Goal: Task Accomplishment & Management: Manage account settings

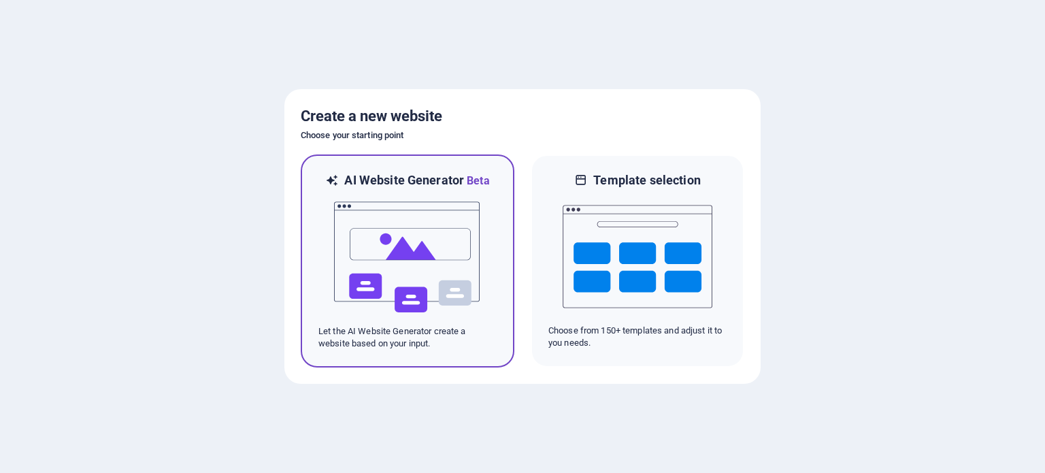
click at [448, 267] on img at bounding box center [408, 257] width 150 height 136
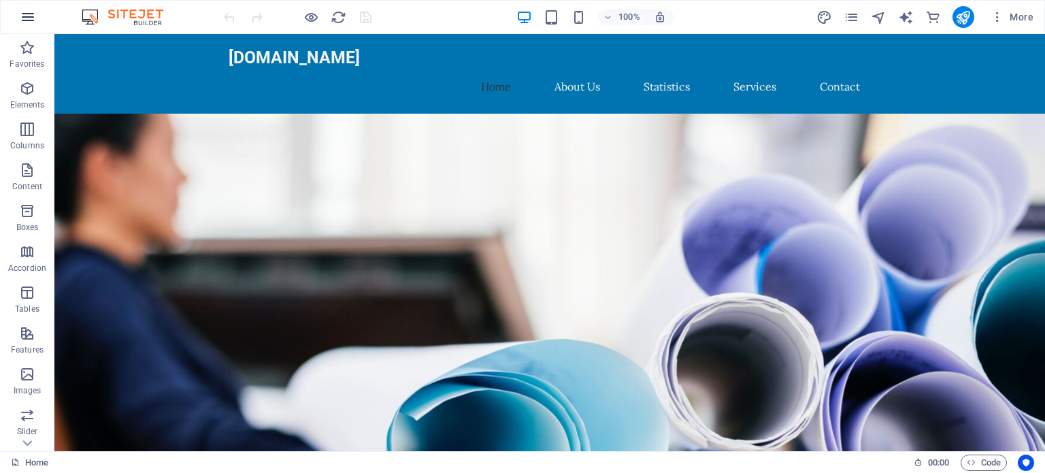
click at [24, 12] on icon "button" at bounding box center [28, 17] width 16 height 16
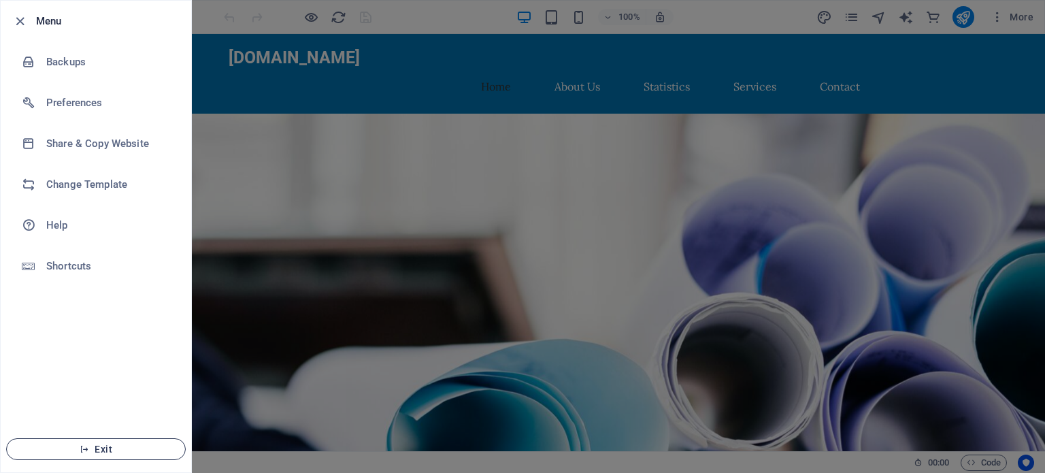
click at [99, 448] on span "Exit" at bounding box center [96, 449] width 156 height 11
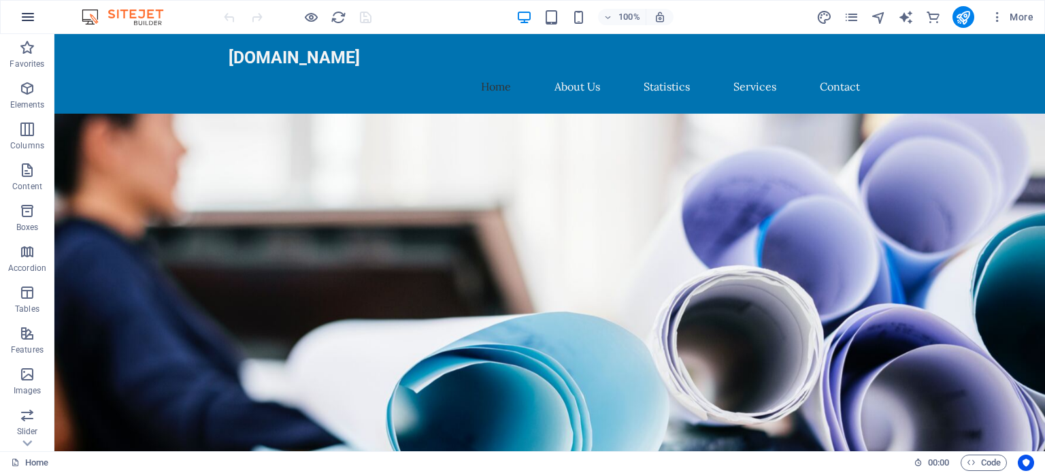
click at [30, 18] on icon "button" at bounding box center [28, 17] width 16 height 16
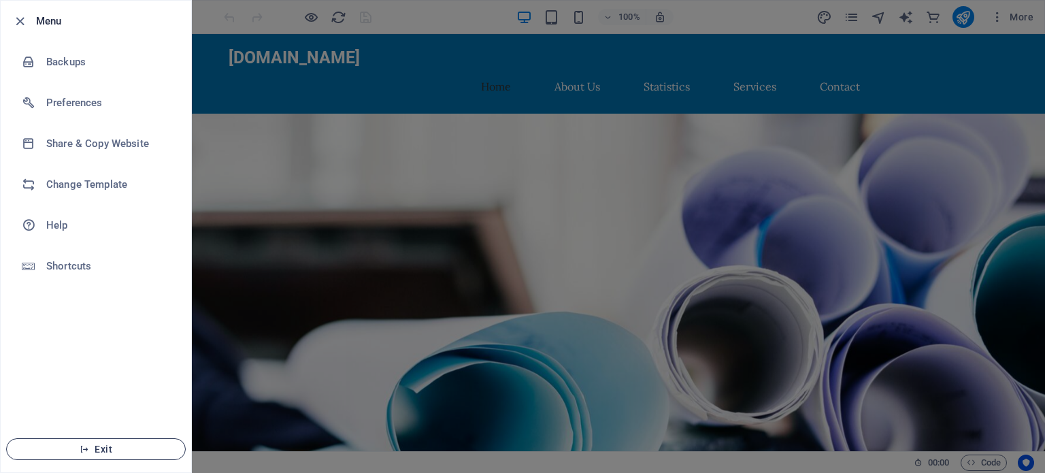
click at [90, 448] on span "Exit" at bounding box center [96, 449] width 156 height 11
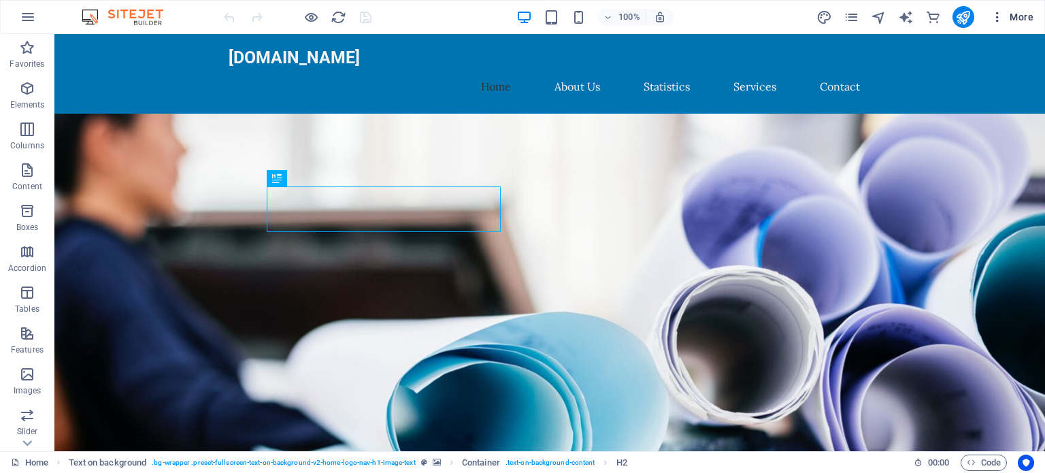
click at [1024, 15] on span "More" at bounding box center [1011, 17] width 43 height 14
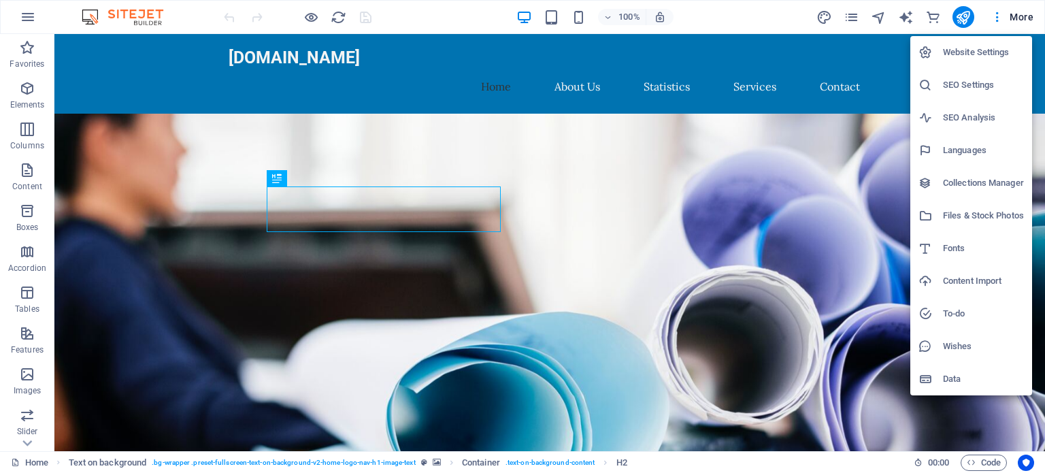
click at [974, 54] on h6 "Website Settings" at bounding box center [983, 52] width 81 height 16
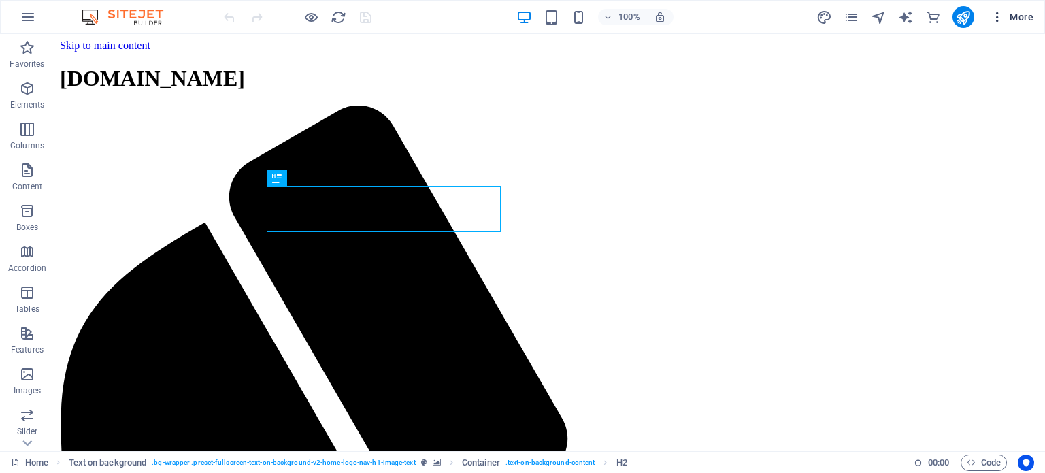
click at [997, 14] on icon "button" at bounding box center [997, 17] width 14 height 14
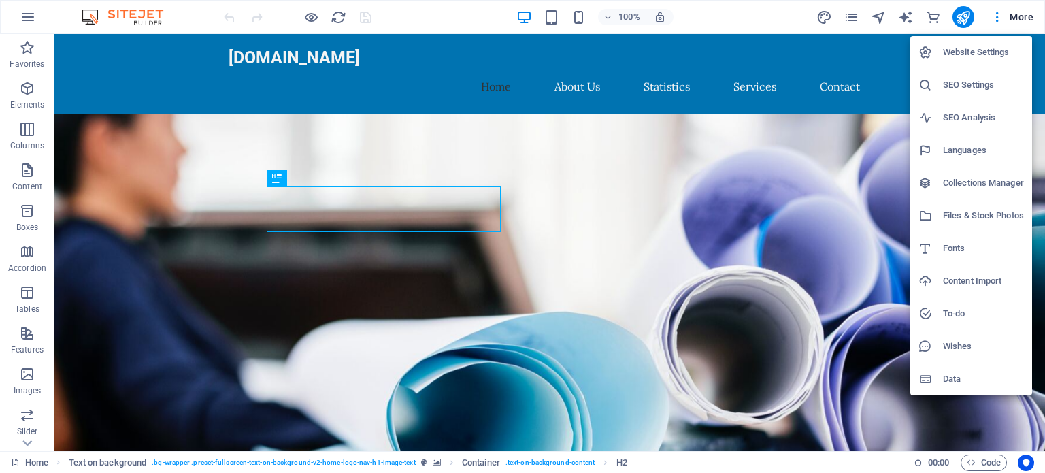
click at [1031, 18] on div at bounding box center [522, 236] width 1045 height 473
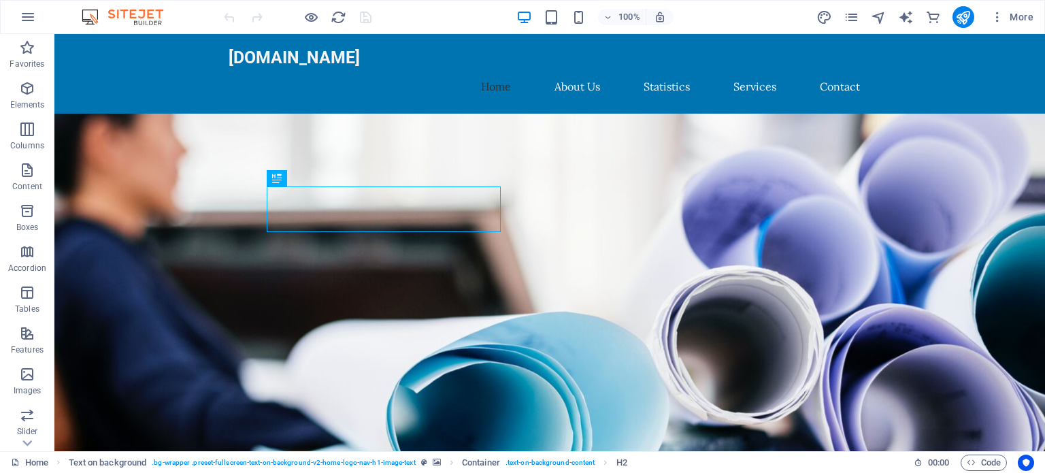
click at [1016, 15] on span "More" at bounding box center [1011, 17] width 43 height 14
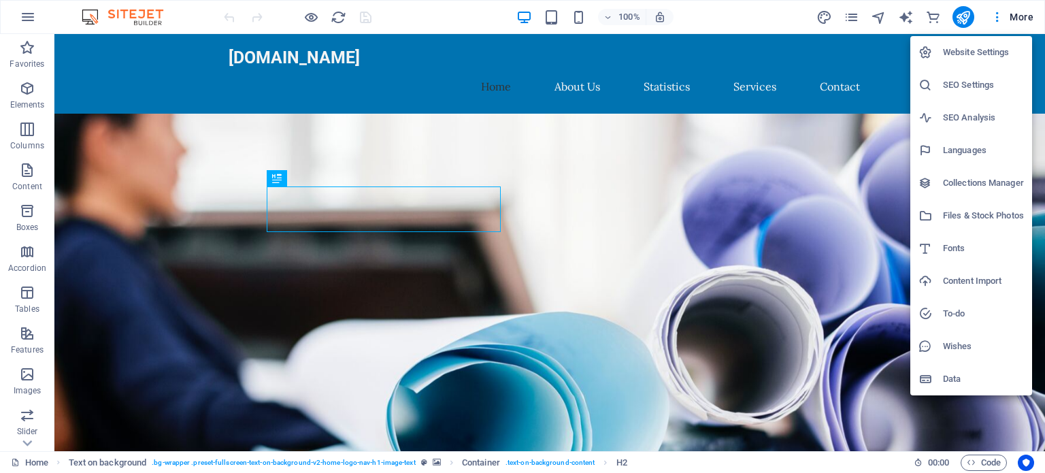
click at [960, 18] on div at bounding box center [522, 236] width 1045 height 473
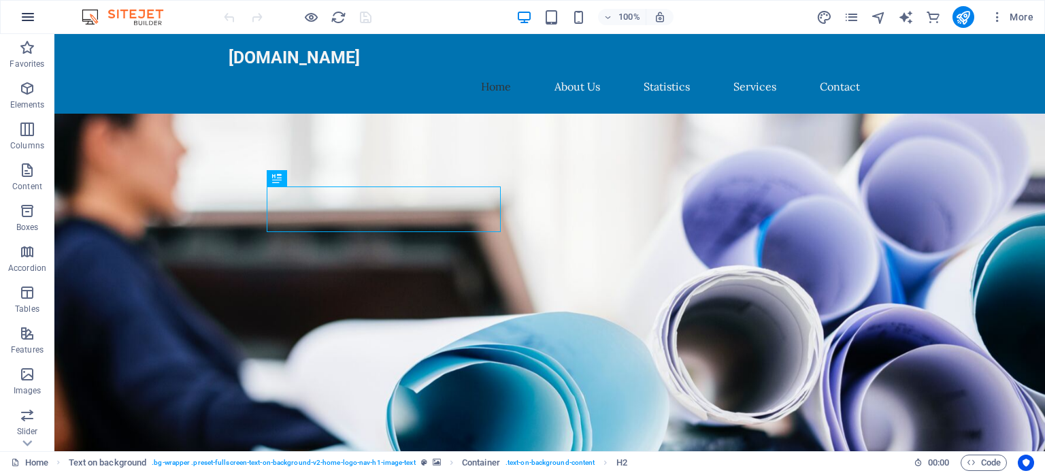
click at [22, 16] on icon "button" at bounding box center [28, 17] width 16 height 16
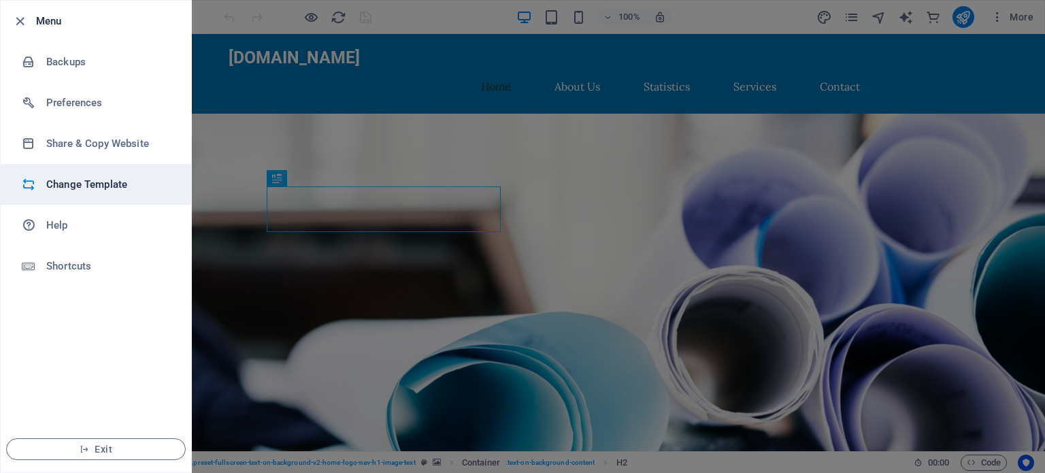
click at [84, 184] on h6 "Change Template" at bounding box center [109, 184] width 126 height 16
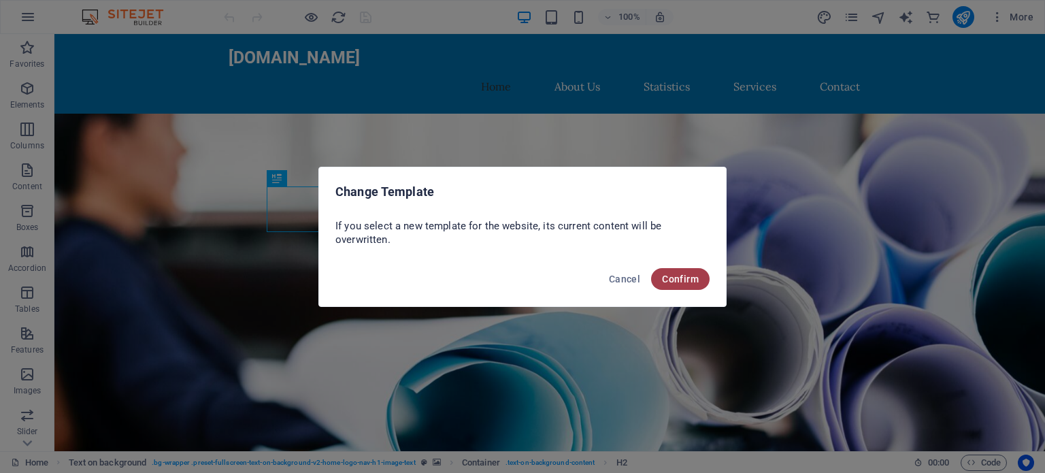
click at [671, 276] on span "Confirm" at bounding box center [680, 278] width 37 height 11
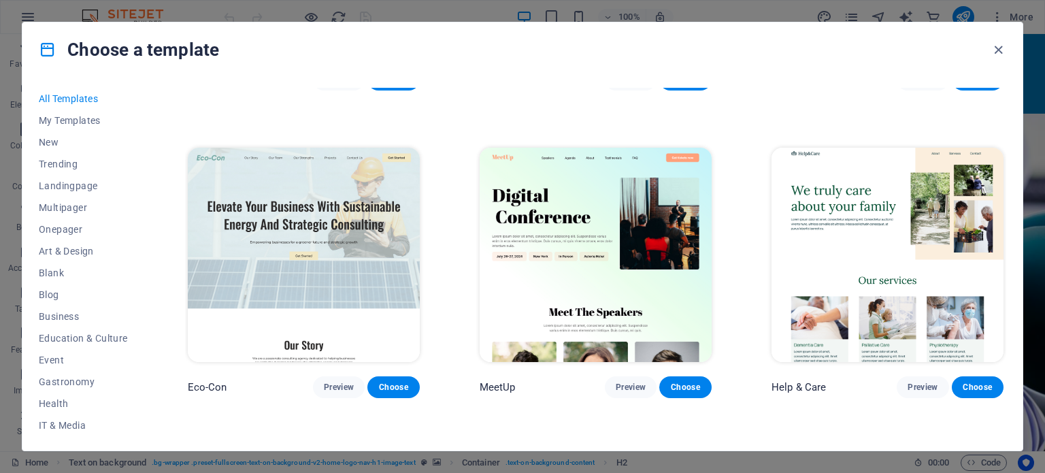
scroll to position [2358, 0]
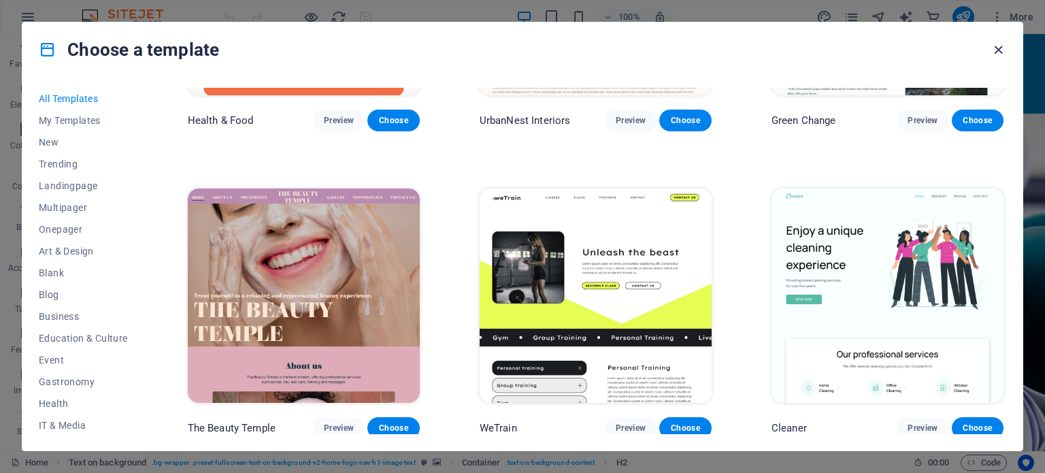
click at [997, 46] on icon "button" at bounding box center [998, 50] width 16 height 16
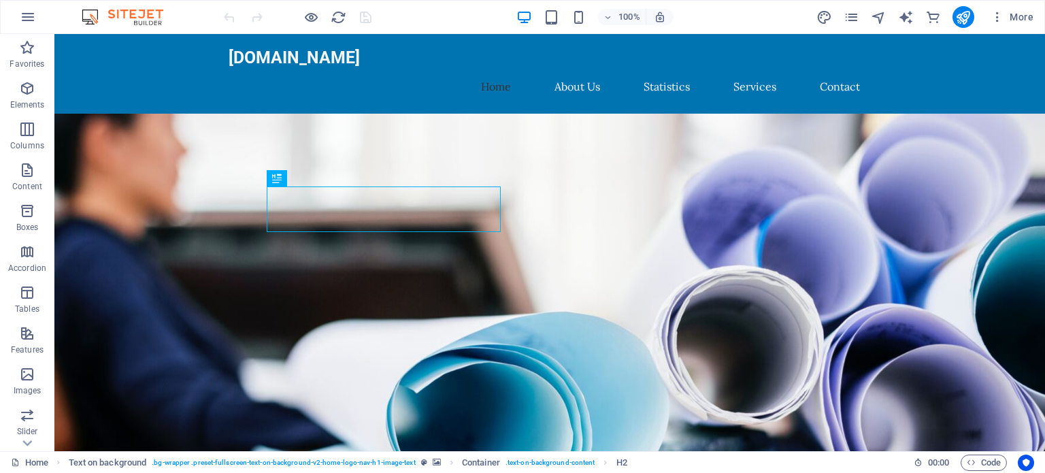
scroll to position [235, 0]
click at [1009, 15] on span "More" at bounding box center [1011, 17] width 43 height 14
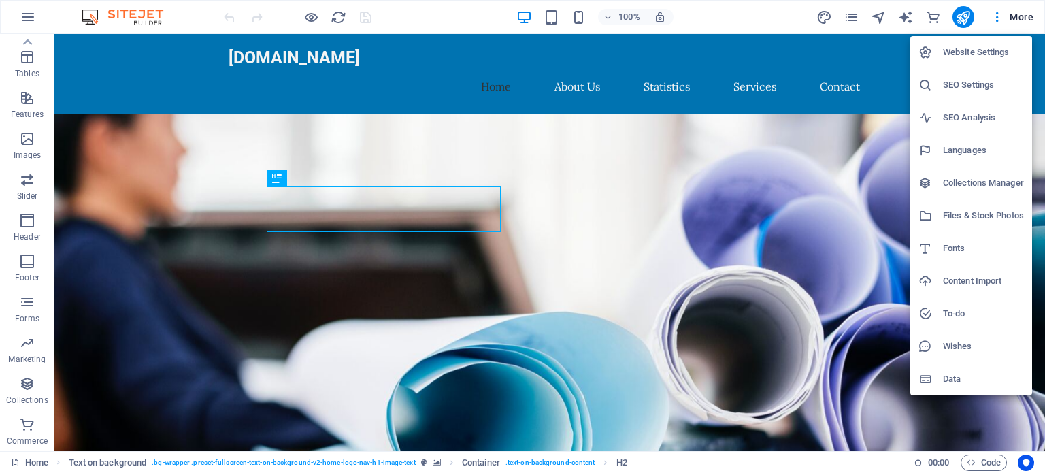
click at [969, 51] on h6 "Website Settings" at bounding box center [983, 52] width 81 height 16
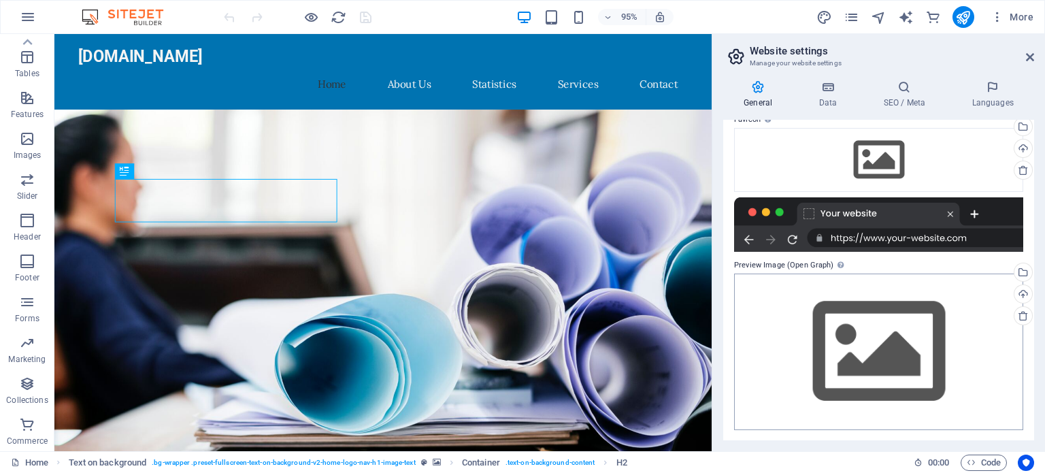
scroll to position [0, 0]
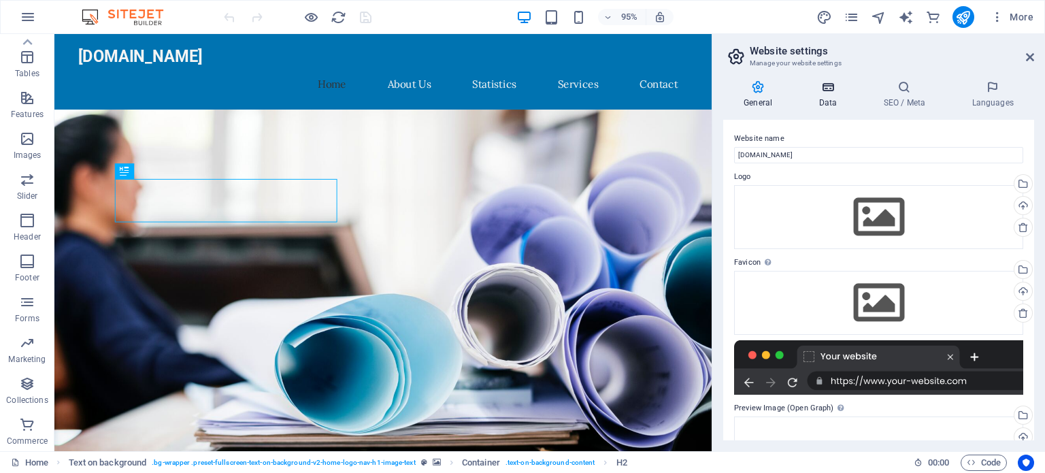
click at [831, 97] on h4 "Data" at bounding box center [830, 94] width 65 height 29
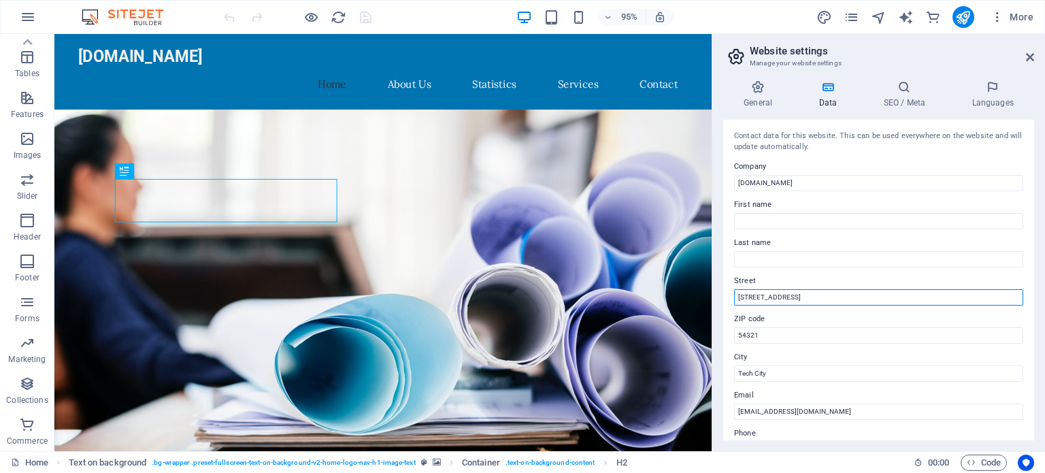
drag, startPoint x: 890, startPoint y: 333, endPoint x: 693, endPoint y: 317, distance: 197.3
drag, startPoint x: 804, startPoint y: 291, endPoint x: 811, endPoint y: 295, distance: 7.9
click at [805, 292] on input "[STREET_ADDRESS]" at bounding box center [878, 297] width 289 height 16
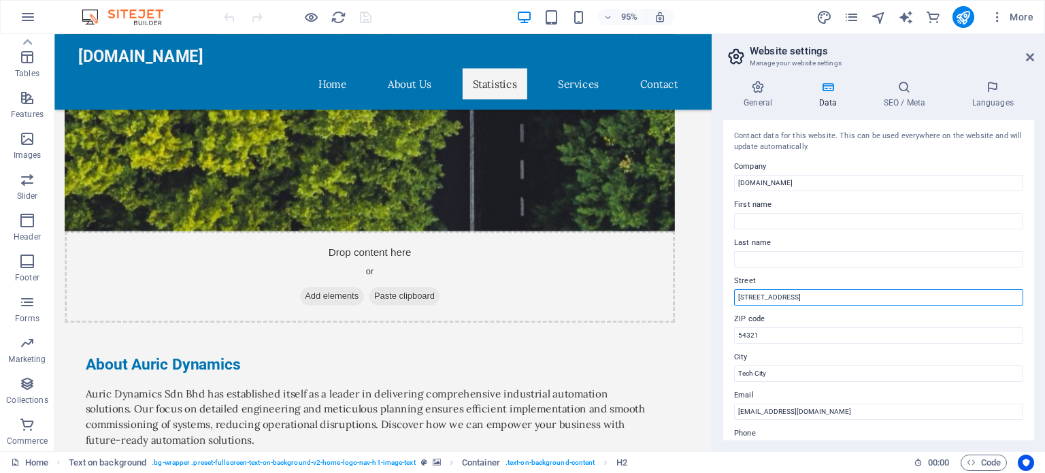
scroll to position [838, 0]
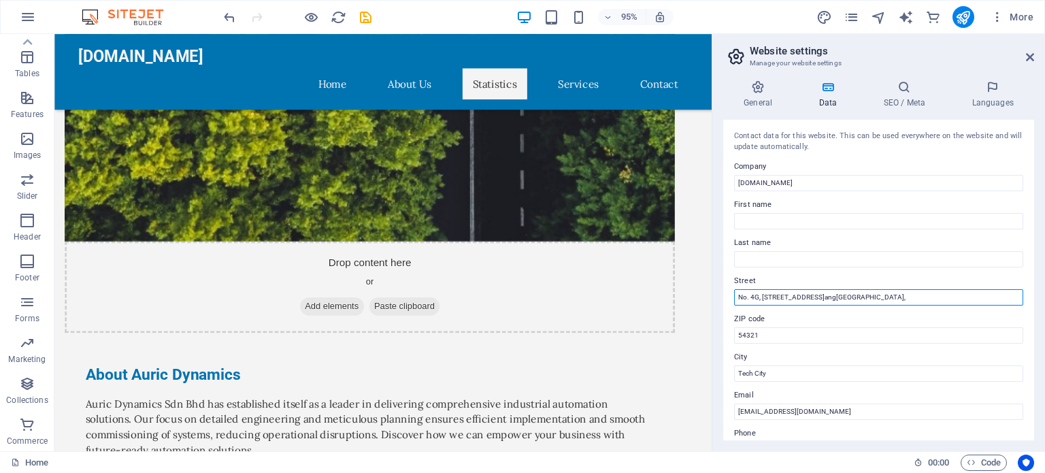
type input "No. 4G, Jalan Pusat Perdagangan Tropika 1, Pusat Perdangangan Tropika,"
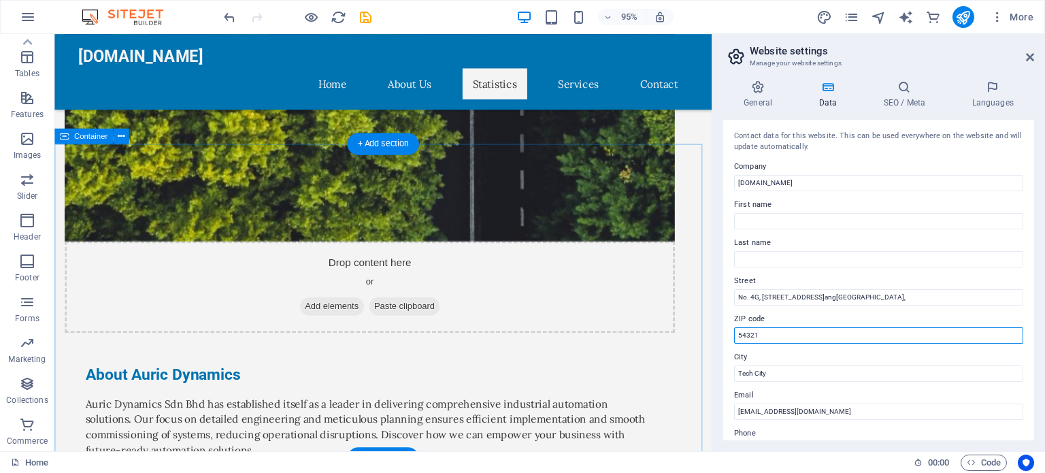
drag, startPoint x: 768, startPoint y: 369, endPoint x: 731, endPoint y: 352, distance: 40.5
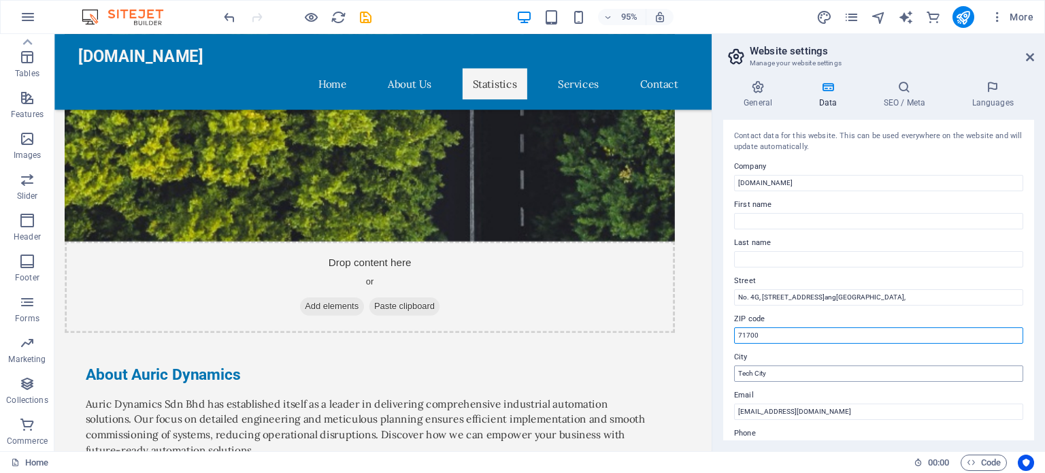
type input "71700"
drag, startPoint x: 819, startPoint y: 402, endPoint x: 734, endPoint y: 386, distance: 86.5
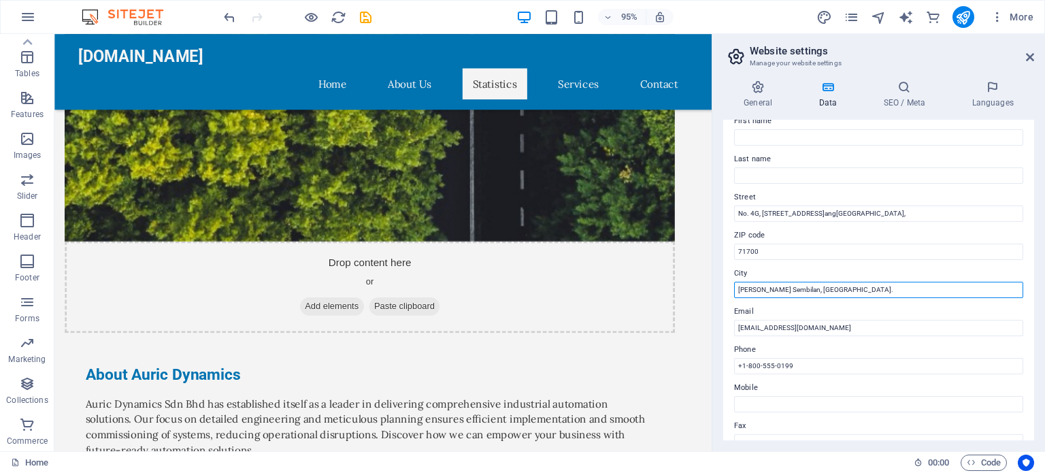
scroll to position [100, 0]
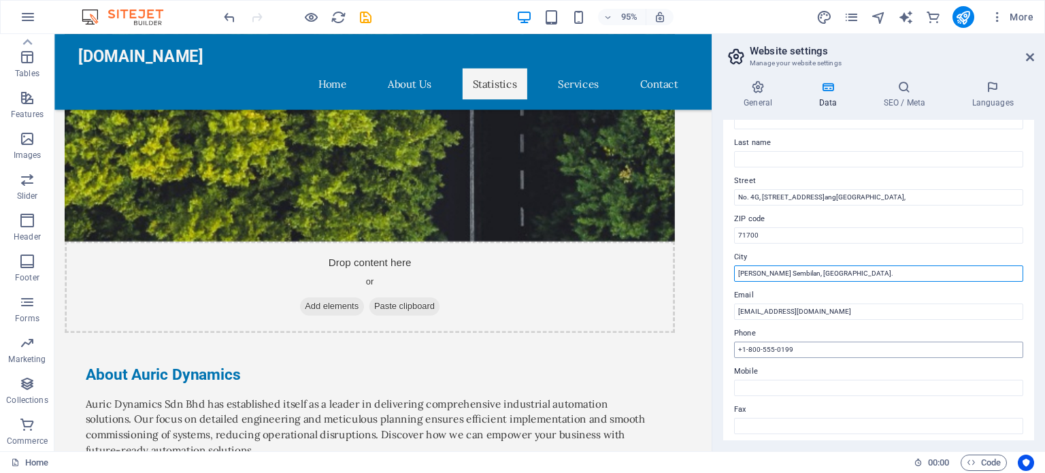
type input "Mantin, Negeri Sembilan, Malaysia."
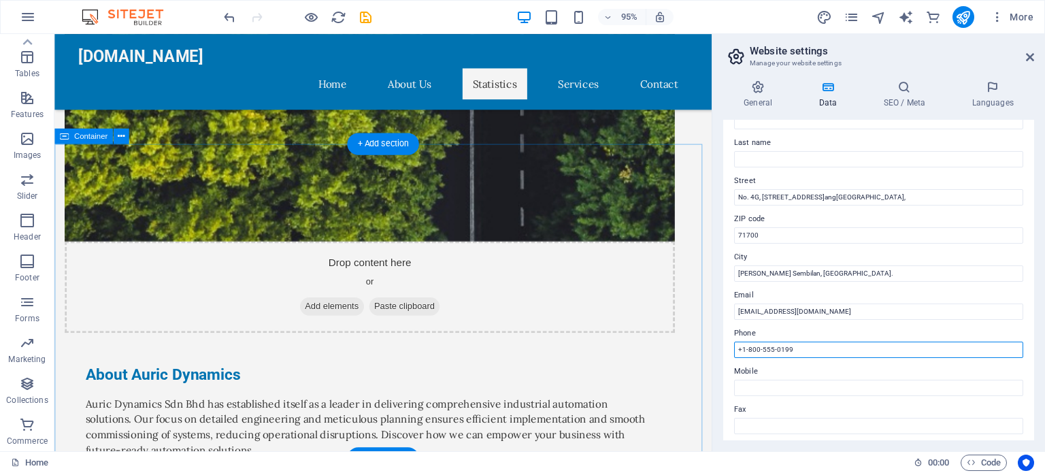
drag, startPoint x: 867, startPoint y: 380, endPoint x: 720, endPoint y: 364, distance: 148.5
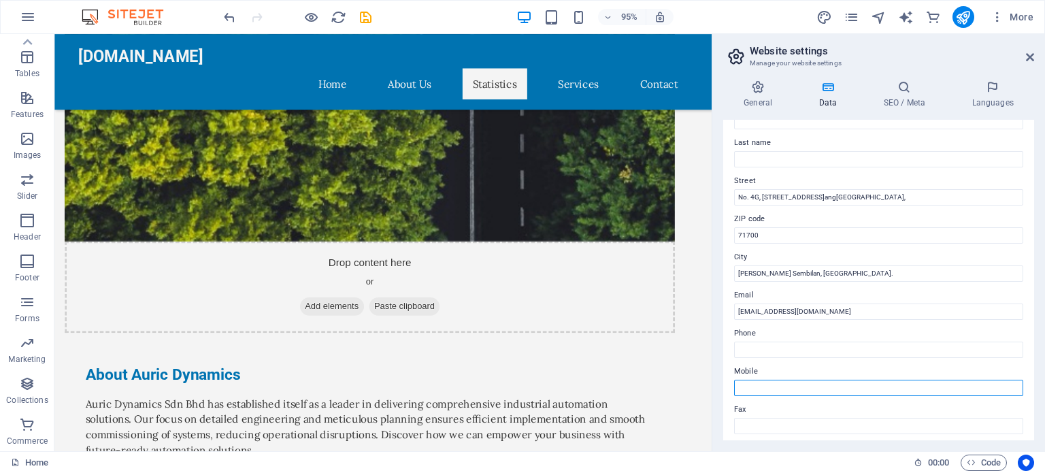
click at [809, 389] on input "Mobile" at bounding box center [878, 388] width 289 height 16
type input "+"
type input "(+6) 012 251 5329"
drag, startPoint x: 1031, startPoint y: 305, endPoint x: 1030, endPoint y: 334, distance: 29.3
click at [1030, 334] on div "Contact data for this website. This can be used everywhere on the website and w…" at bounding box center [878, 280] width 311 height 320
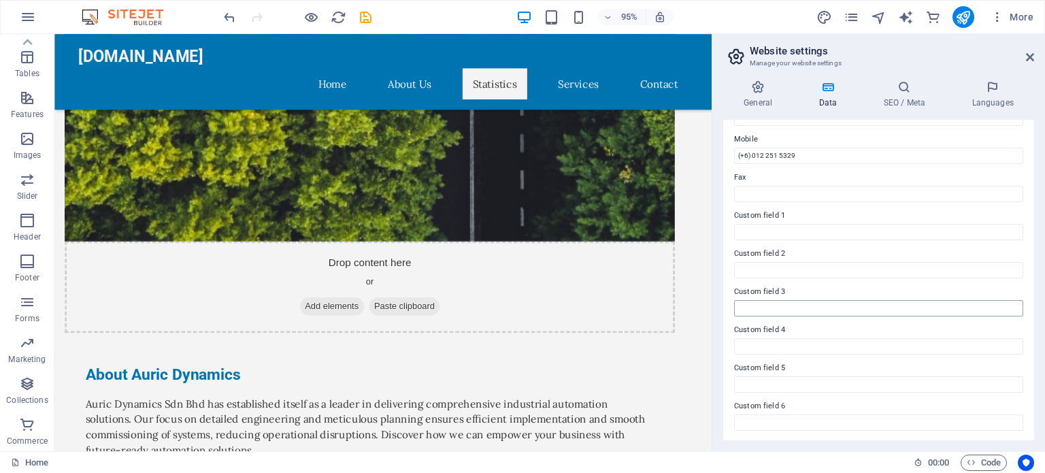
scroll to position [0, 0]
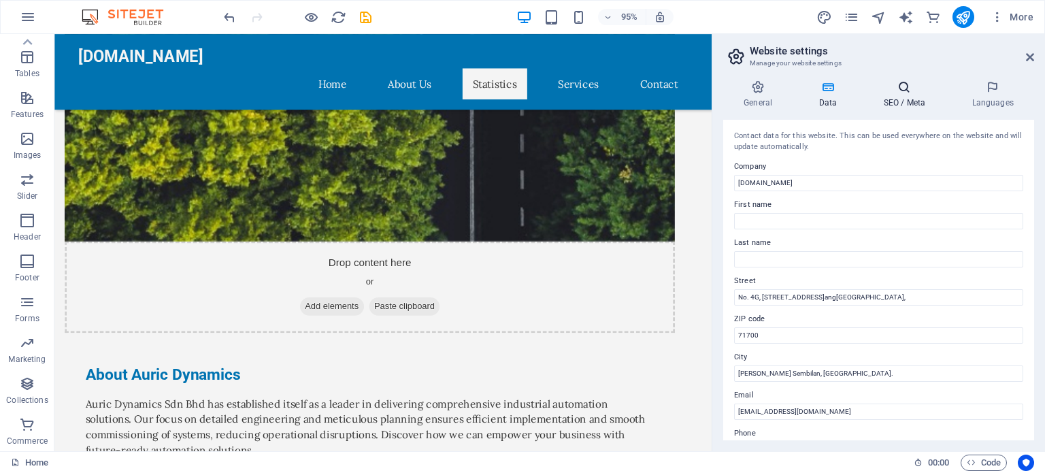
click at [909, 102] on h4 "SEO / Meta" at bounding box center [907, 94] width 88 height 29
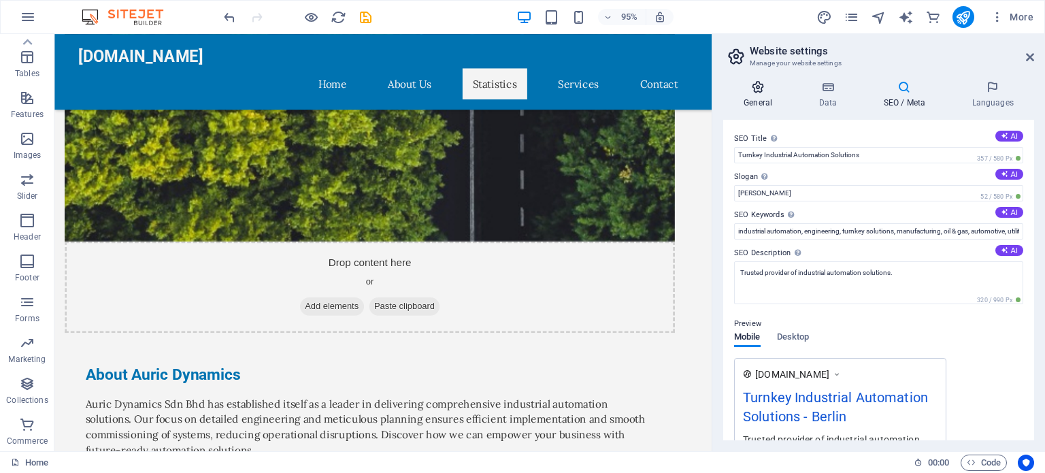
click at [749, 100] on h4 "General" at bounding box center [760, 94] width 75 height 29
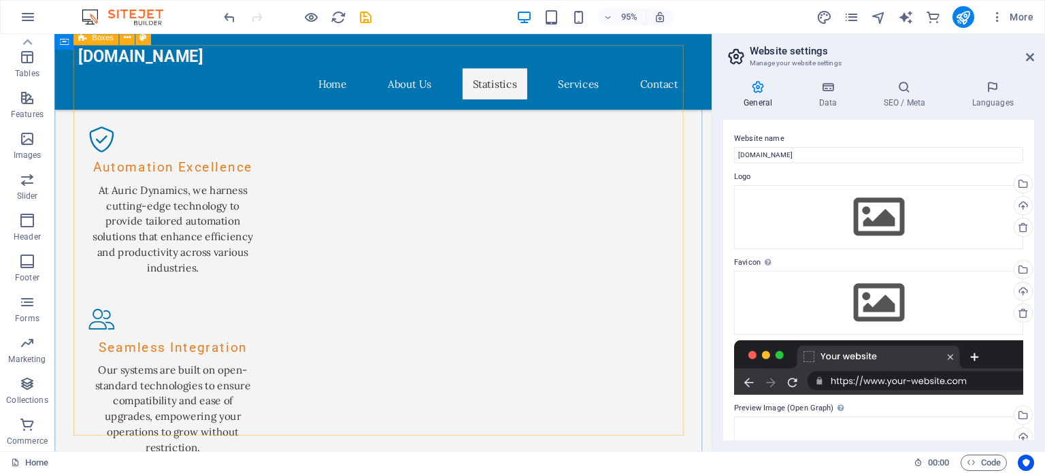
scroll to position [2294, 0]
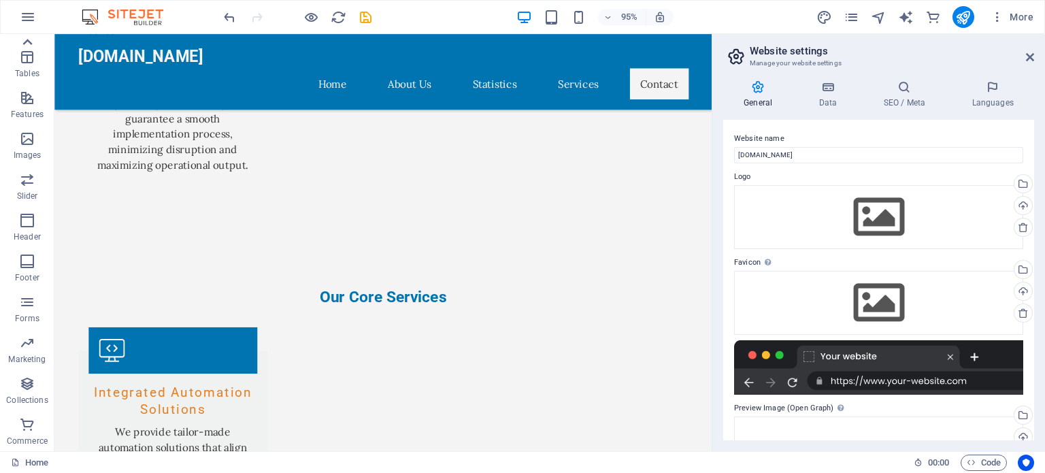
click at [25, 41] on icon at bounding box center [27, 42] width 19 height 19
click at [24, 10] on icon "button" at bounding box center [28, 17] width 16 height 16
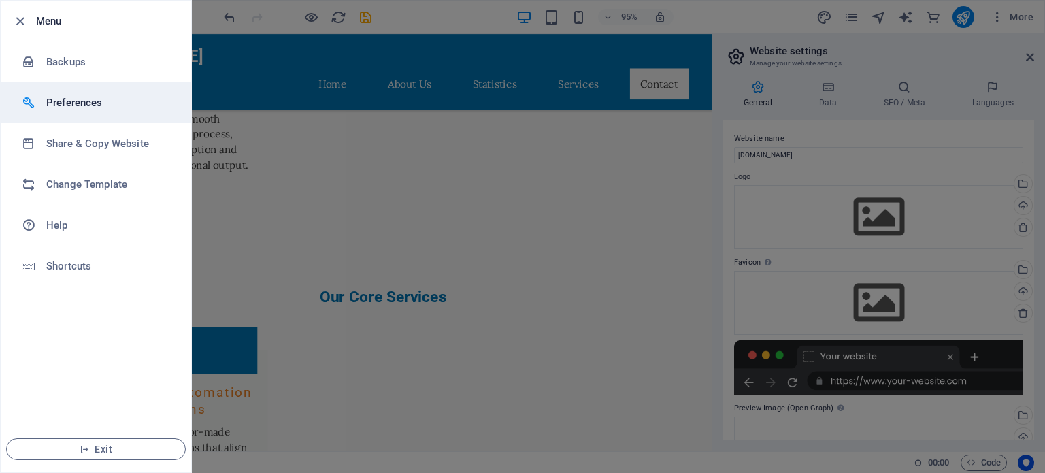
click at [82, 98] on h6 "Preferences" at bounding box center [109, 103] width 126 height 16
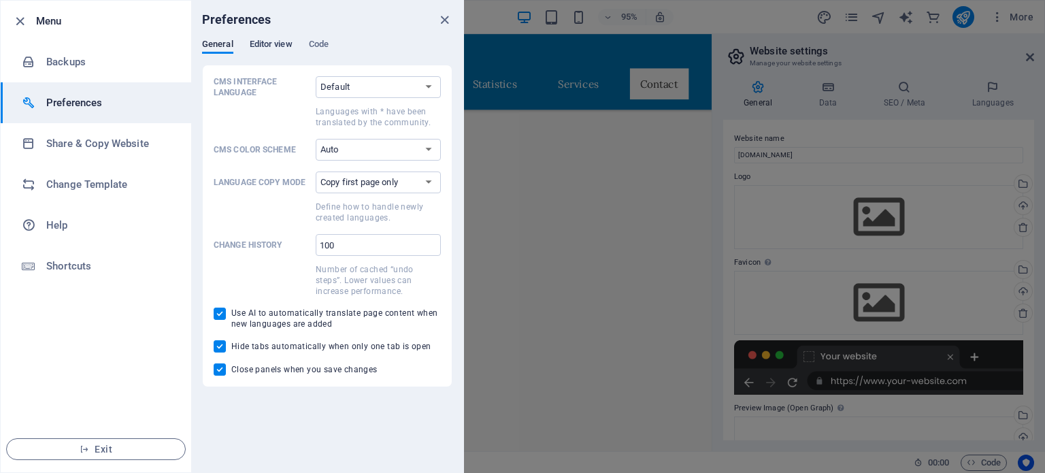
click at [262, 47] on span "Editor view" at bounding box center [271, 45] width 43 height 19
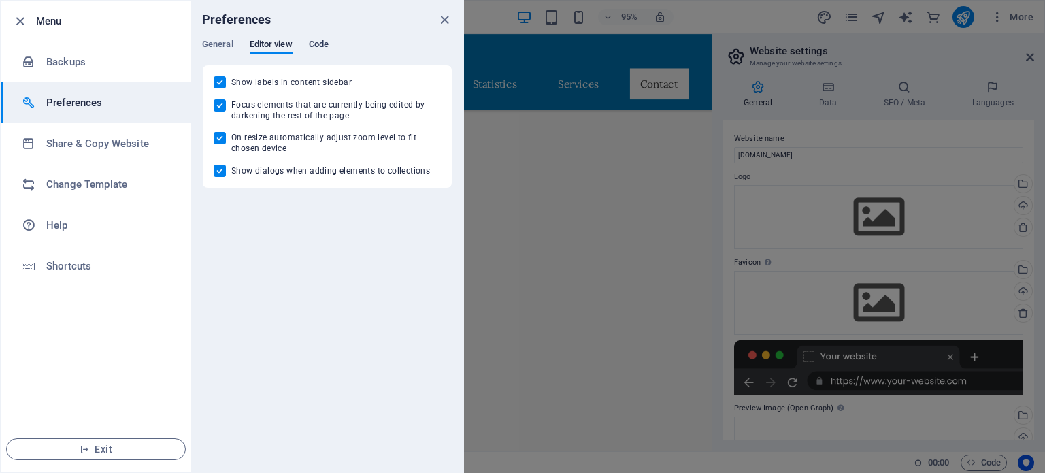
click at [318, 39] on span "Code" at bounding box center [319, 45] width 20 height 19
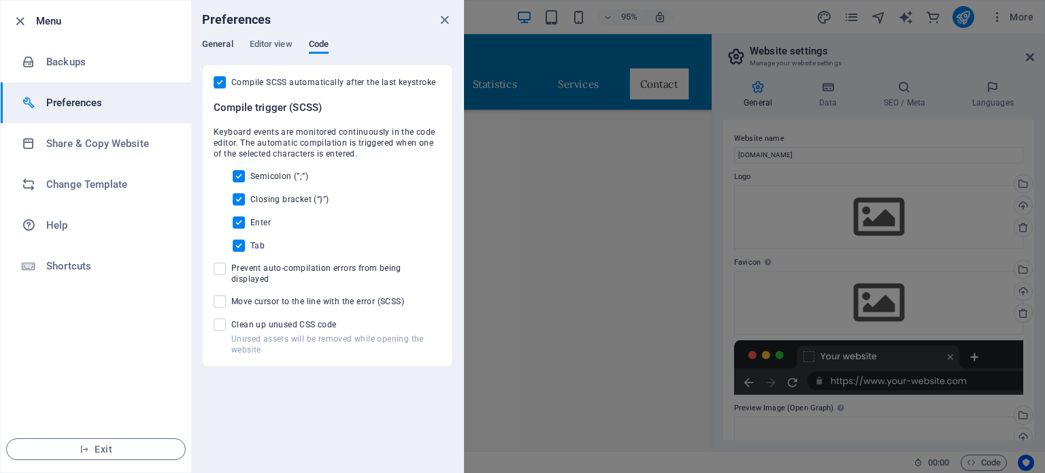
click at [218, 44] on span "General" at bounding box center [217, 45] width 31 height 19
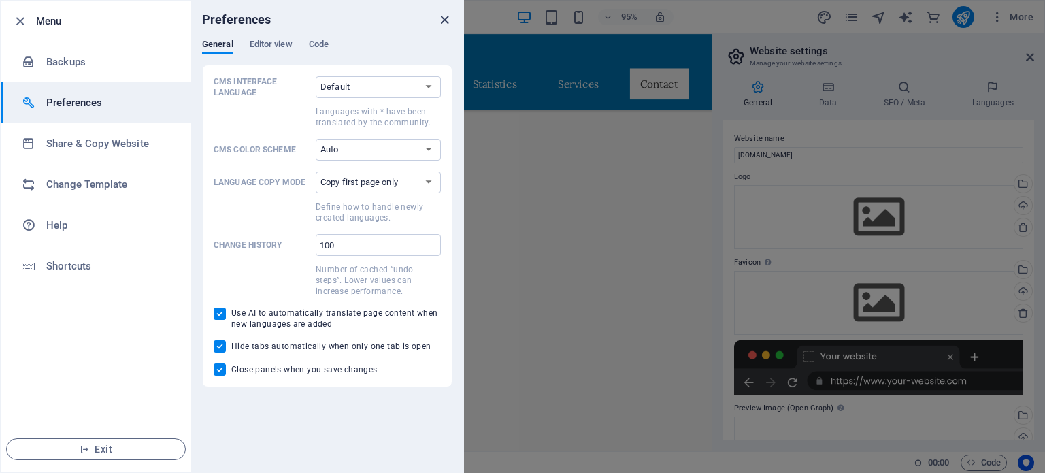
click at [439, 20] on icon "close" at bounding box center [445, 20] width 16 height 16
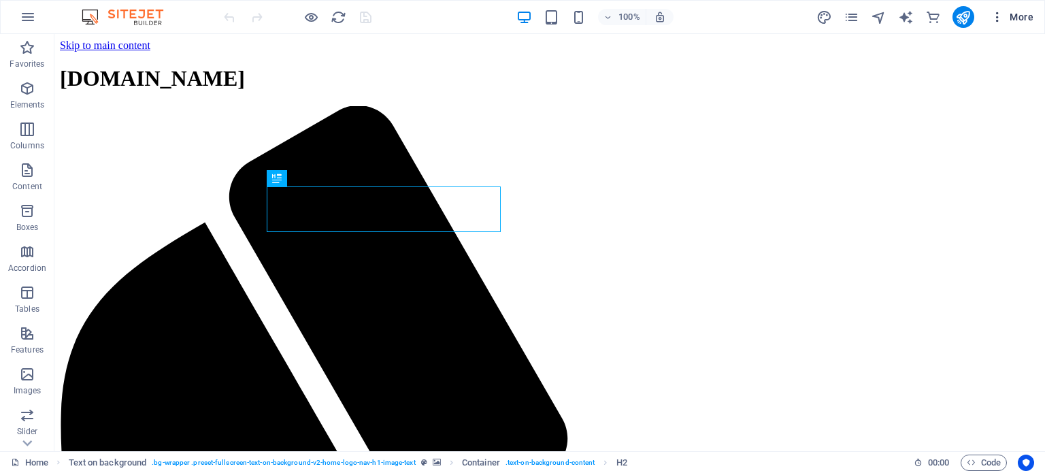
click at [1018, 14] on span "More" at bounding box center [1011, 17] width 43 height 14
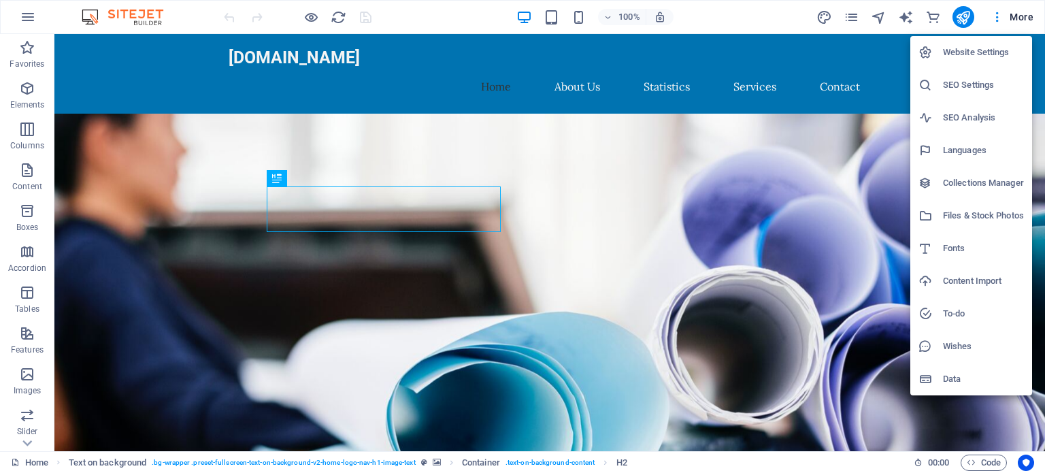
click at [960, 348] on h6 "Wishes" at bounding box center [983, 346] width 81 height 16
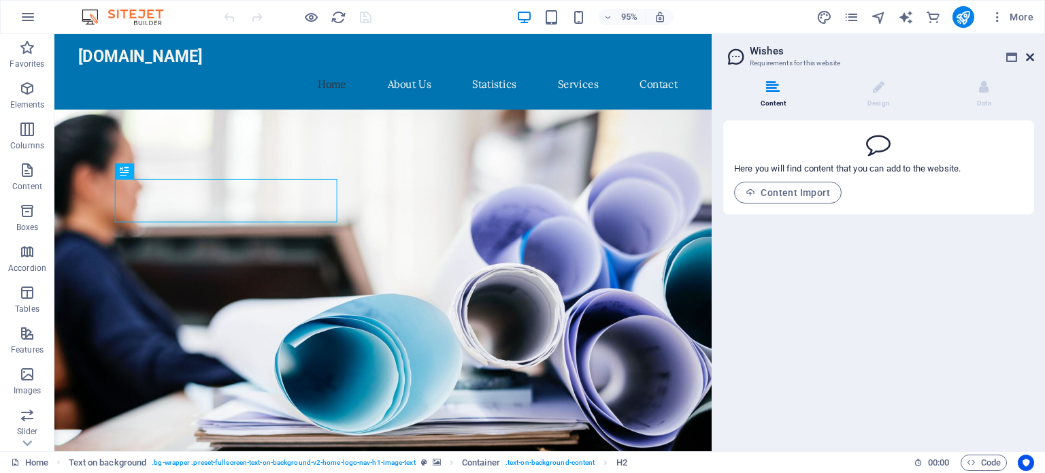
drag, startPoint x: 1031, startPoint y: 58, endPoint x: 973, endPoint y: 7, distance: 76.7
click at [1031, 58] on icon at bounding box center [1030, 57] width 8 height 11
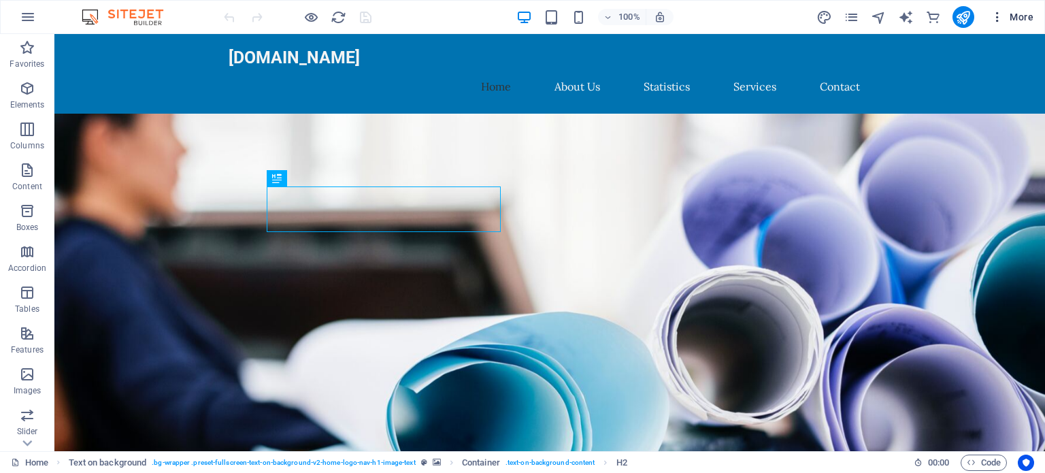
click at [996, 19] on icon "button" at bounding box center [997, 17] width 14 height 14
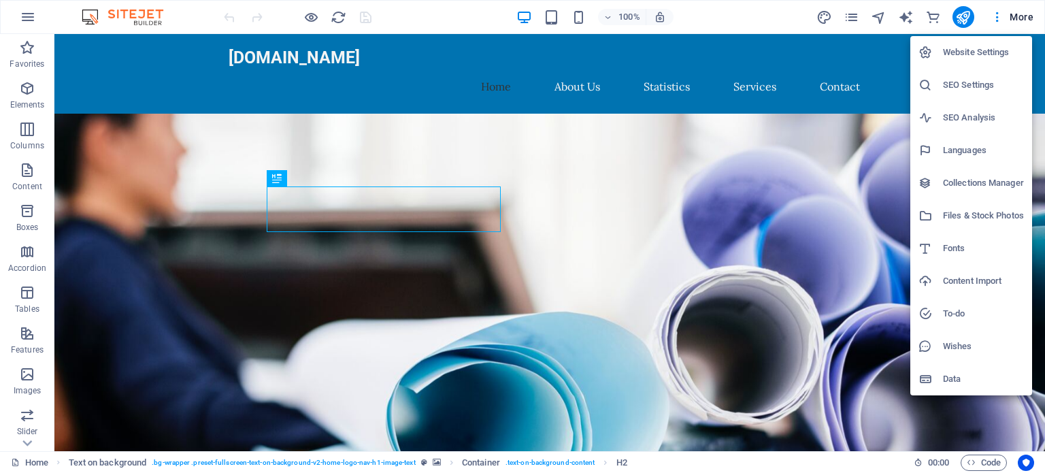
click at [963, 50] on h6 "Website Settings" at bounding box center [983, 52] width 81 height 16
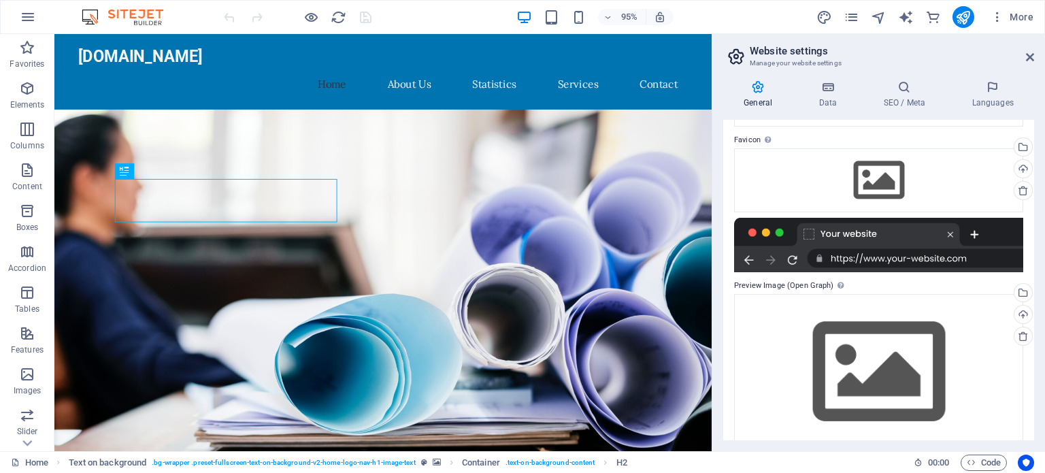
scroll to position [143, 0]
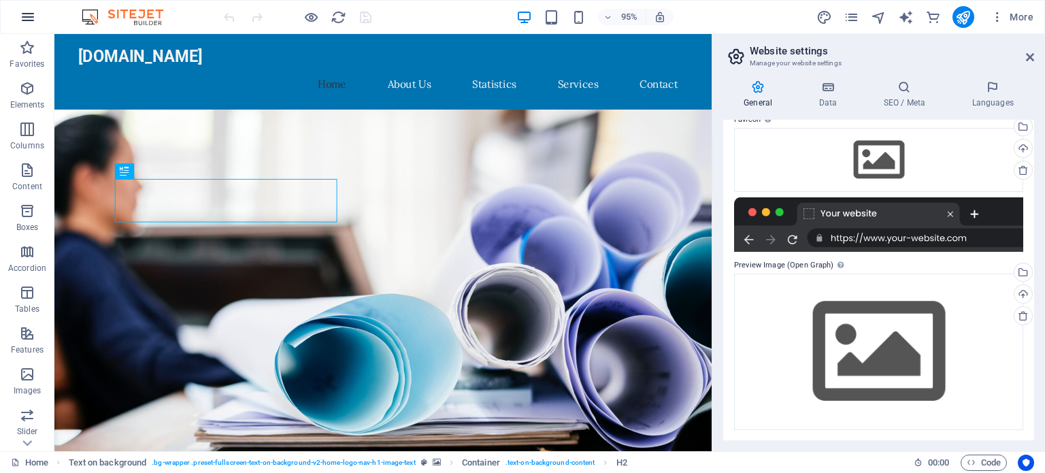
click at [27, 13] on icon "button" at bounding box center [28, 17] width 16 height 16
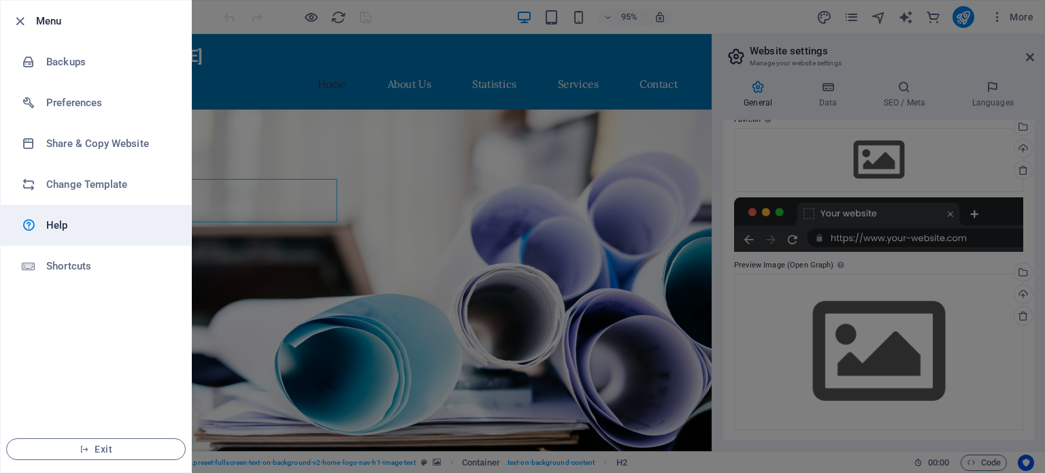
click at [78, 222] on h6 "Help" at bounding box center [109, 225] width 126 height 16
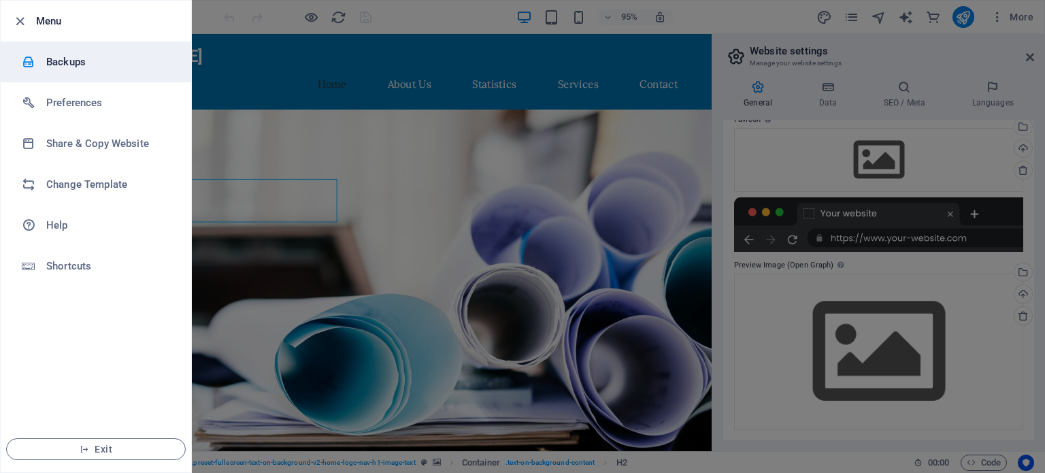
click at [60, 63] on h6 "Backups" at bounding box center [109, 62] width 126 height 16
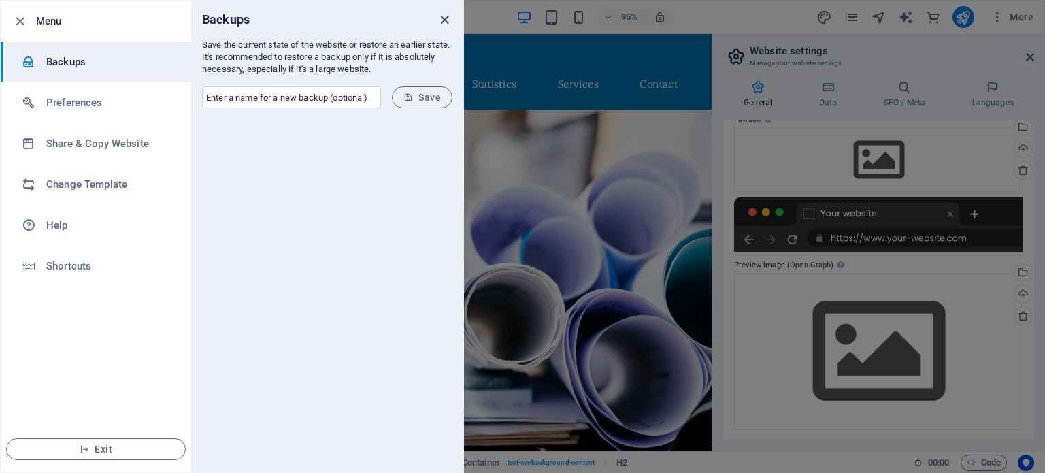
click at [439, 18] on icon "close" at bounding box center [445, 20] width 16 height 16
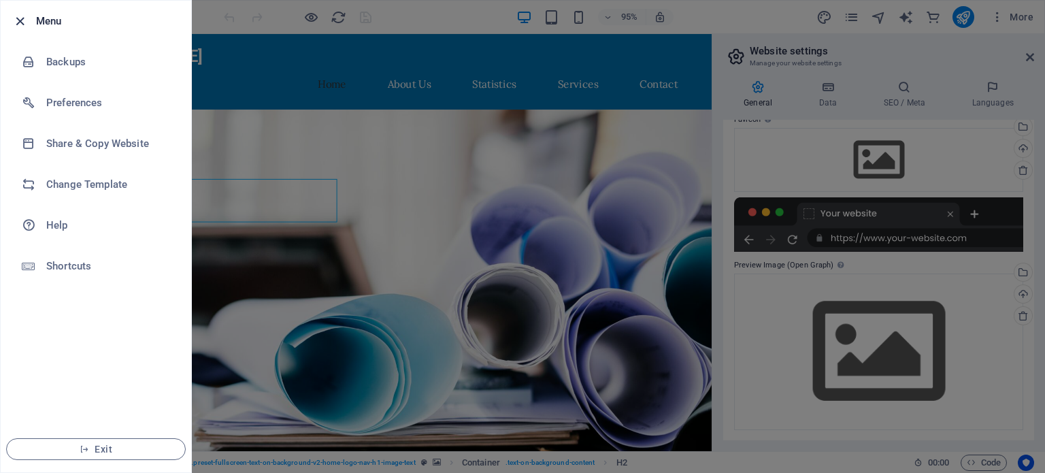
click at [16, 24] on icon "button" at bounding box center [20, 22] width 16 height 16
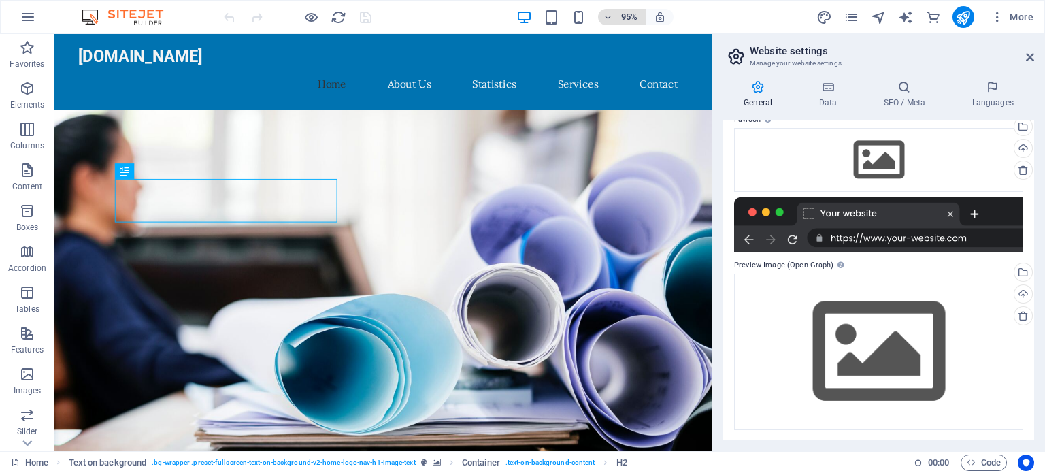
click at [607, 16] on icon "button" at bounding box center [608, 17] width 10 height 9
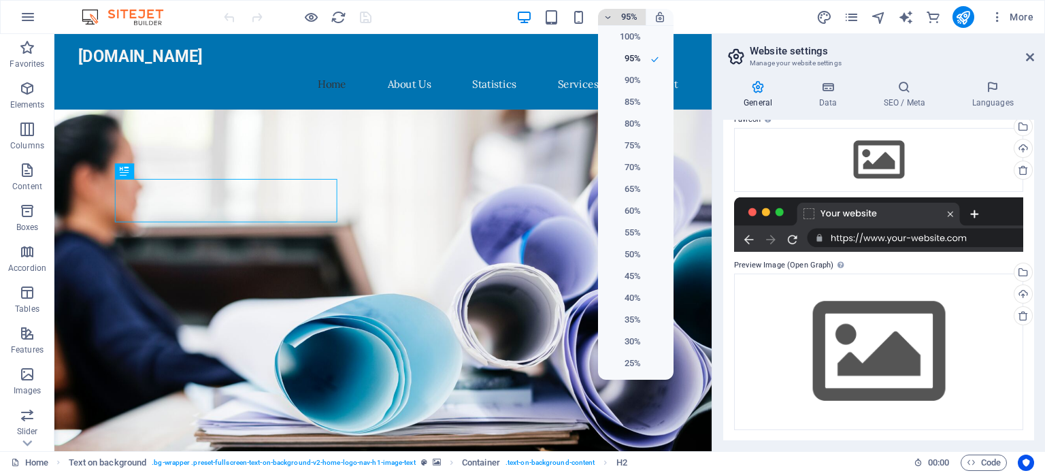
click at [607, 16] on div at bounding box center [522, 236] width 1045 height 473
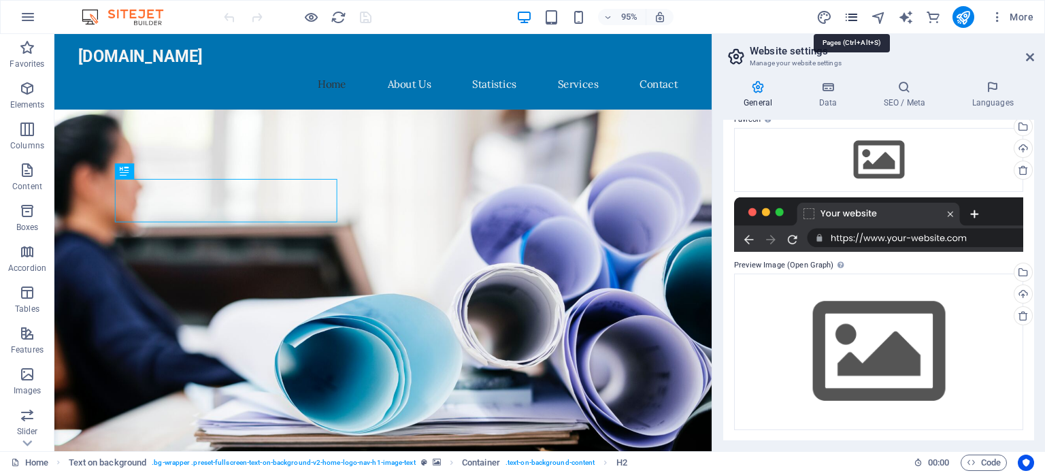
click at [853, 18] on icon "pages" at bounding box center [851, 18] width 16 height 16
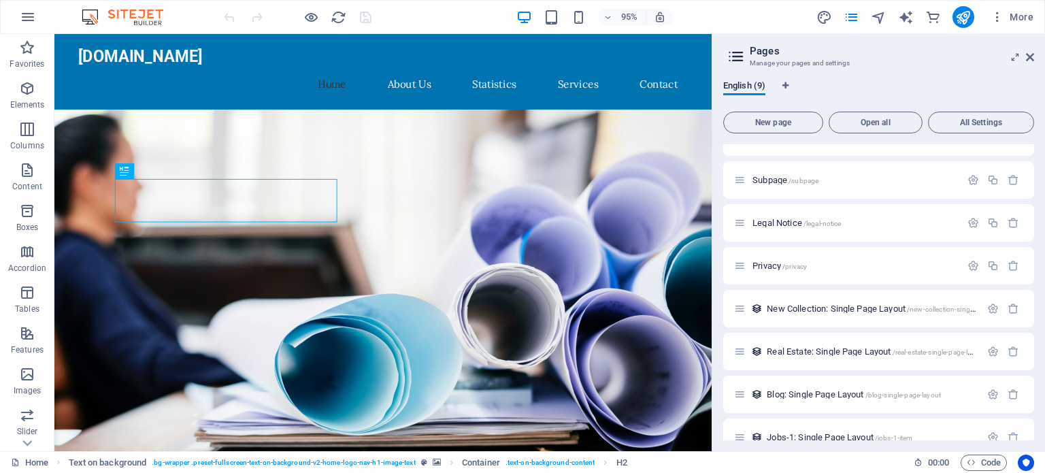
scroll to position [0, 0]
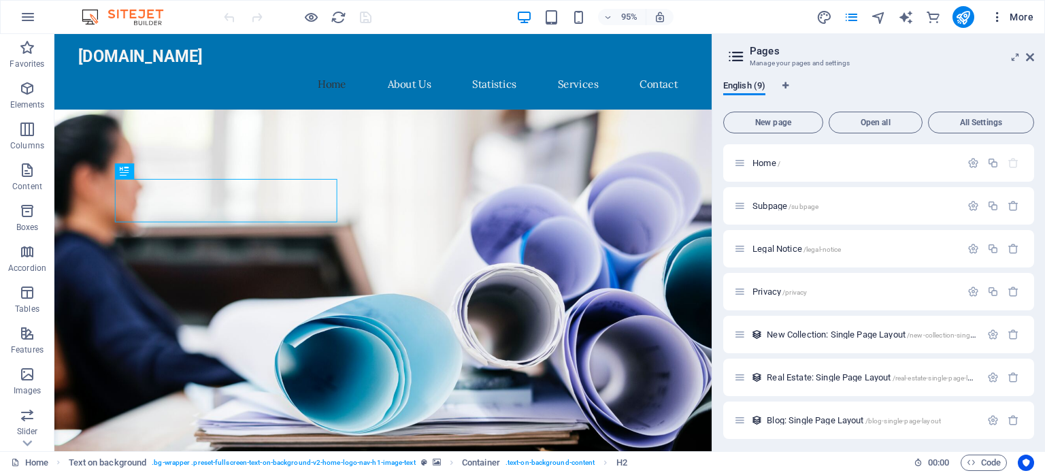
click at [997, 17] on icon "button" at bounding box center [997, 17] width 14 height 14
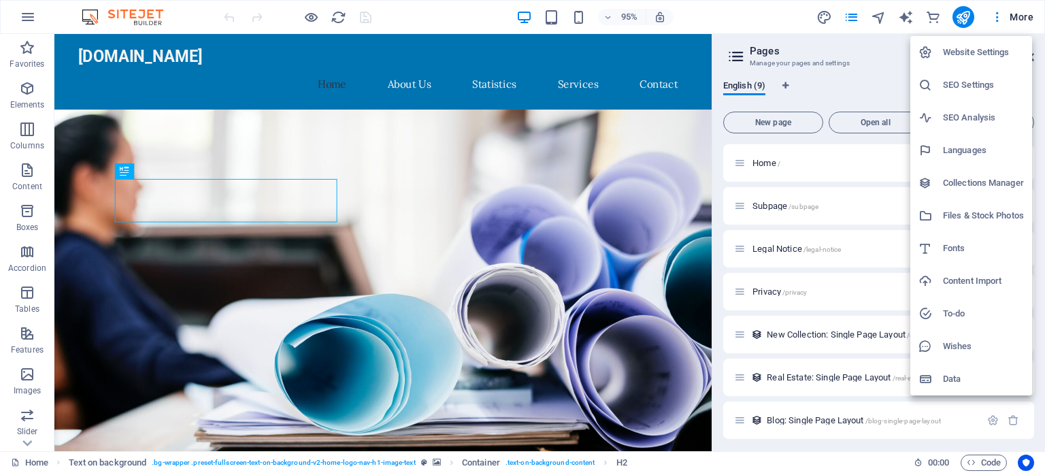
click at [833, 452] on div at bounding box center [522, 236] width 1045 height 473
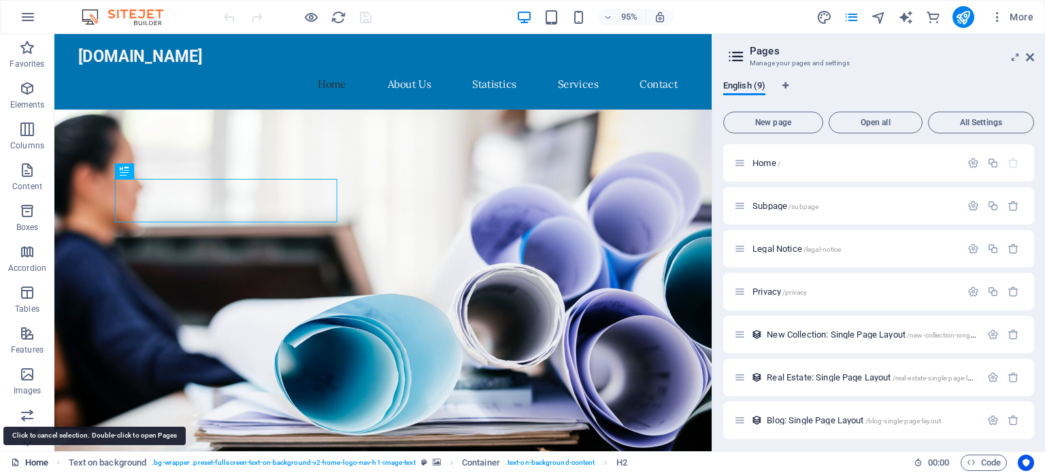
click at [34, 462] on link "Home" at bounding box center [29, 462] width 37 height 16
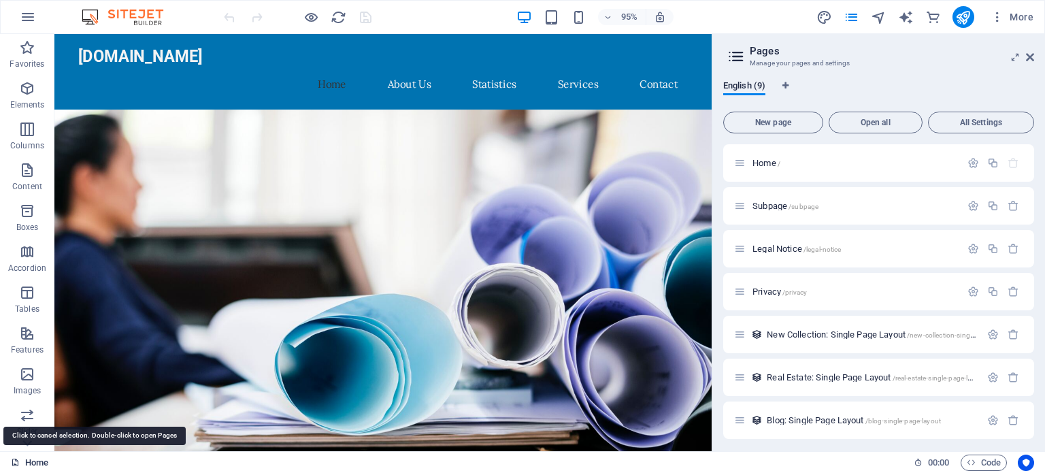
click at [12, 462] on icon at bounding box center [15, 462] width 9 height 9
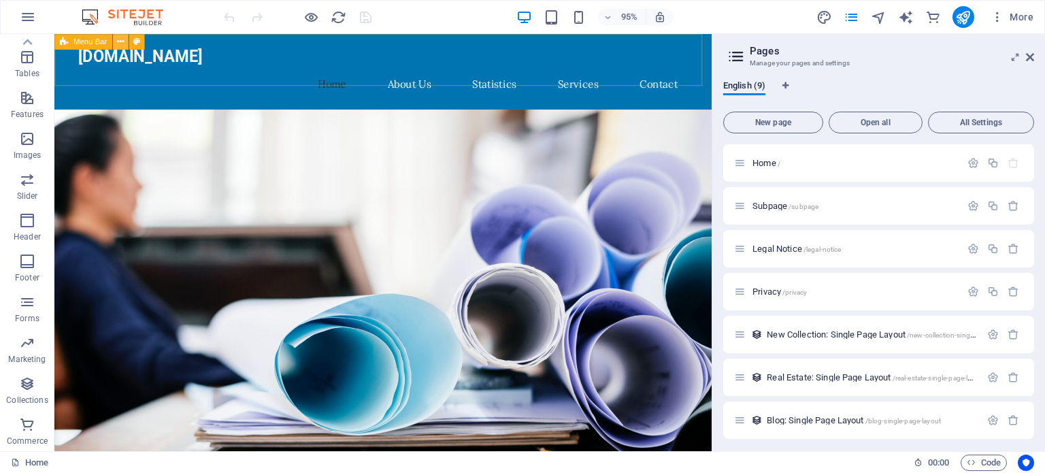
click at [117, 43] on icon at bounding box center [120, 42] width 7 height 14
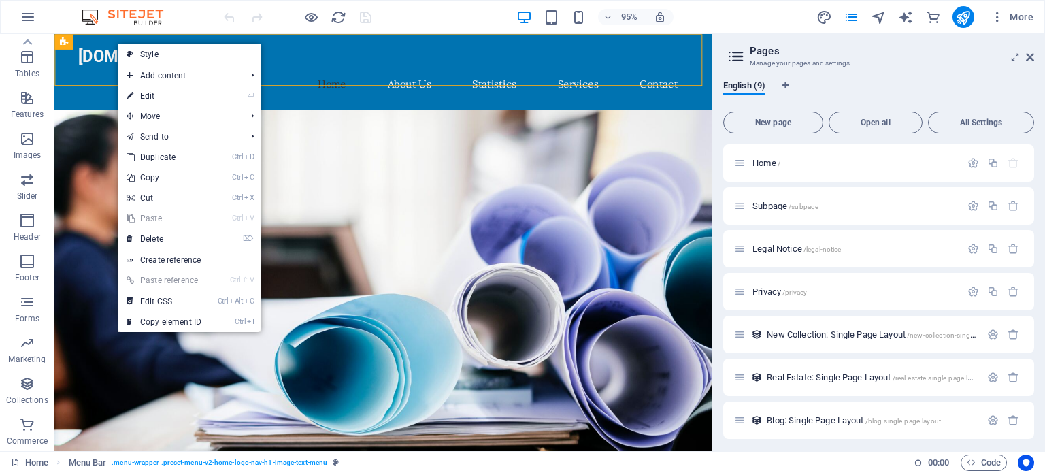
click at [129, 25] on div "95% More" at bounding box center [522, 17] width 1043 height 33
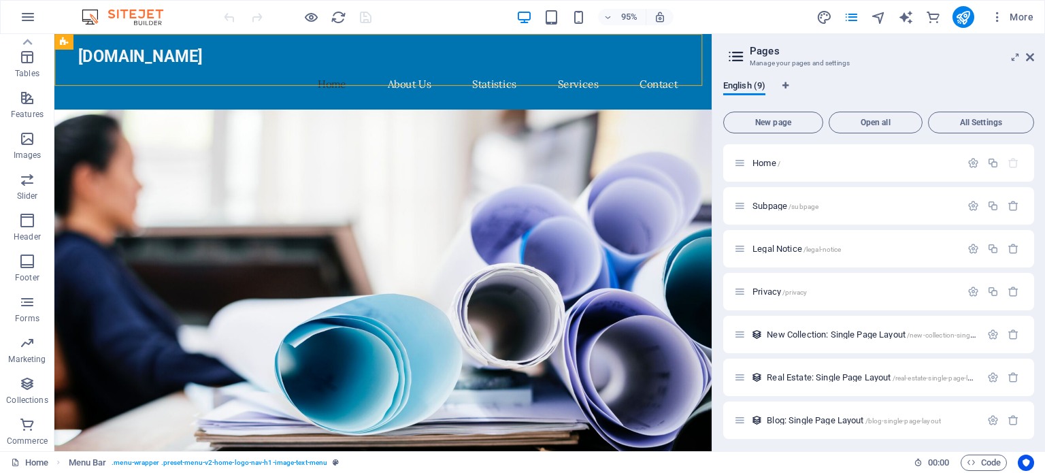
click at [140, 14] on img at bounding box center [129, 17] width 102 height 16
click at [160, 28] on div "95% More" at bounding box center [522, 17] width 1043 height 33
click at [135, 16] on img at bounding box center [129, 17] width 102 height 16
click at [133, 15] on img at bounding box center [129, 17] width 102 height 16
drag, startPoint x: 0, startPoint y: 1, endPoint x: 980, endPoint y: 37, distance: 980.9
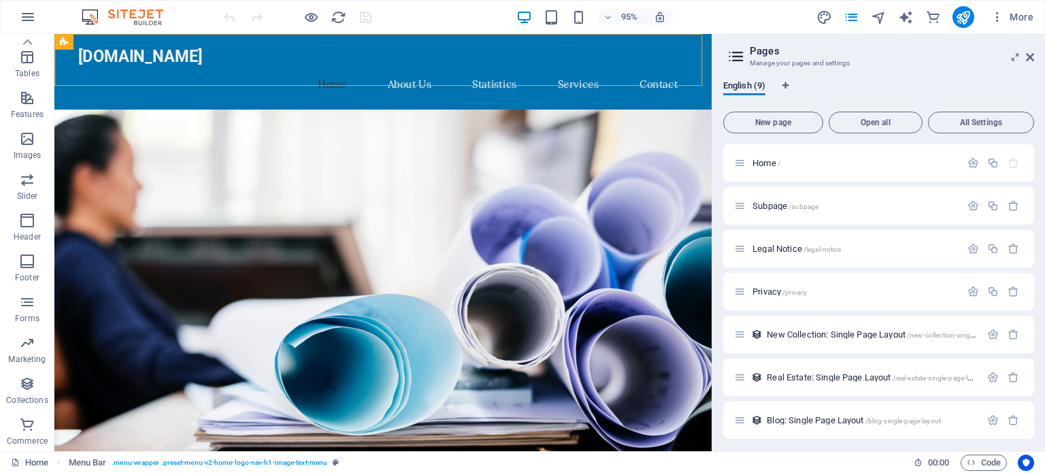
click at [980, 37] on header "Pages Manage your pages and settings" at bounding box center [880, 51] width 308 height 35
click at [1009, 19] on span "More" at bounding box center [1011, 17] width 43 height 14
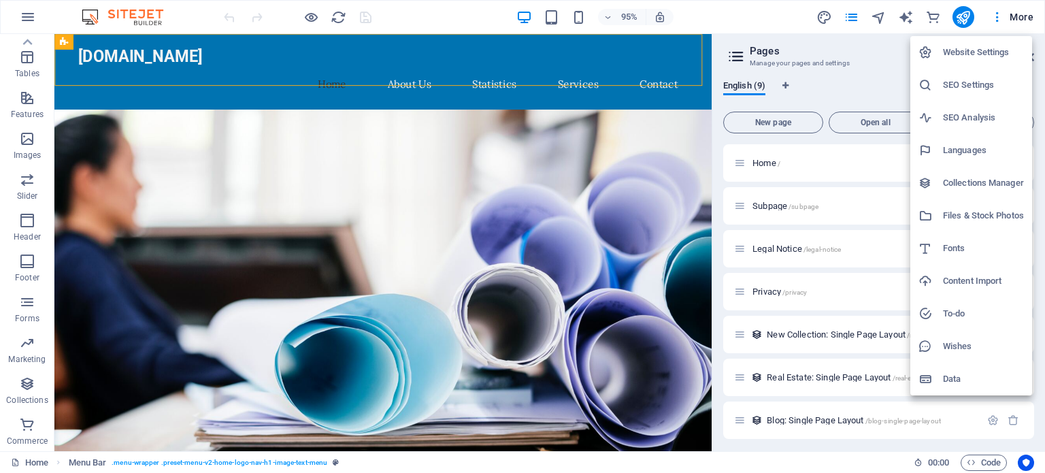
click at [990, 52] on h6 "Website Settings" at bounding box center [983, 52] width 81 height 16
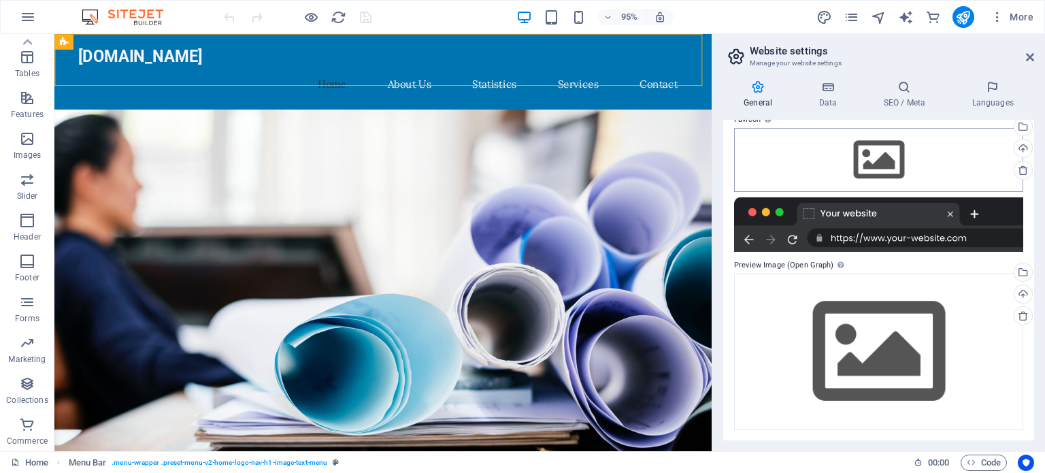
scroll to position [0, 0]
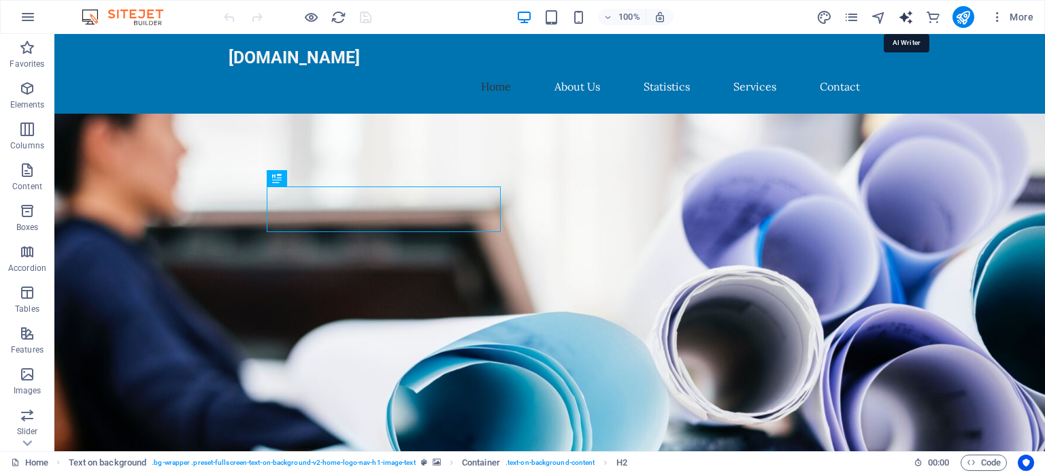
click at [901, 16] on icon "text_generator" at bounding box center [906, 18] width 16 height 16
select select "English"
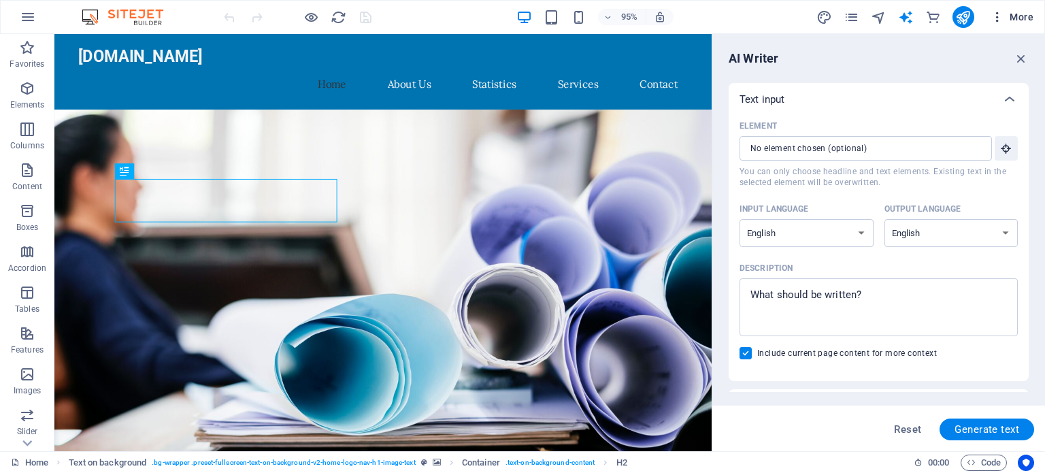
click at [998, 18] on icon "button" at bounding box center [997, 17] width 14 height 14
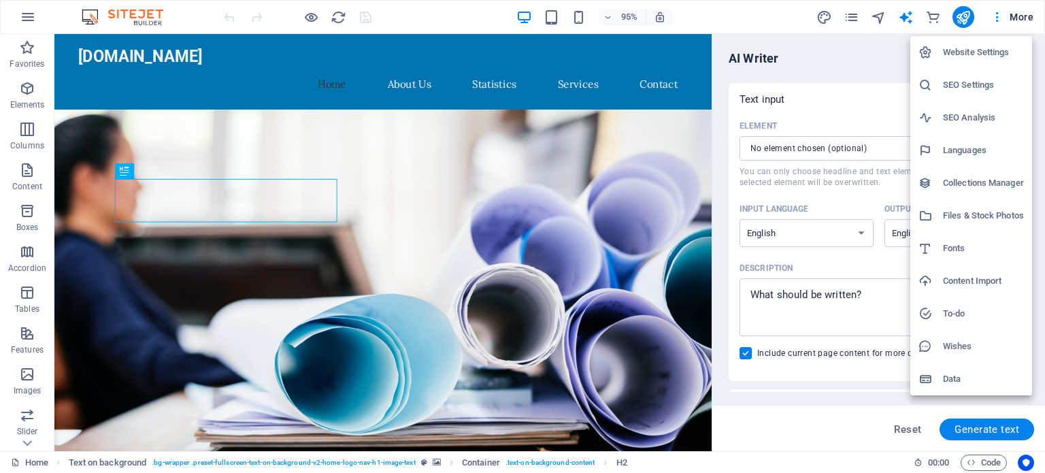
click at [984, 280] on h6 "Content Import" at bounding box center [983, 281] width 81 height 16
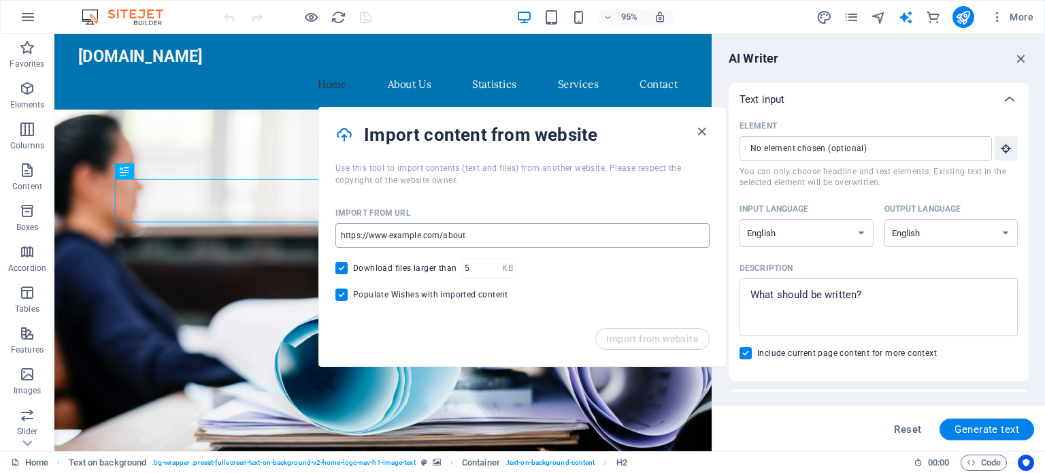
click at [469, 231] on input "url" at bounding box center [522, 235] width 374 height 24
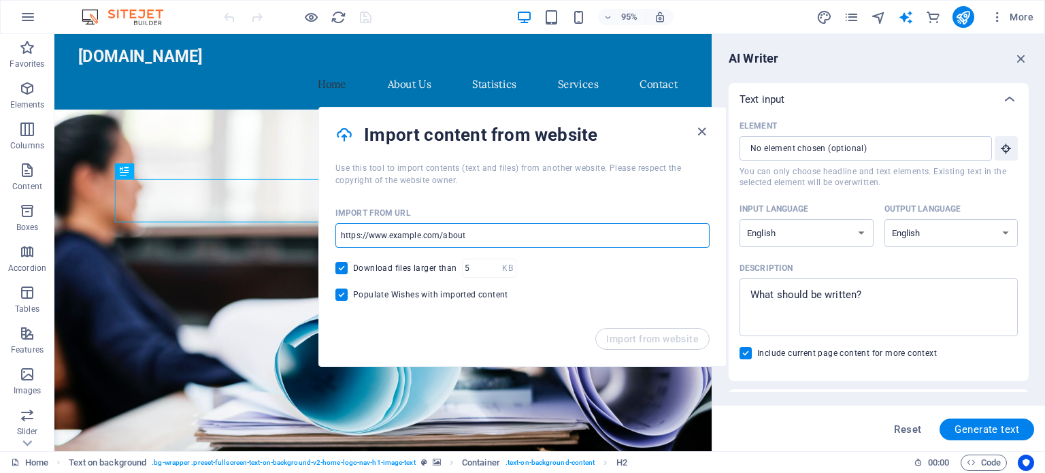
drag, startPoint x: 390, startPoint y: 270, endPoint x: 263, endPoint y: 244, distance: 130.6
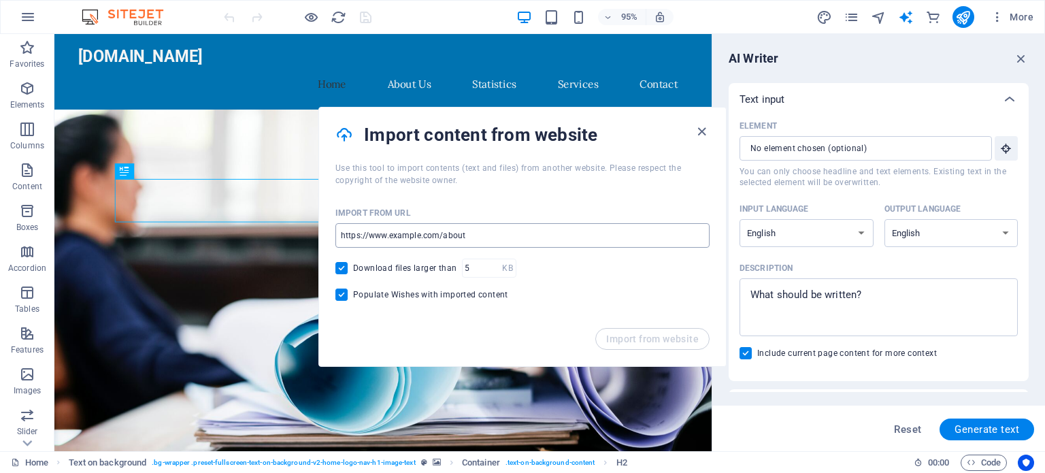
click at [445, 235] on input "url" at bounding box center [522, 235] width 374 height 24
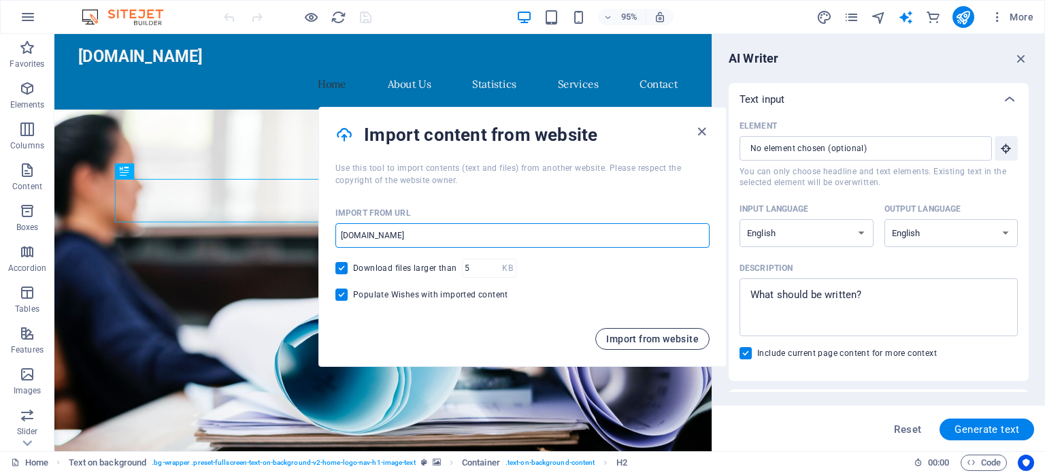
type input "www.kumhoi.com.my"
click at [637, 337] on span "Import from website" at bounding box center [652, 338] width 93 height 11
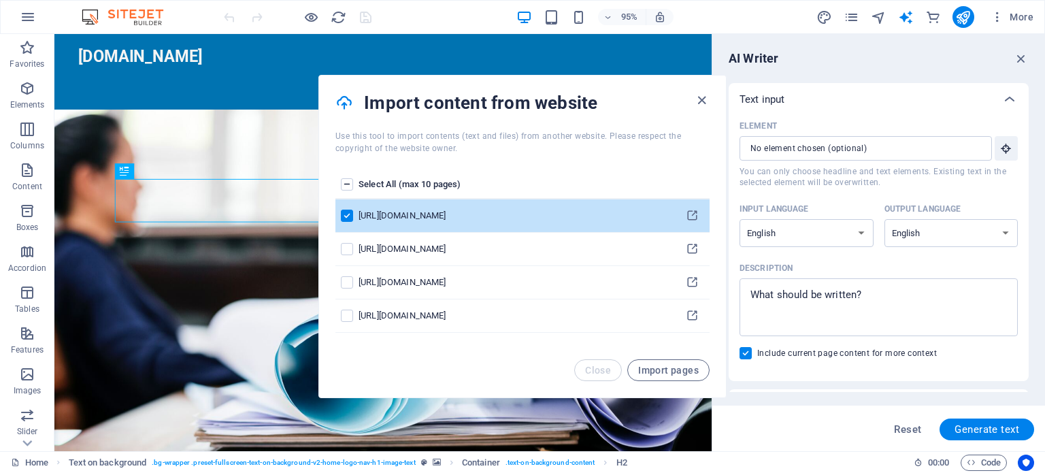
click at [705, 183] on th "pages list" at bounding box center [692, 185] width 35 height 29
drag, startPoint x: 706, startPoint y: 187, endPoint x: 713, endPoint y: 243, distance: 56.2
click at [713, 243] on div "Select All (max 10 pages) https://www.kumhoi.com.my https://www.kumhoi.com.my/ …" at bounding box center [522, 256] width 407 height 205
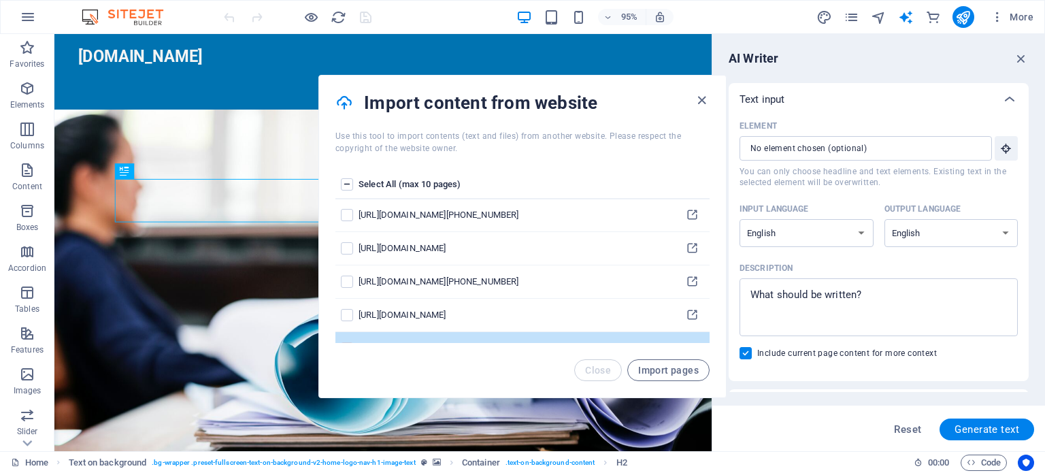
scroll to position [686, 0]
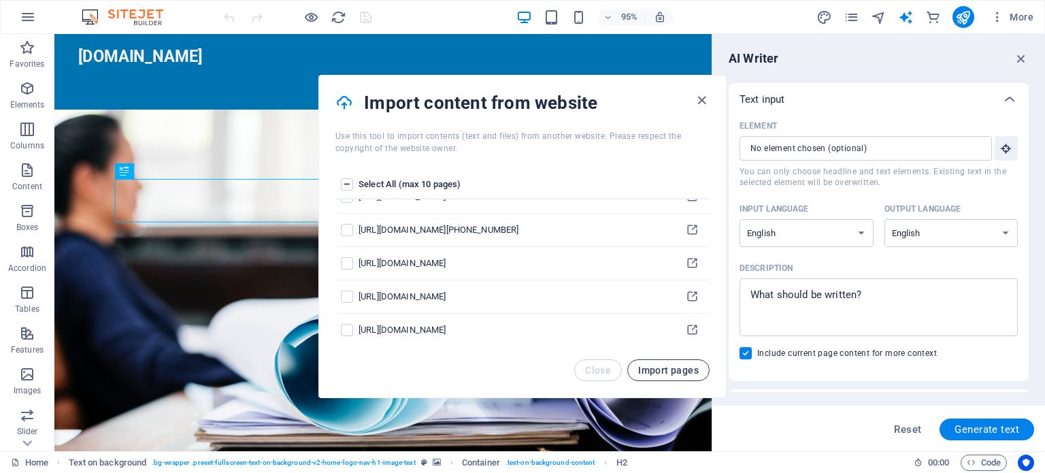
click at [667, 373] on span "Import pages" at bounding box center [668, 370] width 61 height 11
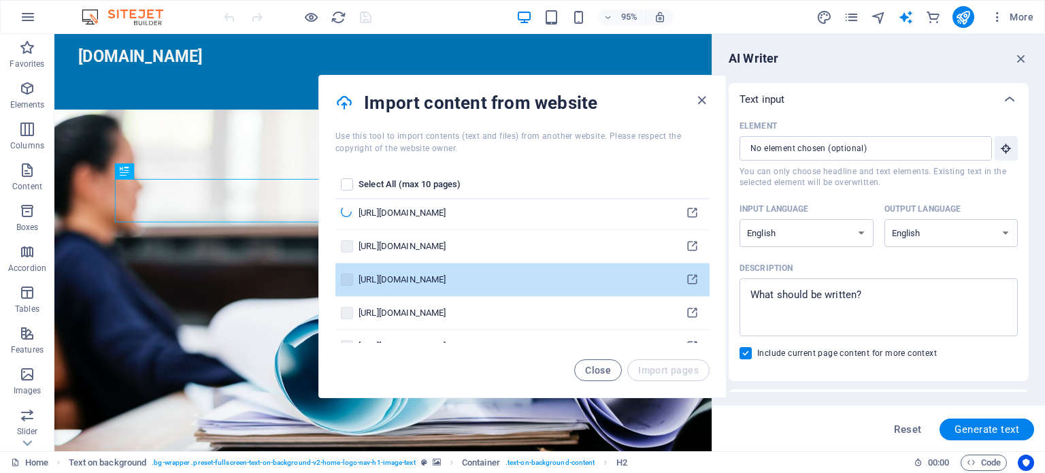
scroll to position [0, 0]
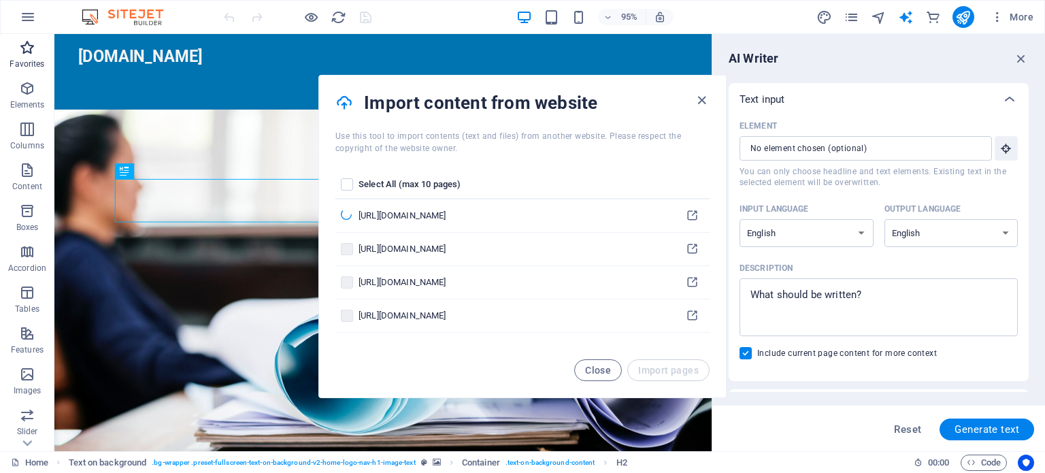
click at [25, 59] on p "Favorites" at bounding box center [27, 63] width 35 height 11
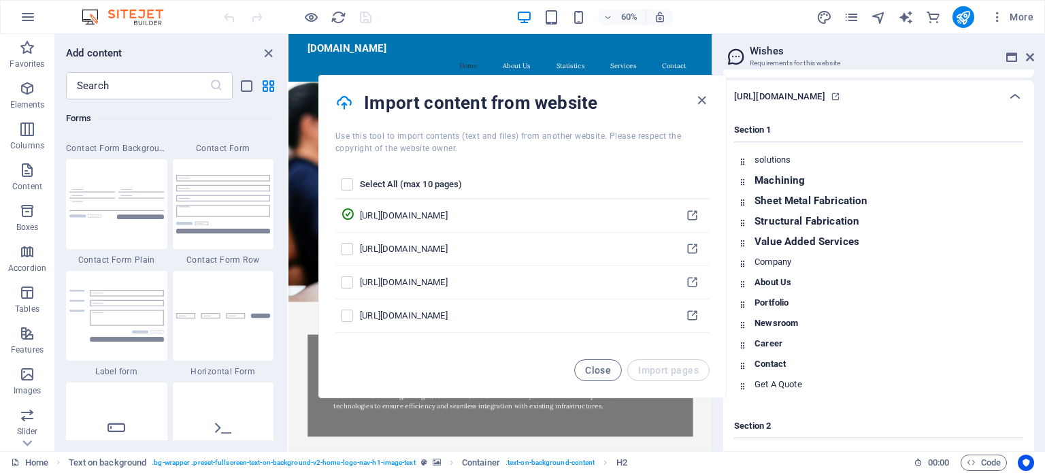
scroll to position [148, 0]
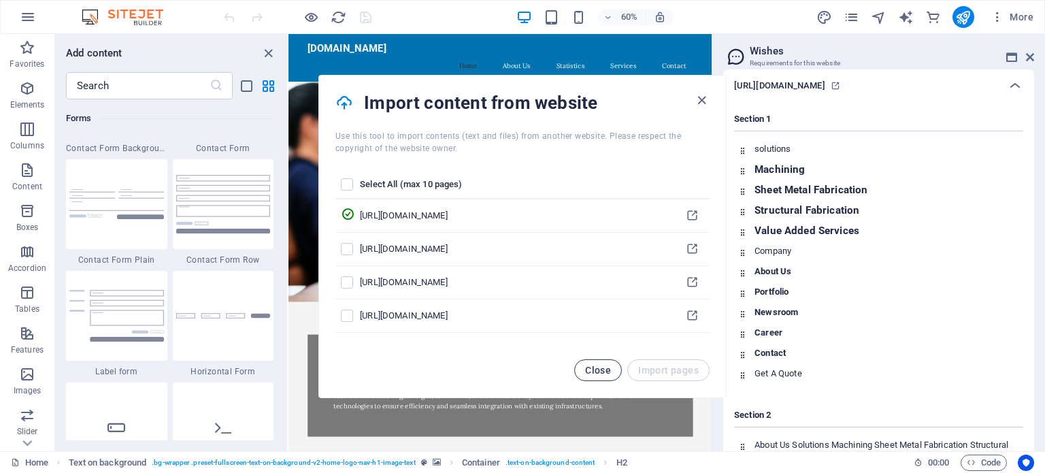
click at [603, 378] on button "Close" at bounding box center [598, 370] width 48 height 22
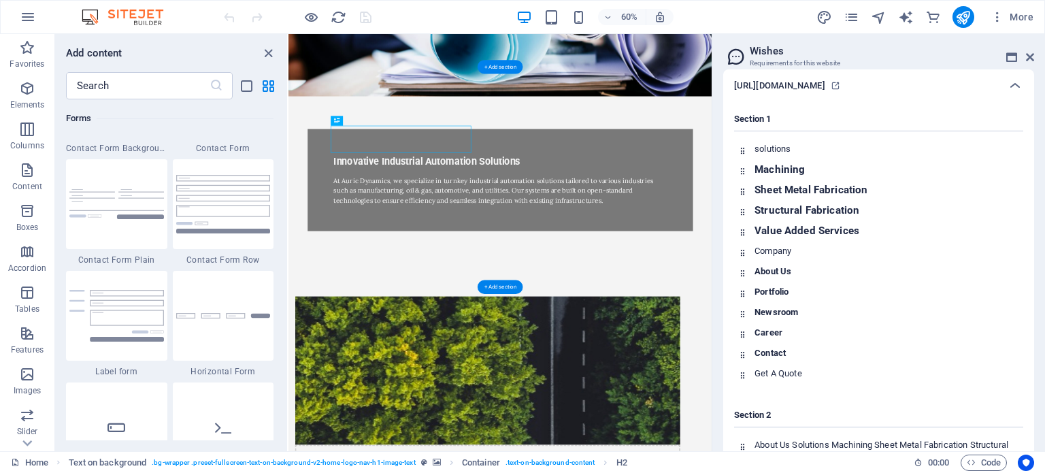
scroll to position [1179, 0]
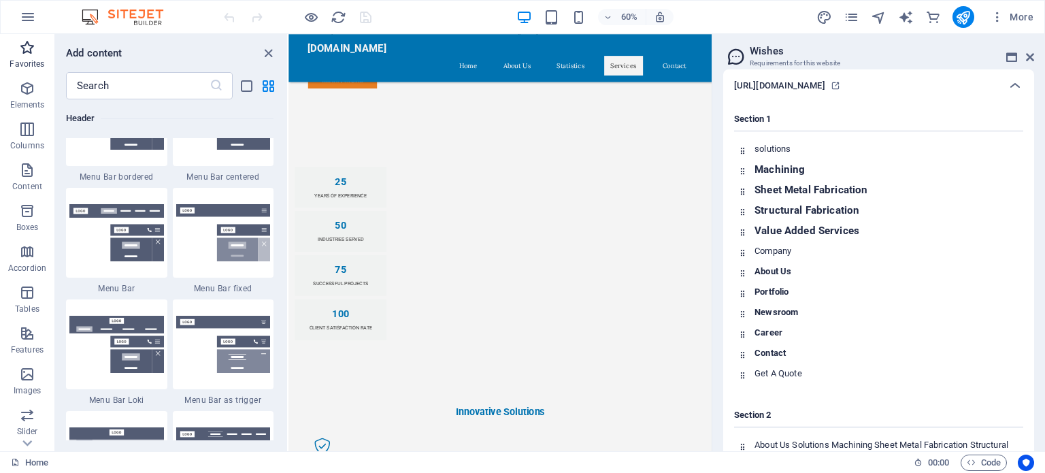
click at [27, 52] on icon "button" at bounding box center [27, 47] width 16 height 16
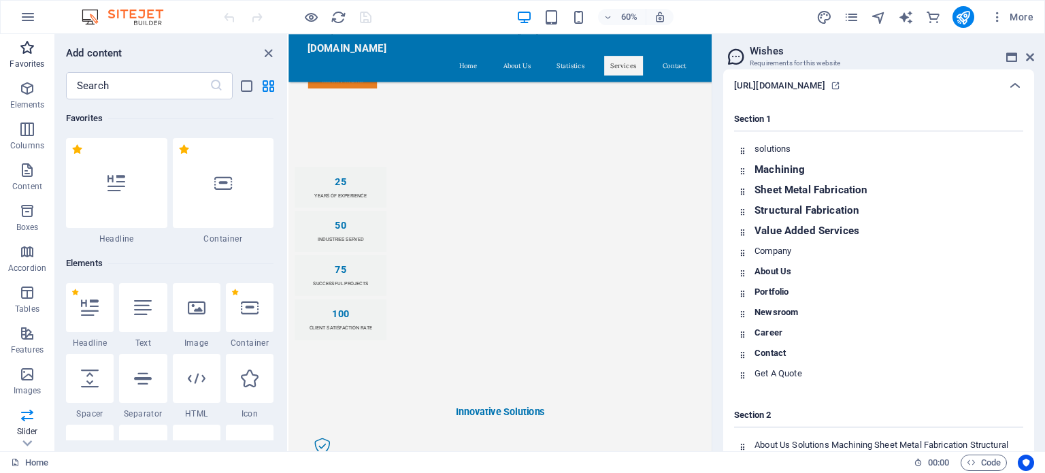
scroll to position [0, 0]
click at [26, 89] on icon "button" at bounding box center [27, 88] width 16 height 16
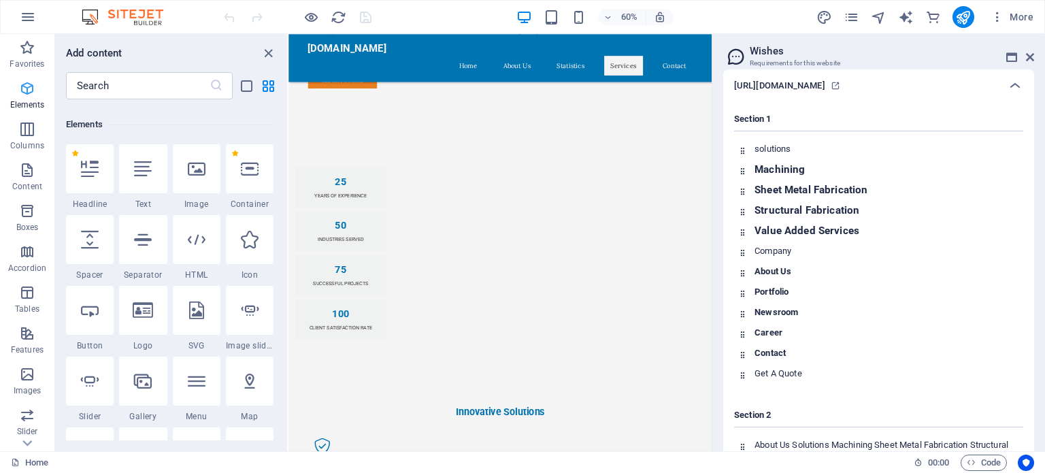
scroll to position [144, 0]
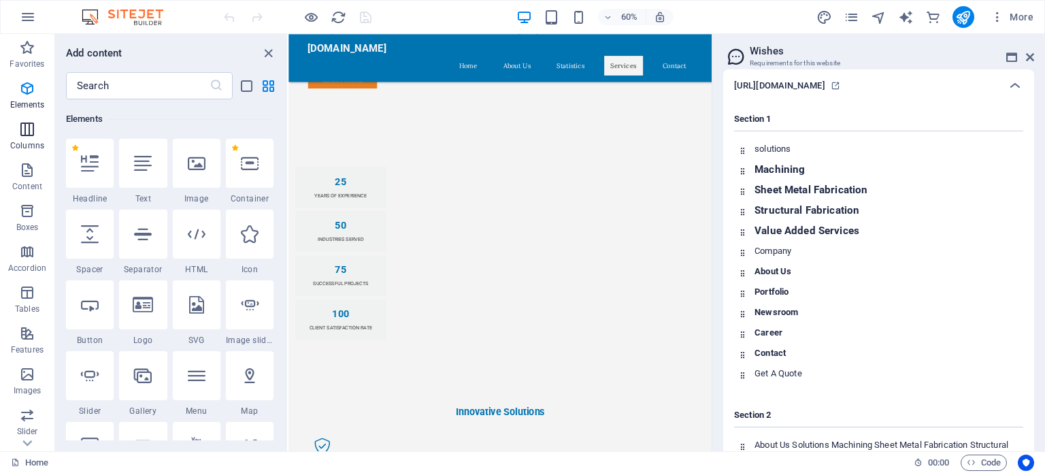
click at [30, 139] on span "Columns" at bounding box center [27, 137] width 54 height 33
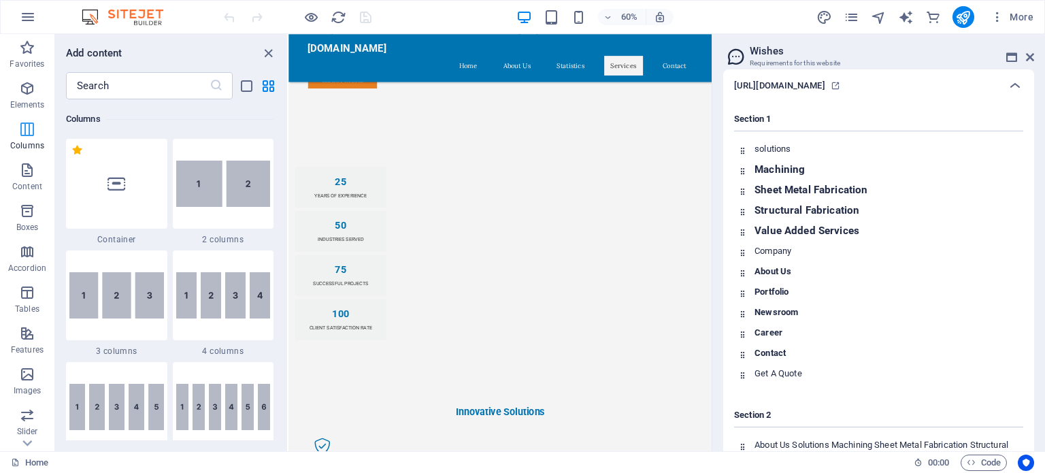
scroll to position [673, 0]
click at [29, 13] on icon "button" at bounding box center [28, 17] width 16 height 16
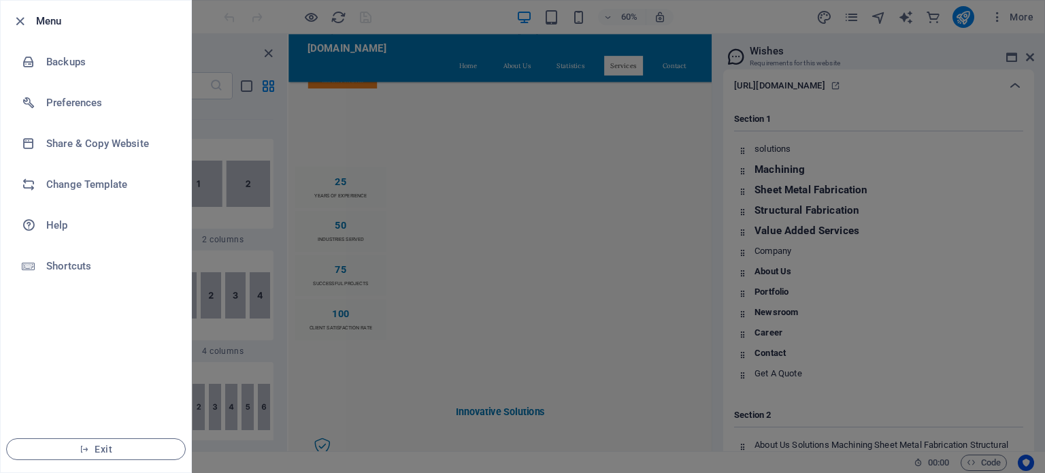
click at [906, 103] on div at bounding box center [522, 236] width 1045 height 473
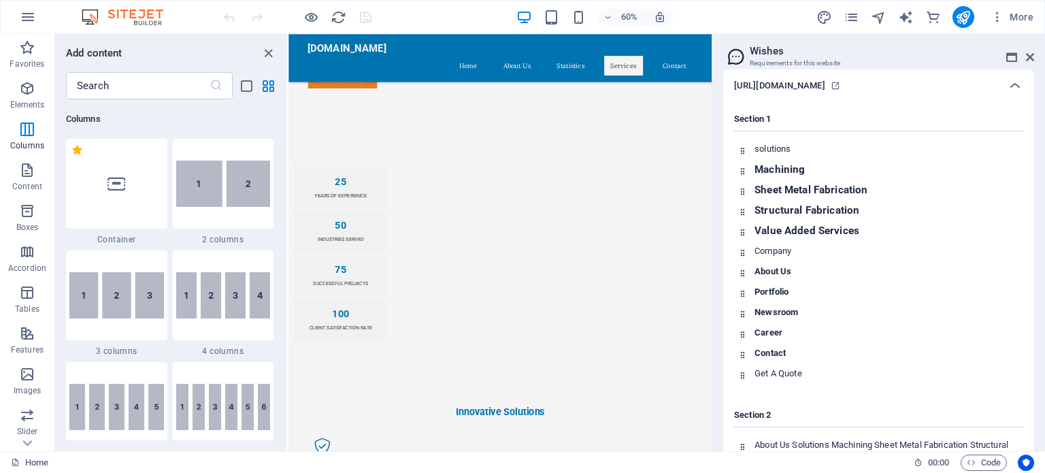
click at [750, 59] on h3 "Requirements for this website" at bounding box center [878, 63] width 257 height 12
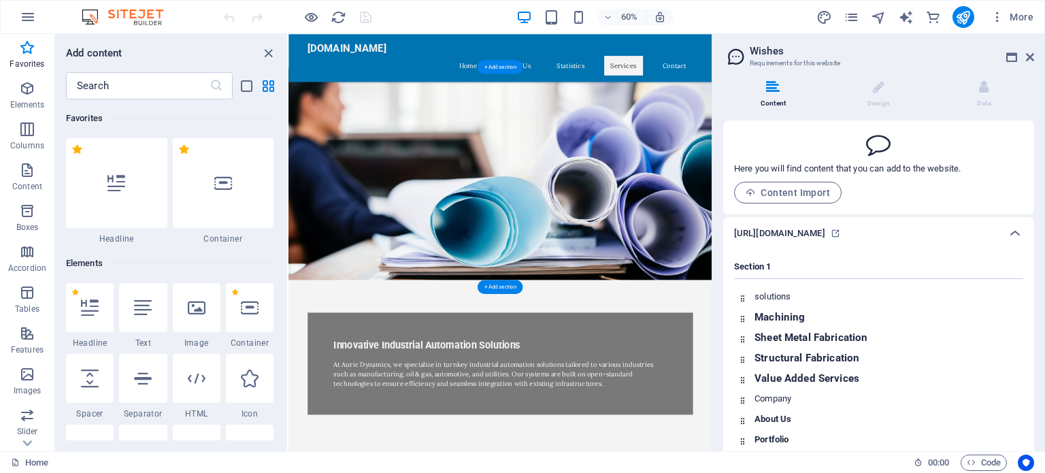
scroll to position [0, 0]
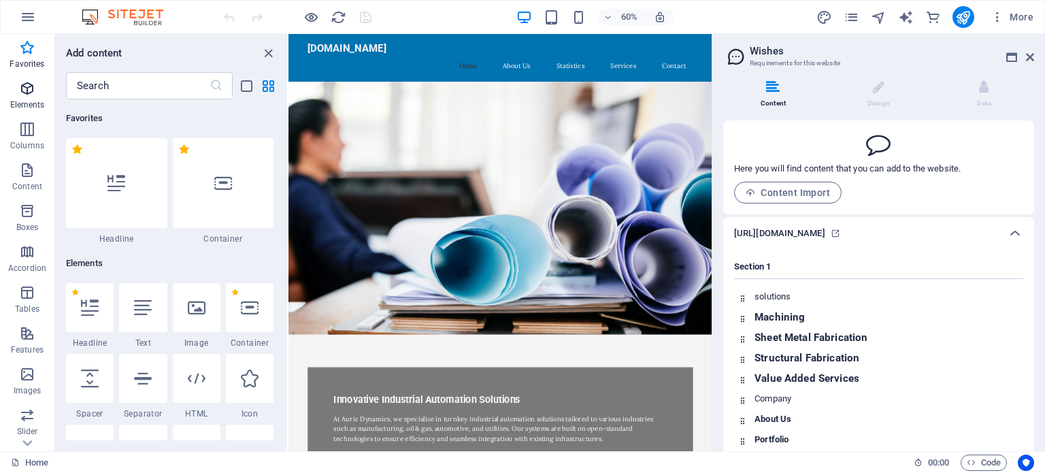
click at [25, 94] on icon "button" at bounding box center [27, 88] width 16 height 16
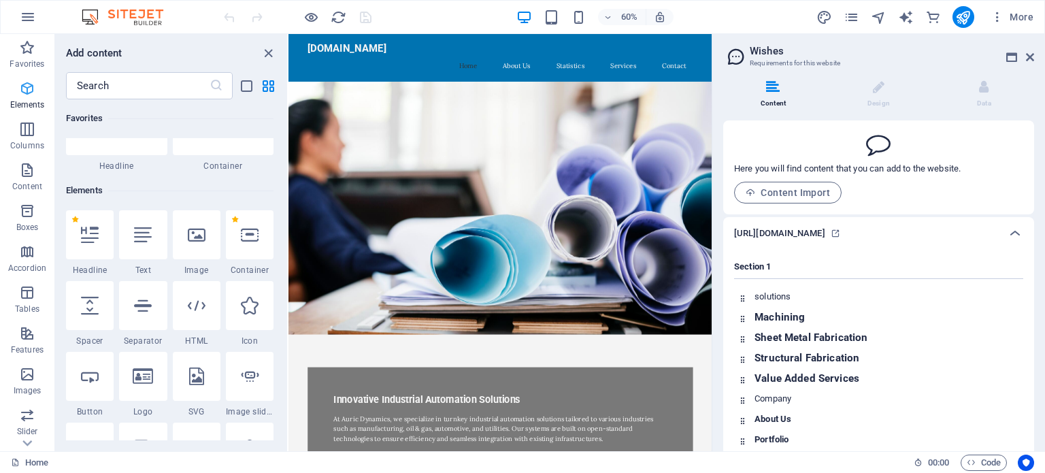
scroll to position [144, 0]
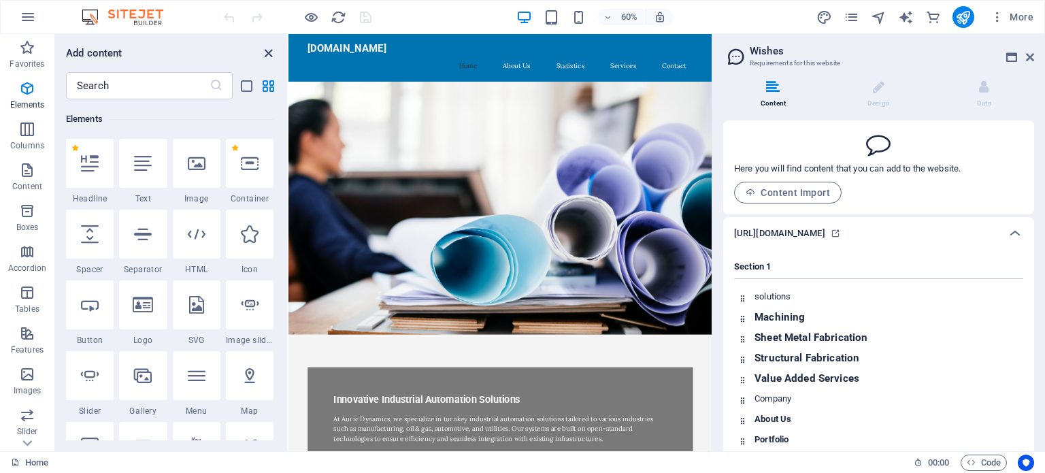
click at [267, 51] on icon "close panel" at bounding box center [269, 54] width 16 height 16
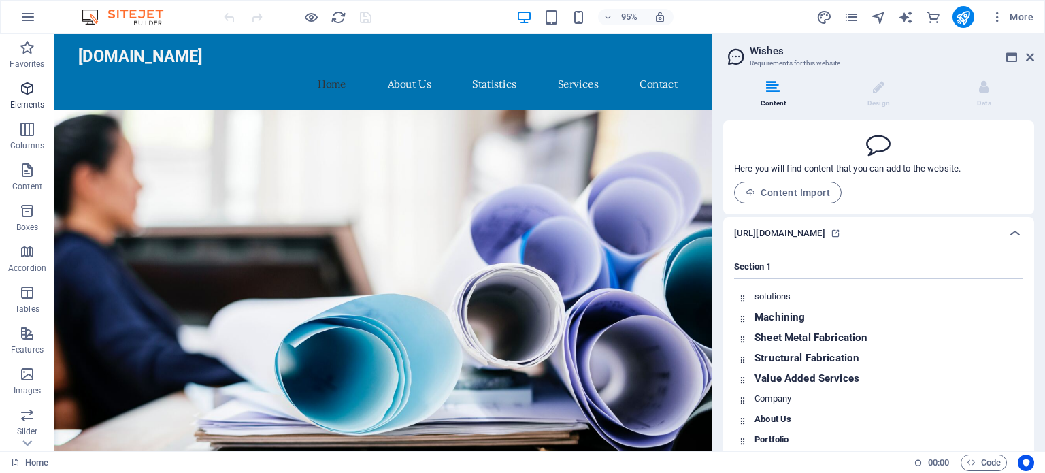
click at [29, 100] on p "Elements" at bounding box center [27, 104] width 35 height 11
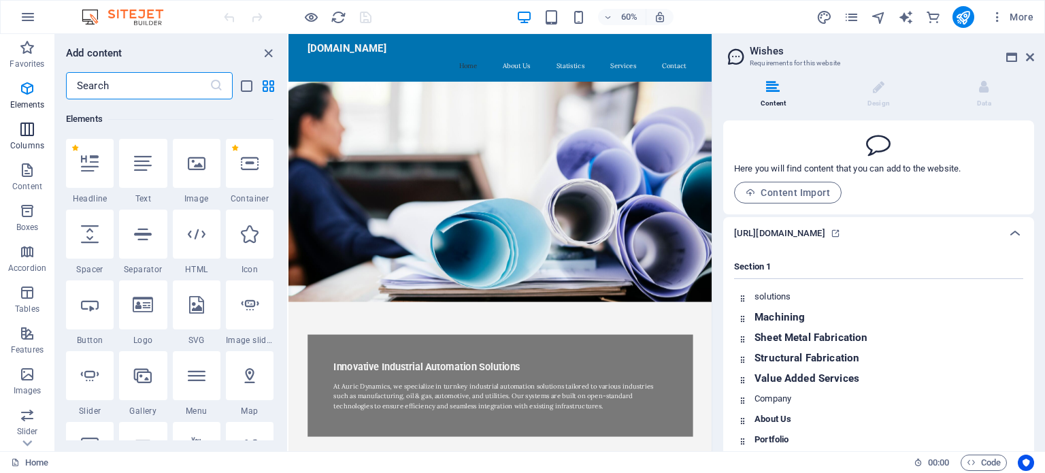
click at [22, 138] on span "Columns" at bounding box center [27, 137] width 54 height 33
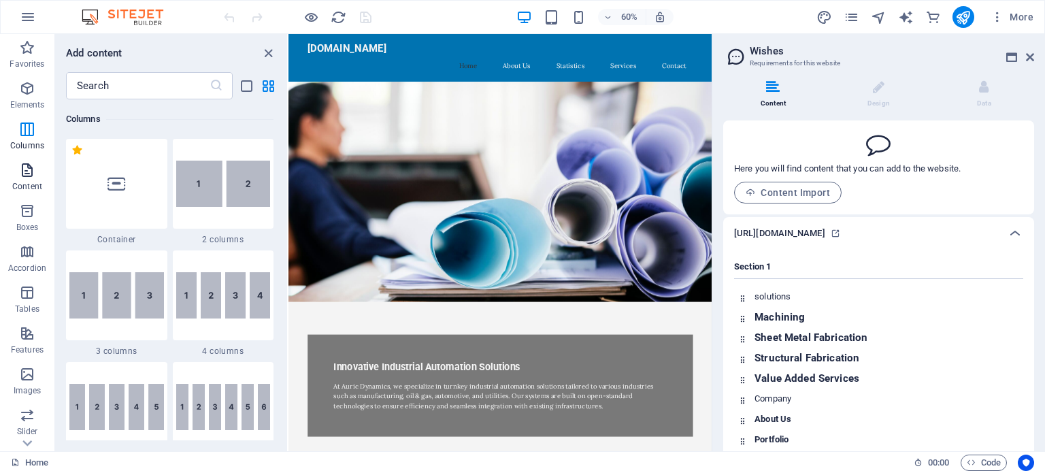
click at [26, 171] on icon "button" at bounding box center [27, 170] width 16 height 16
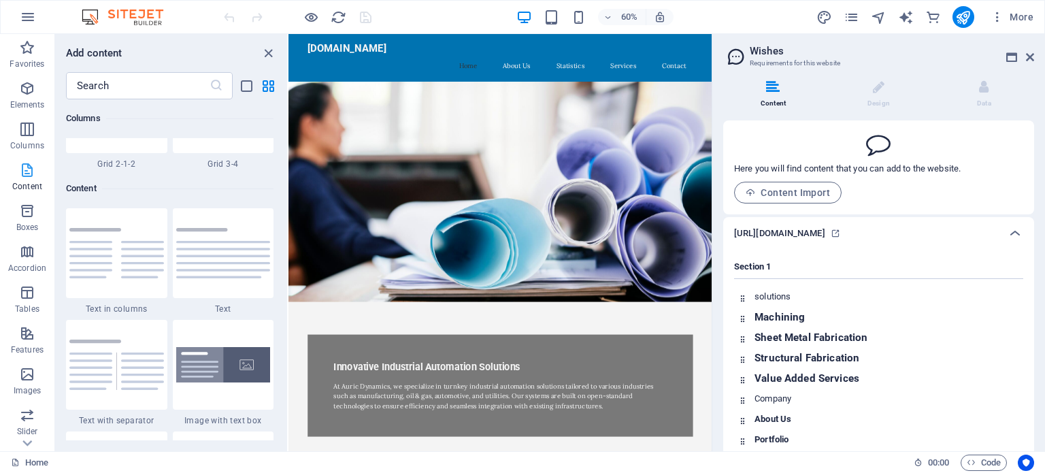
scroll to position [2379, 0]
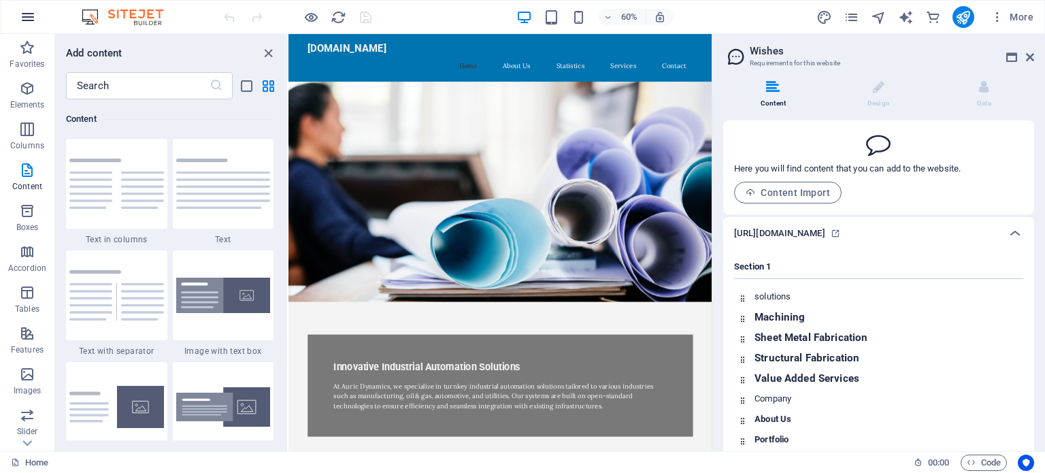
click at [38, 18] on button "button" at bounding box center [28, 17] width 33 height 33
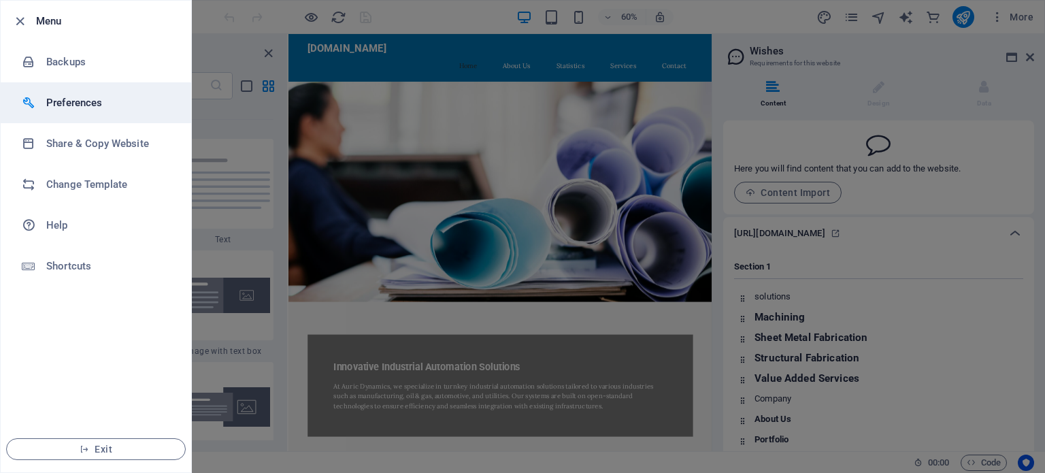
click at [69, 101] on h6 "Preferences" at bounding box center [109, 103] width 126 height 16
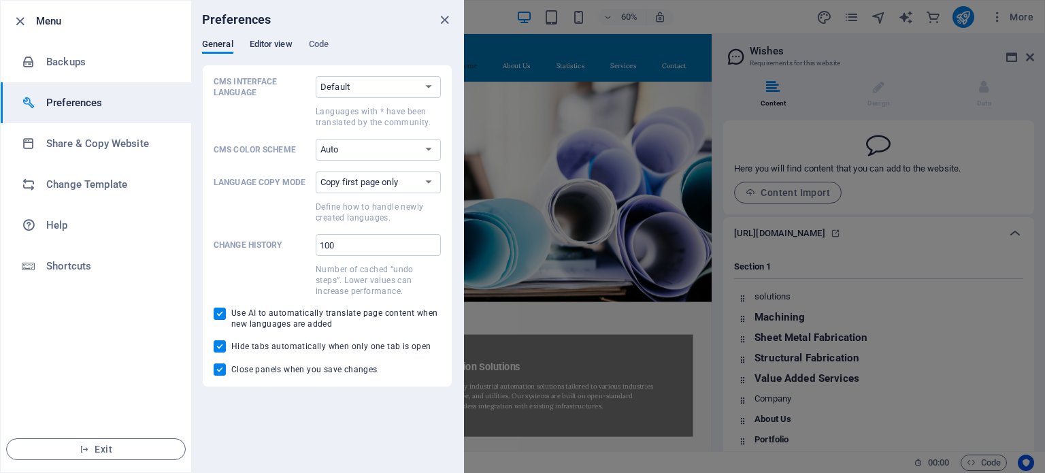
click at [264, 46] on span "Editor view" at bounding box center [271, 45] width 43 height 19
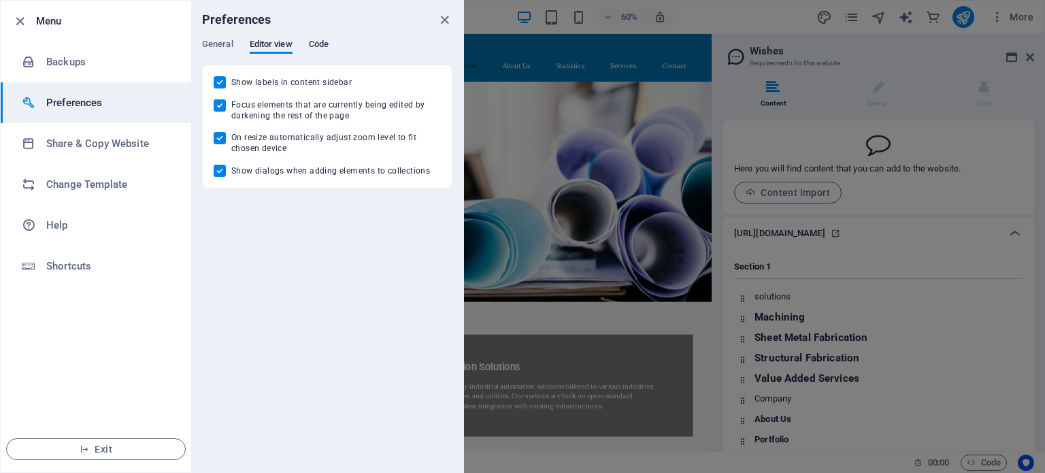
click at [322, 43] on span "Code" at bounding box center [319, 45] width 20 height 19
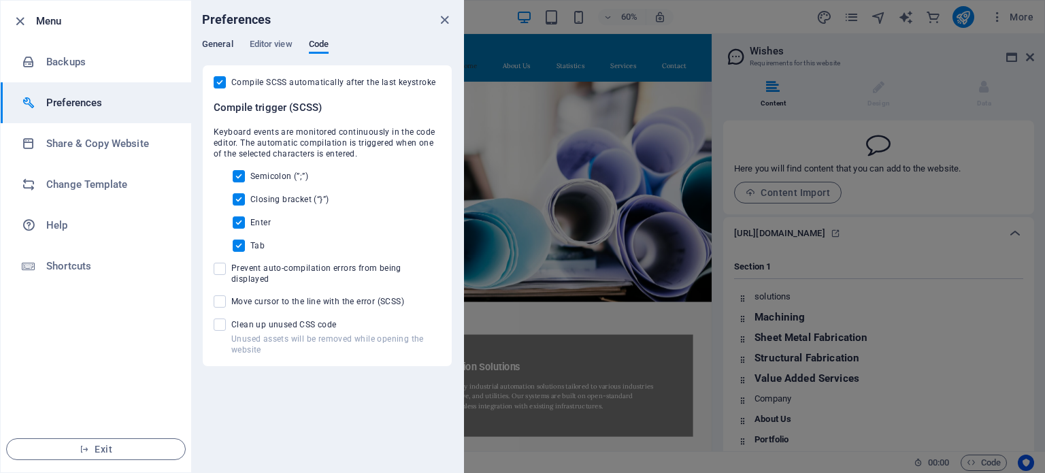
click at [219, 46] on span "General" at bounding box center [217, 45] width 31 height 19
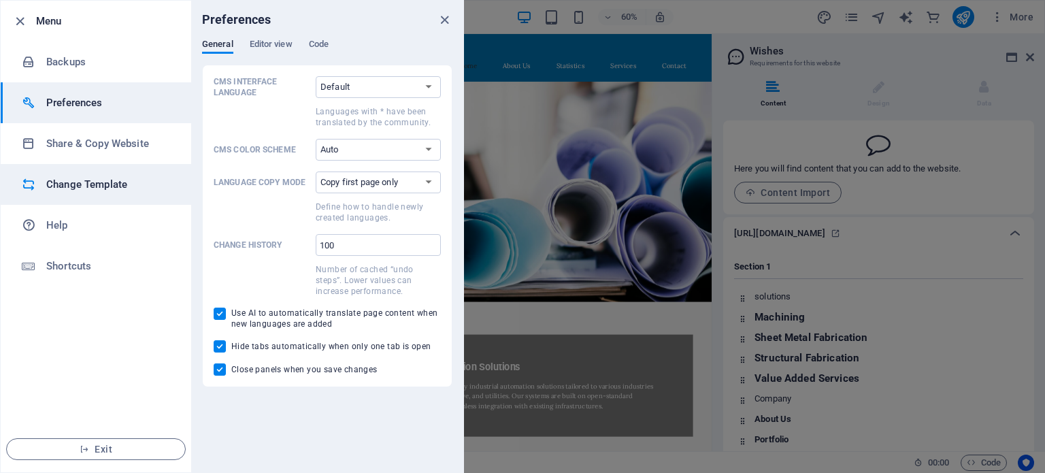
click at [68, 182] on h6 "Change Template" at bounding box center [109, 184] width 126 height 16
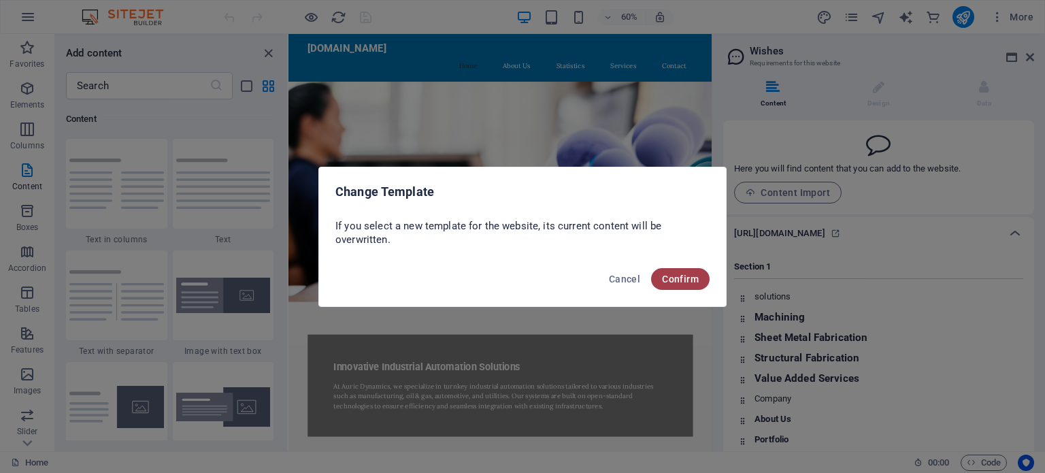
click at [676, 278] on span "Confirm" at bounding box center [680, 278] width 37 height 11
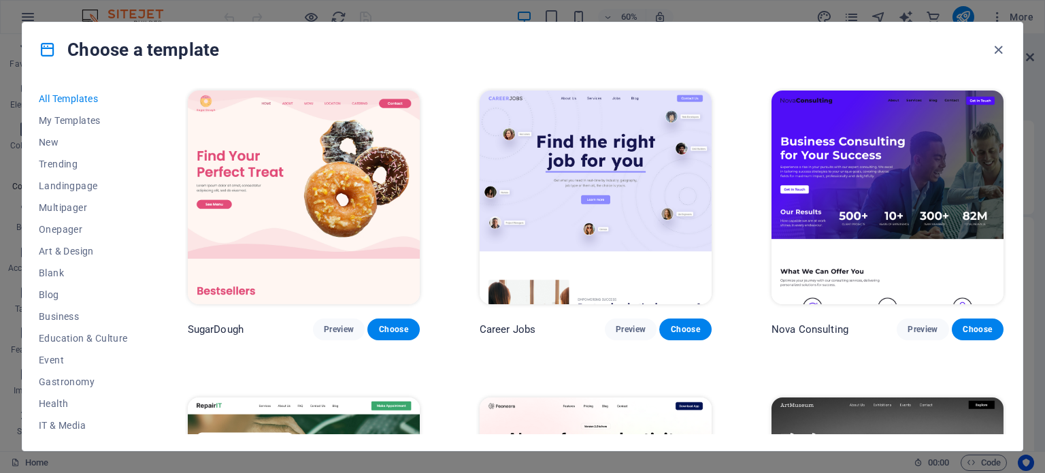
scroll to position [589, 0]
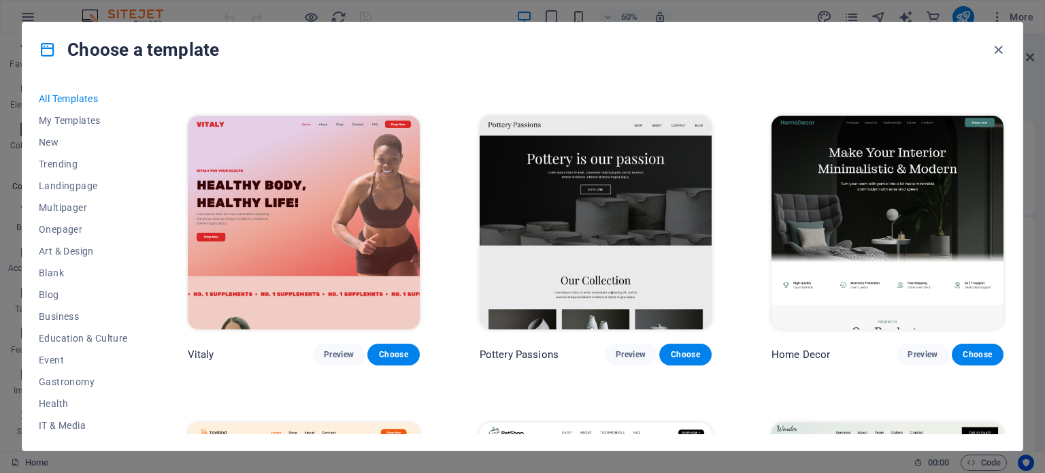
drag, startPoint x: 1003, startPoint y: 102, endPoint x: 1003, endPoint y: 144, distance: 41.5
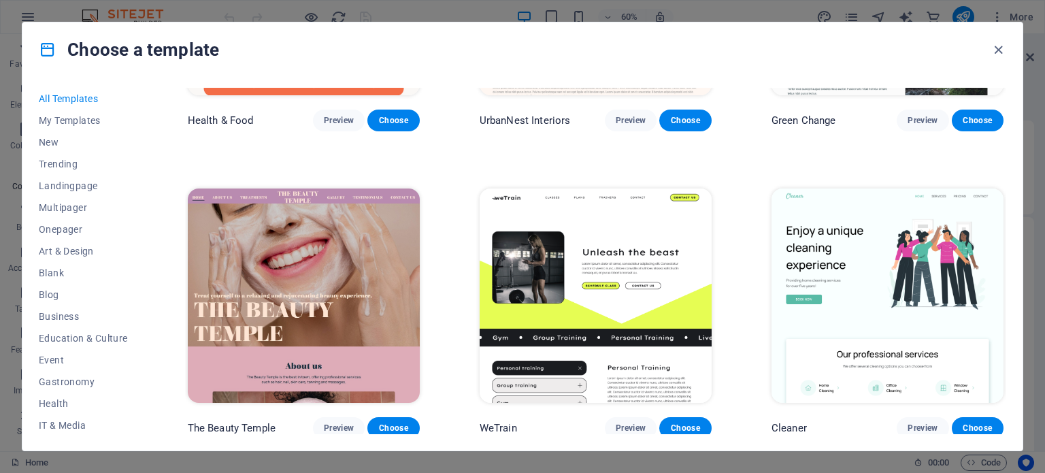
scroll to position [219, 0]
click at [993, 46] on icon "button" at bounding box center [998, 50] width 16 height 16
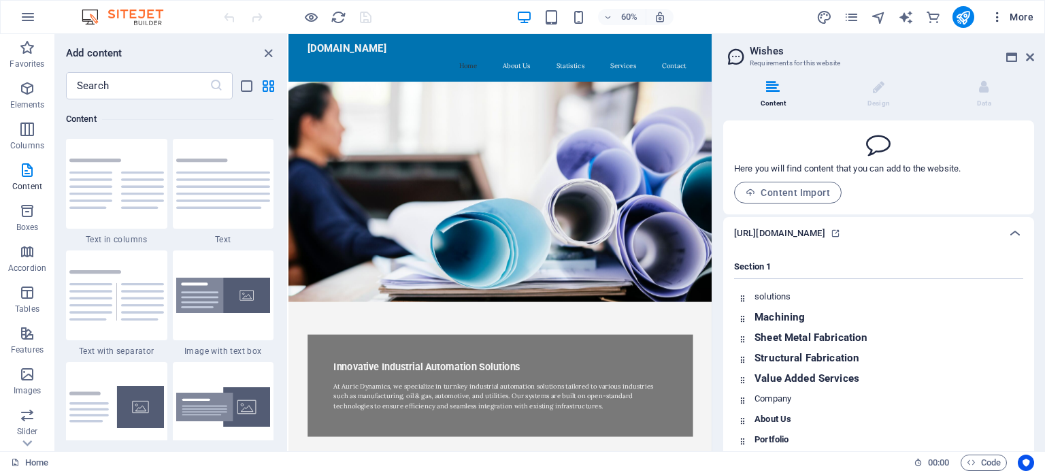
click at [1006, 24] on button "More" at bounding box center [1012, 17] width 54 height 22
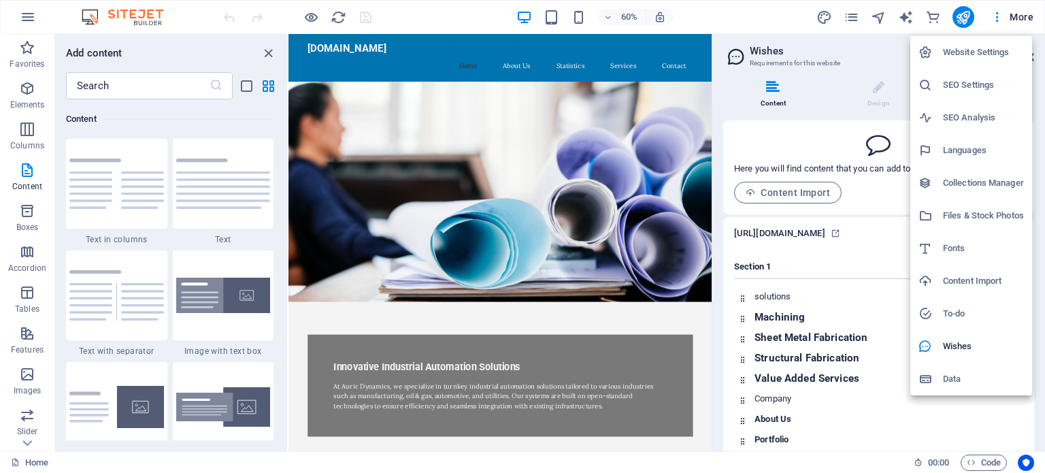
click at [26, 17] on div at bounding box center [522, 236] width 1045 height 473
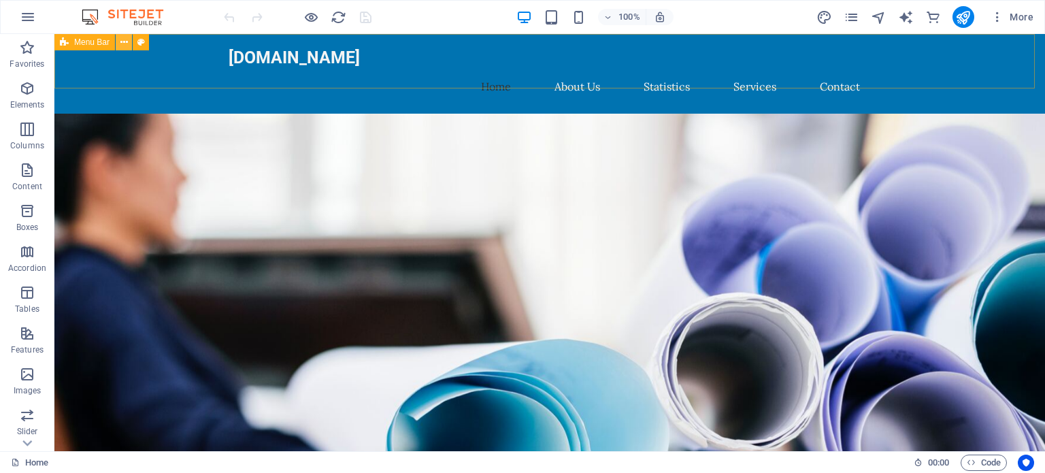
click at [123, 42] on icon at bounding box center [123, 42] width 7 height 14
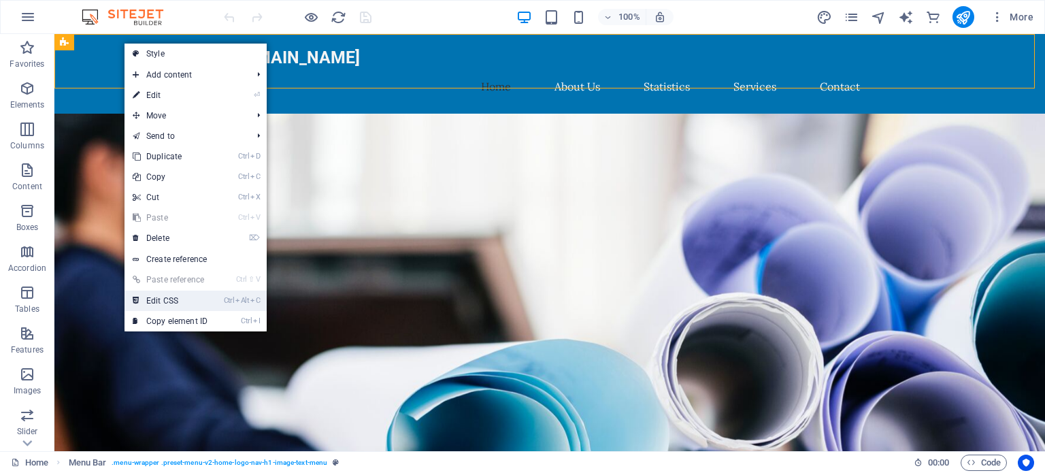
click at [165, 300] on link "Ctrl Alt C Edit CSS" at bounding box center [169, 300] width 91 height 20
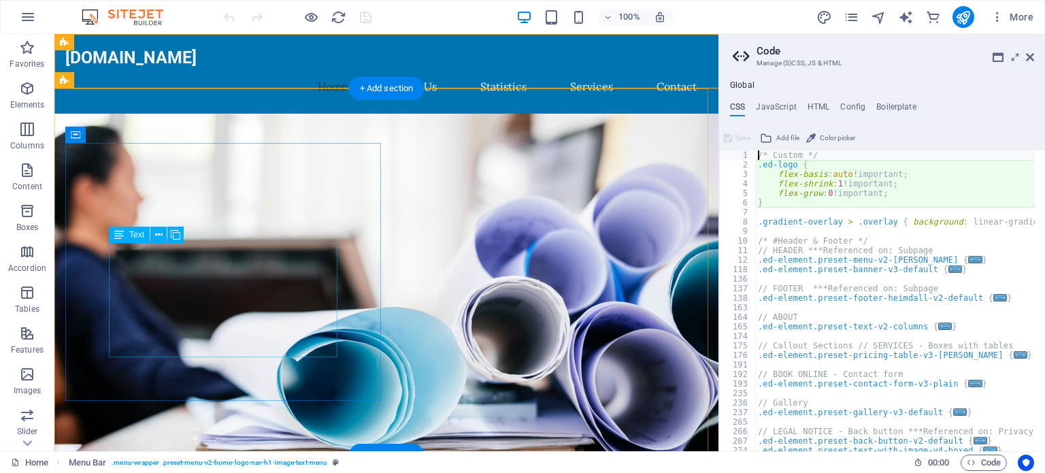
type textarea "@include menu-v2($menu-wrapper-background: $color-primary, $menu-link-tt: none);"
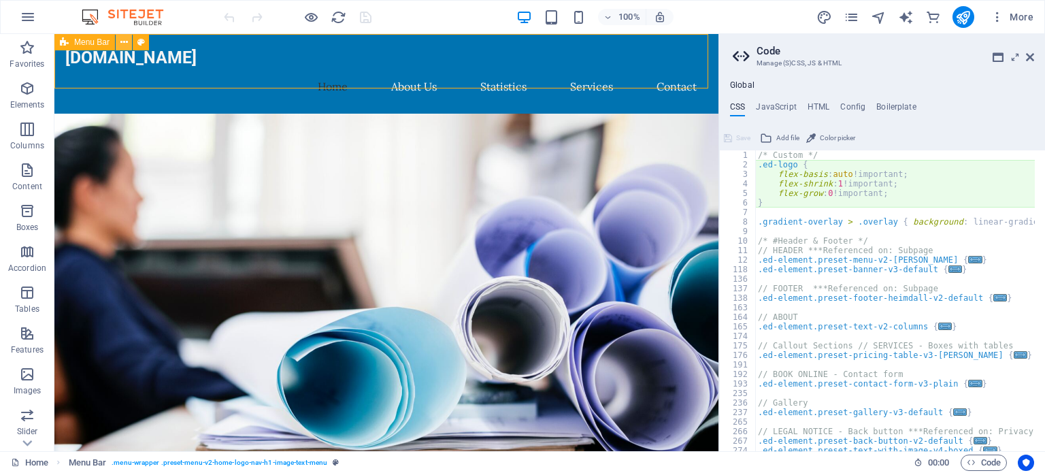
click at [123, 43] on icon at bounding box center [123, 42] width 7 height 14
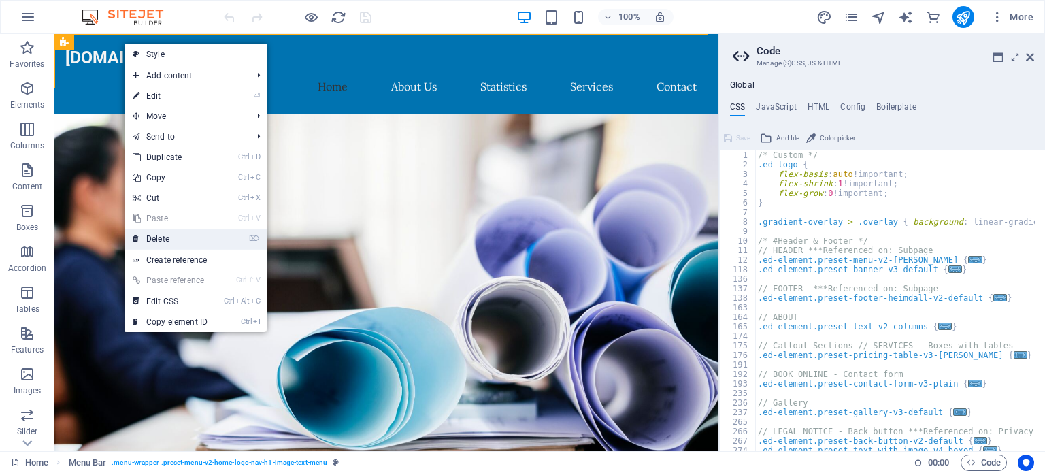
click at [180, 241] on link "⌦ Delete" at bounding box center [169, 239] width 91 height 20
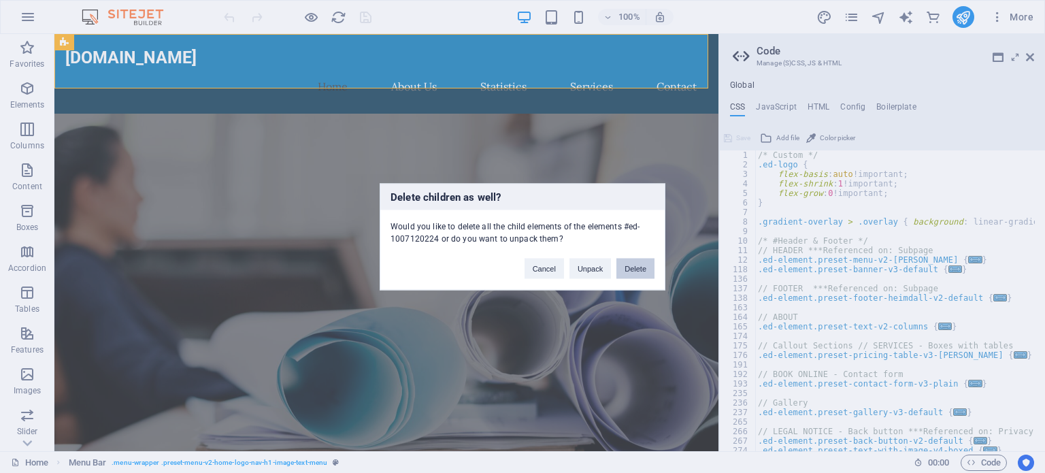
click at [638, 268] on button "Delete" at bounding box center [635, 268] width 38 height 20
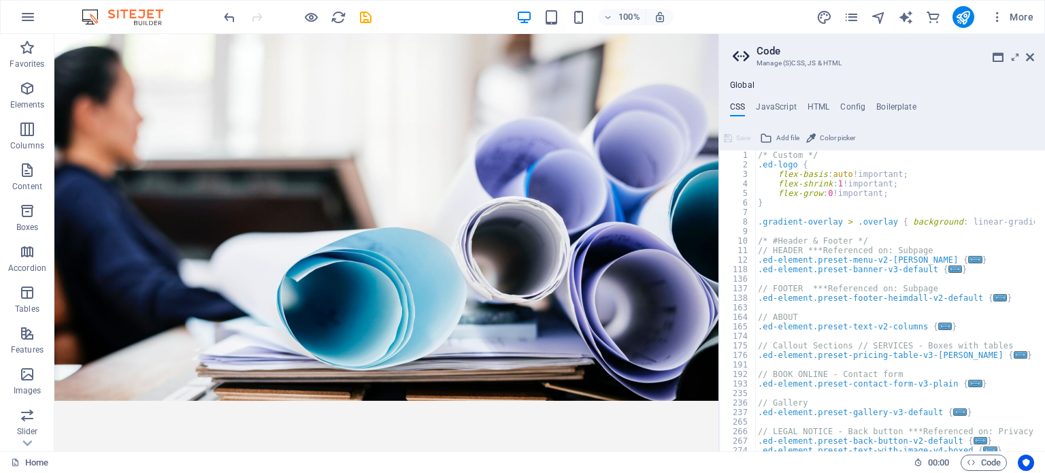
click at [116, 16] on img at bounding box center [129, 17] width 102 height 16
click at [229, 13] on icon "undo" at bounding box center [230, 18] width 16 height 16
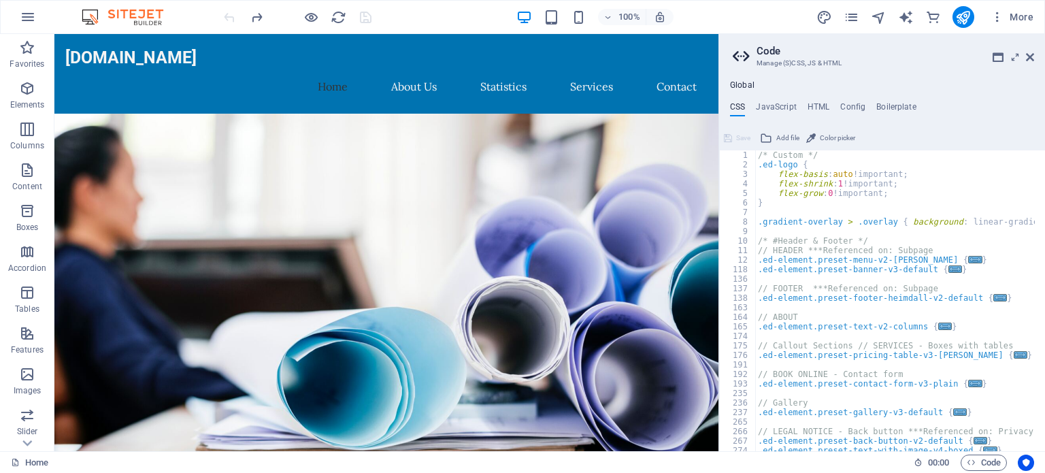
click at [228, 15] on div at bounding box center [297, 17] width 152 height 22
click at [1031, 16] on span "More" at bounding box center [1011, 17] width 43 height 14
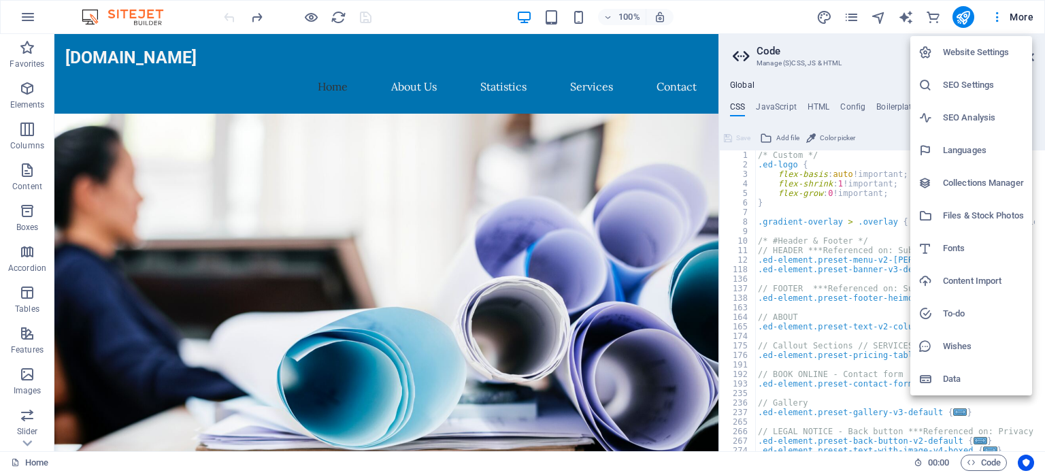
click at [962, 378] on h6 "Data" at bounding box center [983, 379] width 81 height 16
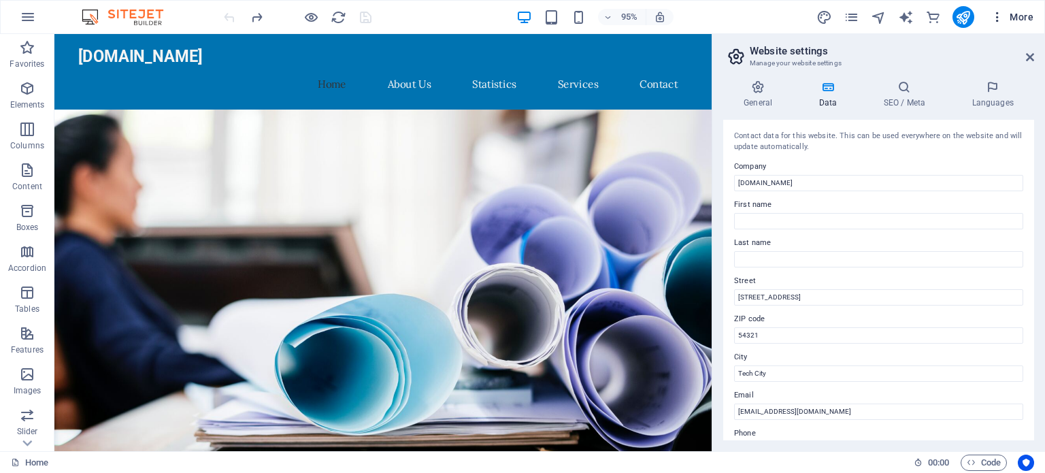
click at [1012, 15] on span "More" at bounding box center [1011, 17] width 43 height 14
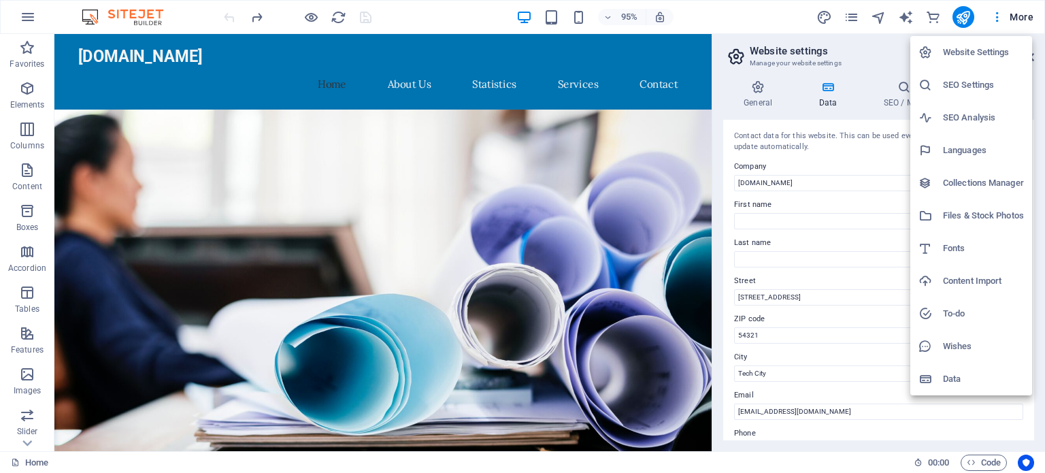
click at [25, 21] on div at bounding box center [522, 236] width 1045 height 473
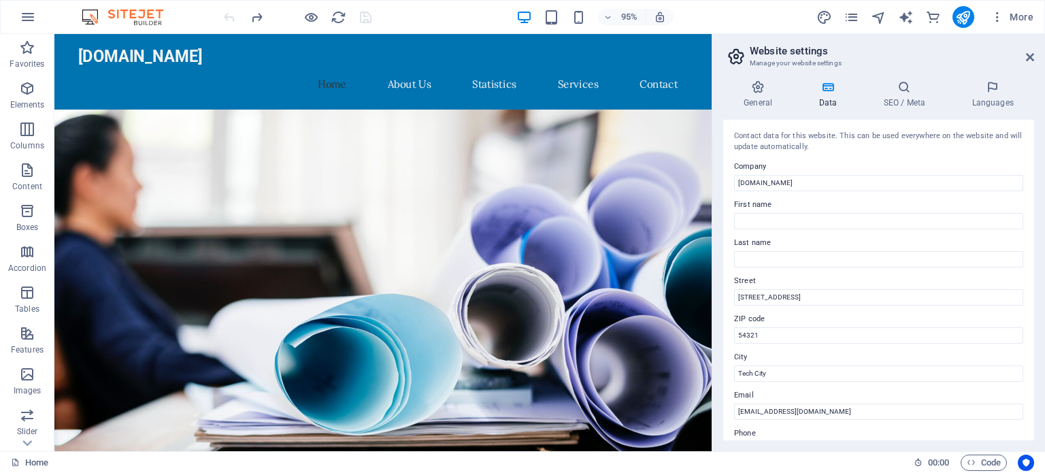
click at [25, 21] on icon "button" at bounding box center [28, 17] width 16 height 16
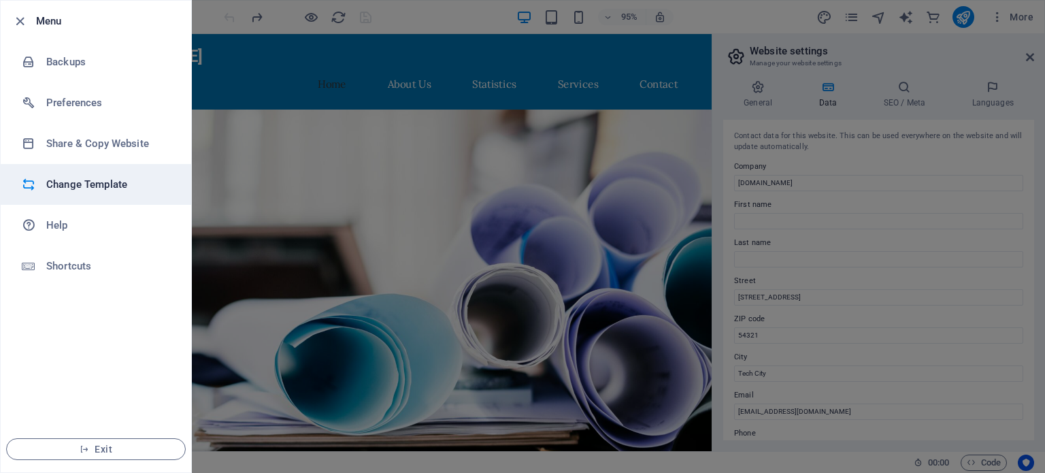
click at [86, 185] on h6 "Change Template" at bounding box center [109, 184] width 126 height 16
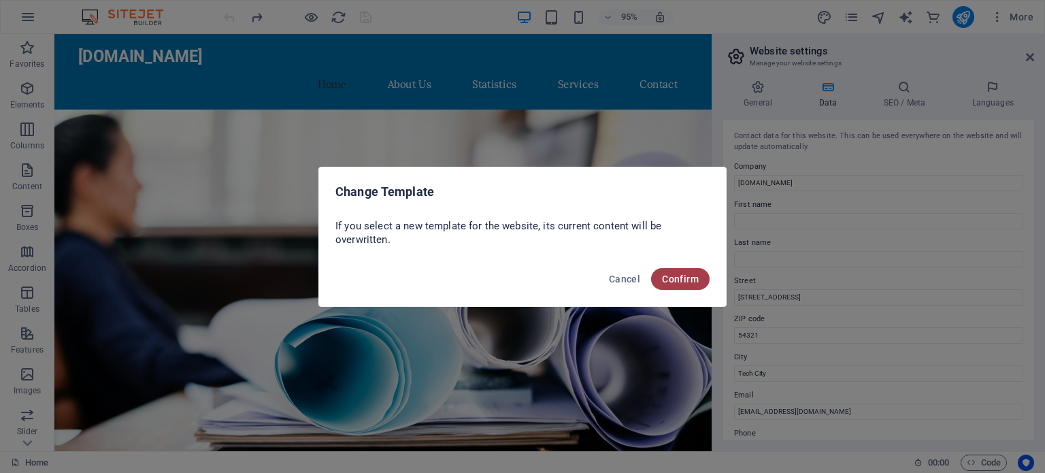
click at [663, 276] on span "Confirm" at bounding box center [680, 278] width 37 height 11
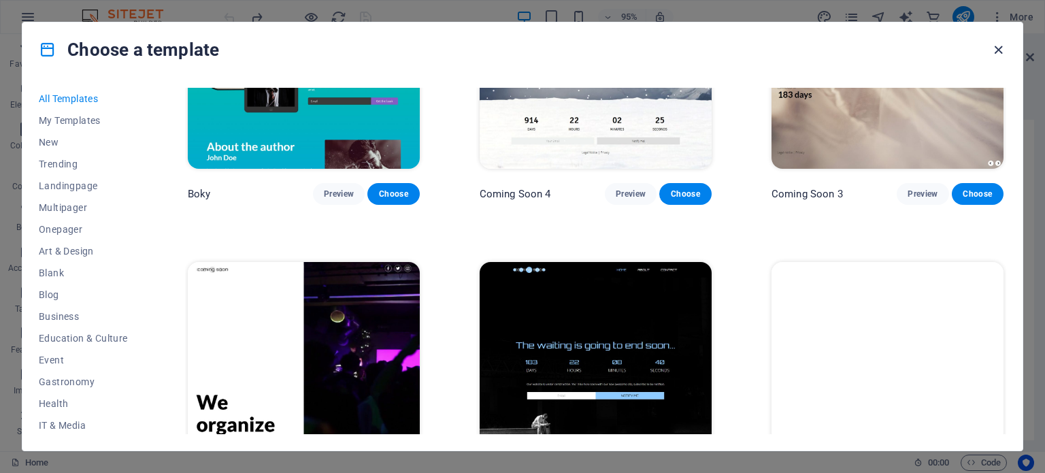
click at [999, 46] on icon "button" at bounding box center [998, 50] width 16 height 16
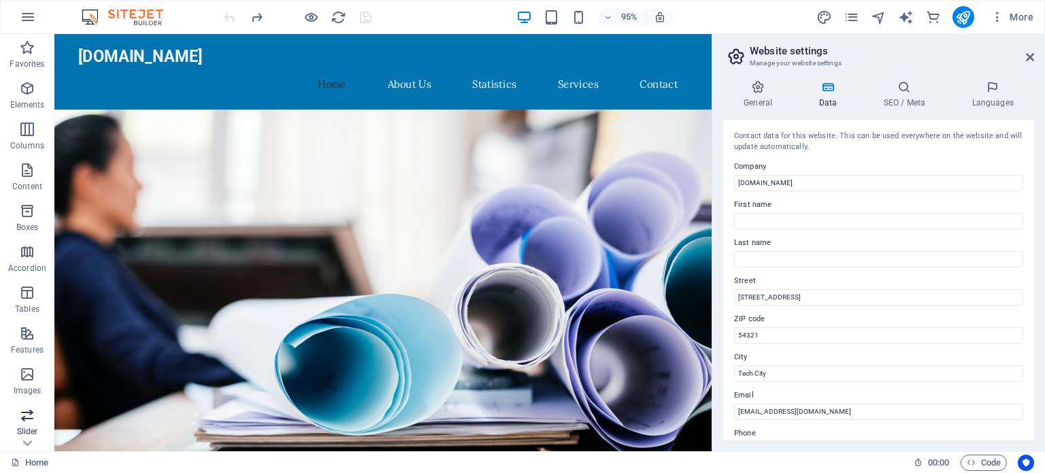
scroll to position [235, 0]
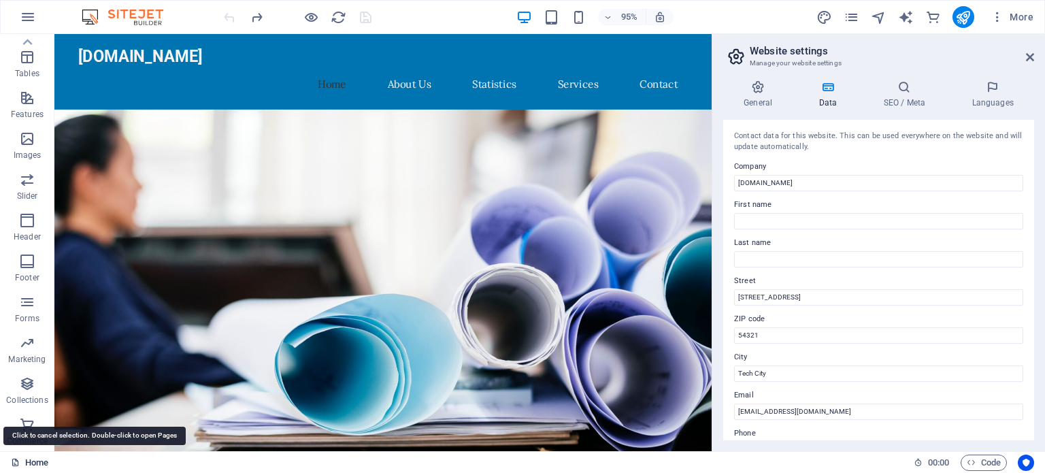
click at [27, 462] on link "Home" at bounding box center [29, 462] width 37 height 16
click at [24, 391] on icon "button" at bounding box center [27, 383] width 16 height 16
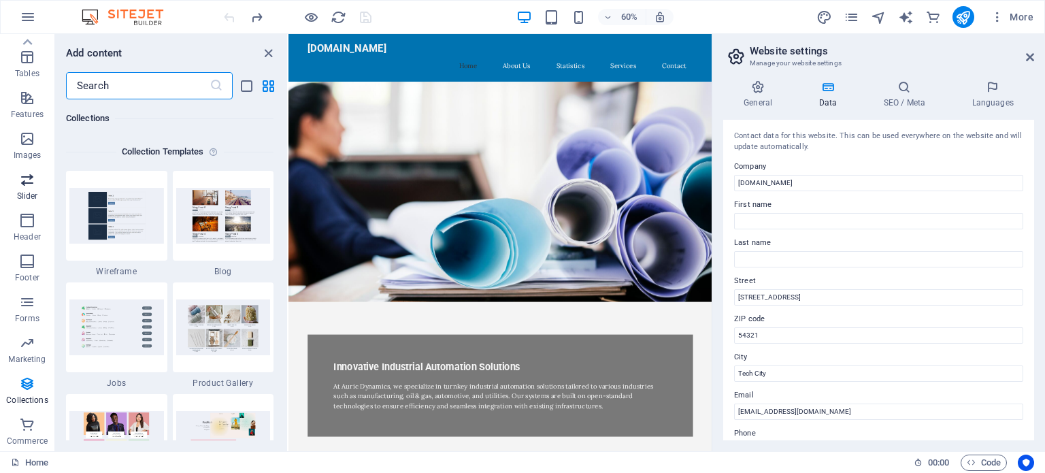
scroll to position [0, 0]
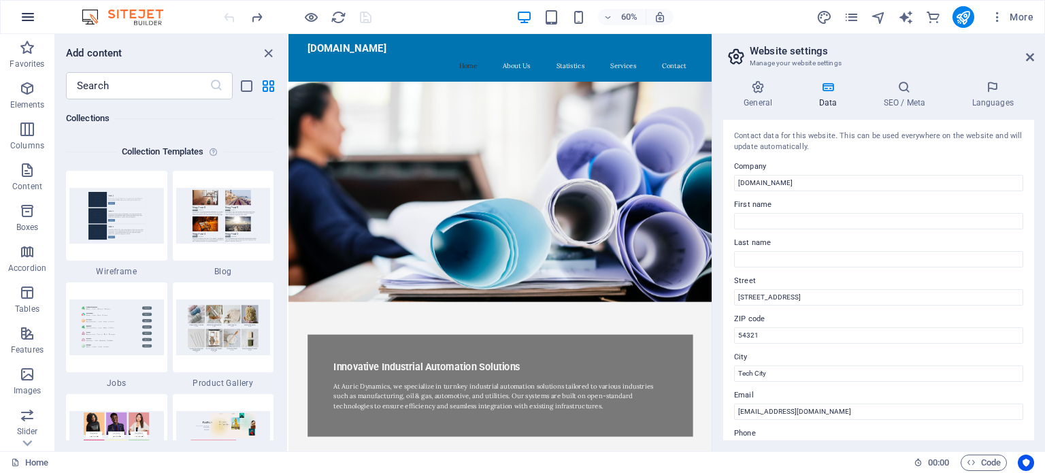
click at [22, 18] on icon "button" at bounding box center [28, 17] width 16 height 16
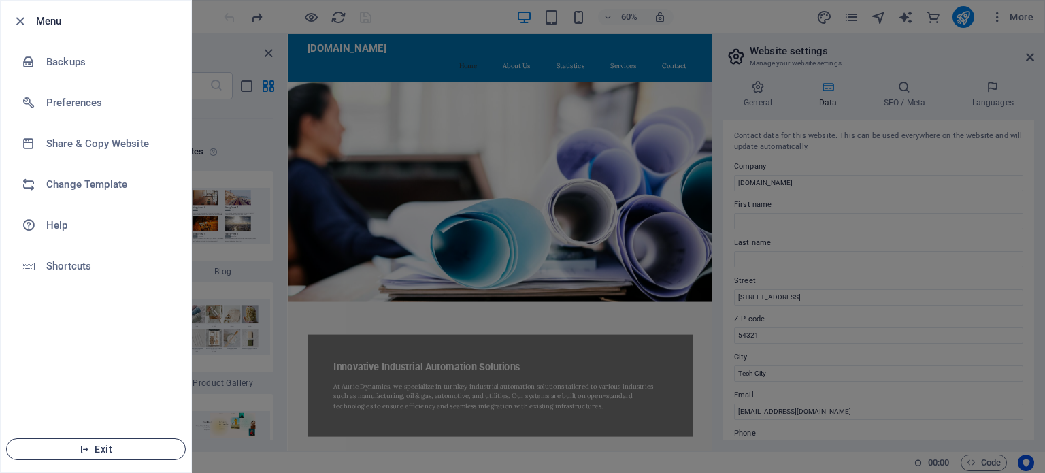
click at [128, 454] on span "Exit" at bounding box center [96, 449] width 156 height 11
drag, startPoint x: 969, startPoint y: 124, endPoint x: 472, endPoint y: 116, distance: 497.3
click at [969, 124] on div at bounding box center [522, 236] width 1045 height 473
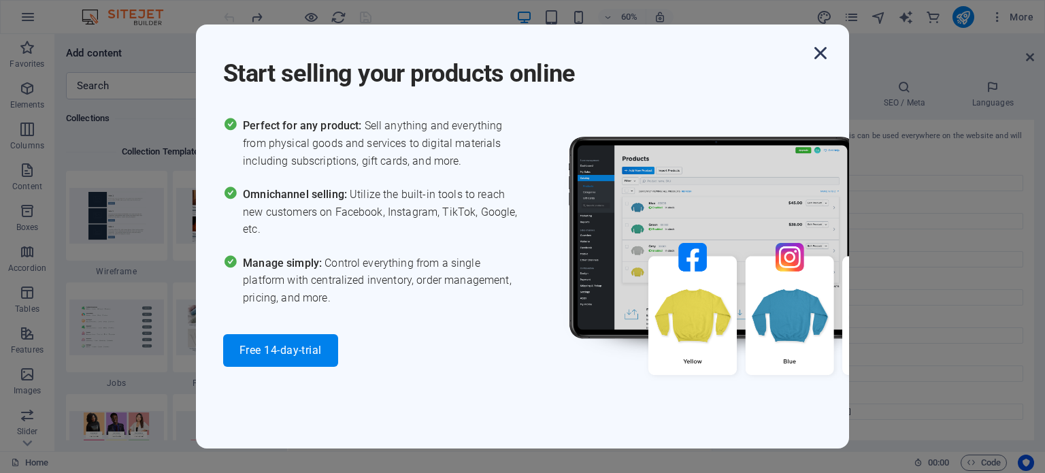
click at [822, 55] on icon "button" at bounding box center [820, 53] width 24 height 24
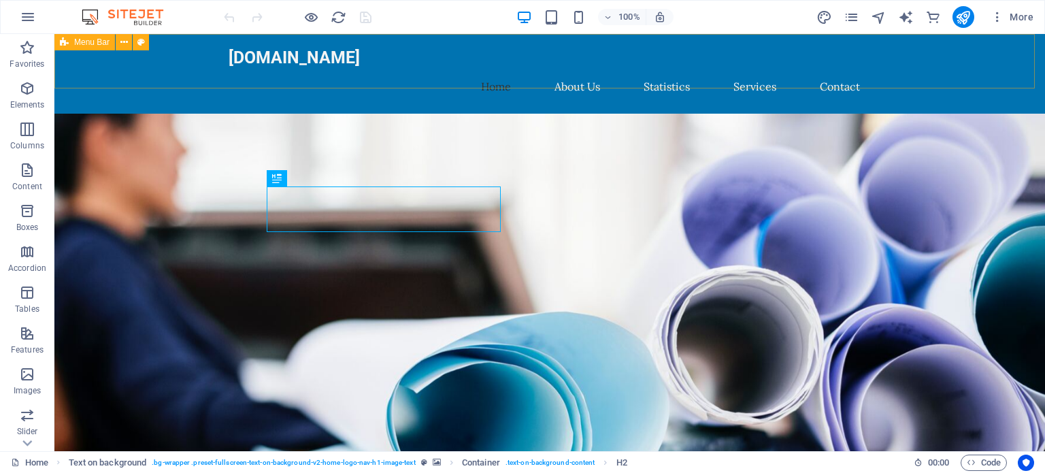
click at [93, 44] on span "Menu Bar" at bounding box center [91, 42] width 35 height 8
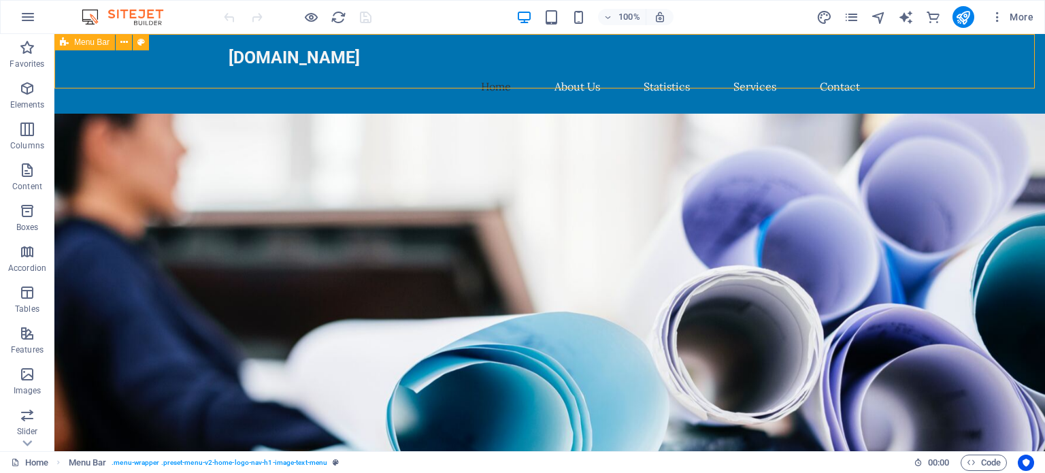
click at [93, 42] on span "Menu Bar" at bounding box center [91, 42] width 35 height 8
click at [121, 41] on icon at bounding box center [123, 42] width 7 height 14
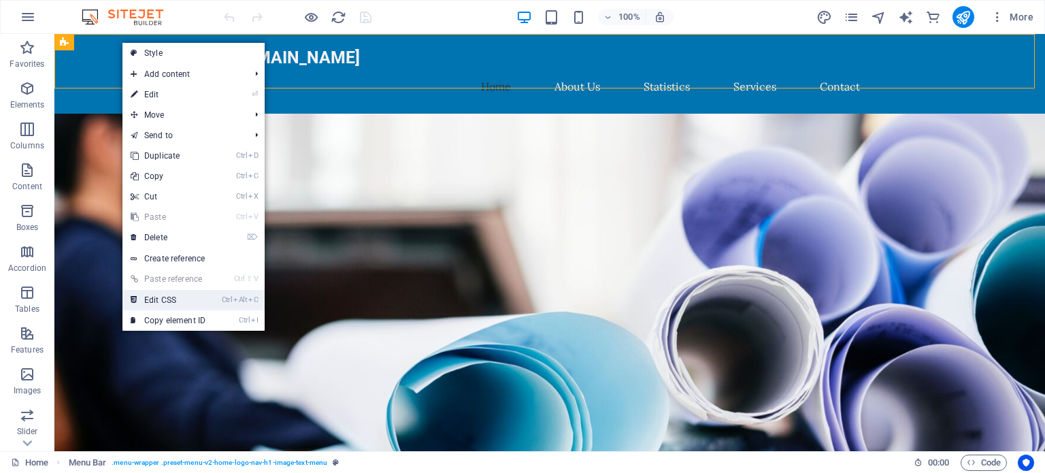
click at [180, 299] on link "Ctrl Alt C Edit CSS" at bounding box center [167, 300] width 91 height 20
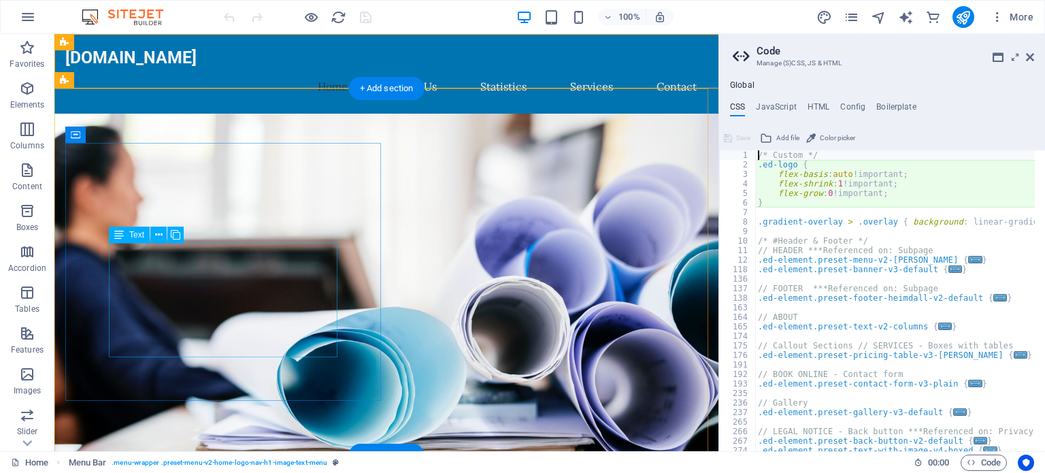
type textarea "@include menu-v2($menu-wrapper-background: $color-primary, $menu-link-tt: none);"
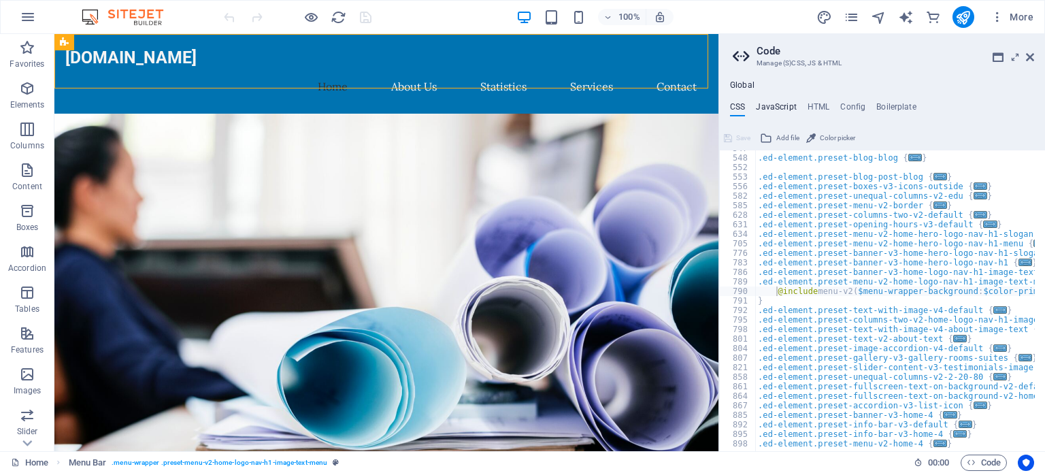
click at [781, 108] on h4 "JavaScript" at bounding box center [776, 109] width 40 height 15
type textarea "/* JS for preset "Menu V2" */"
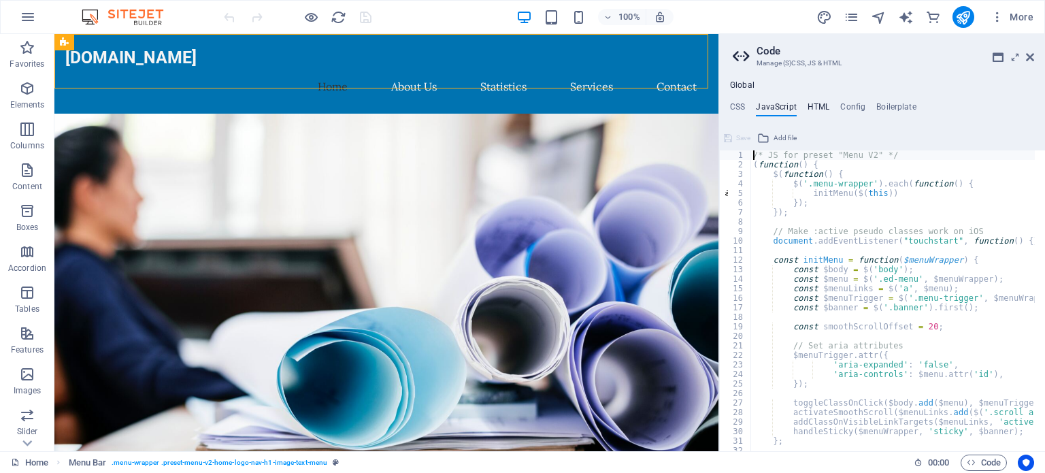
click at [817, 107] on h4 "HTML" at bounding box center [818, 109] width 22 height 15
type textarea "<a href="#main-content" class="wv-link-content button">Skip to main content</a>"
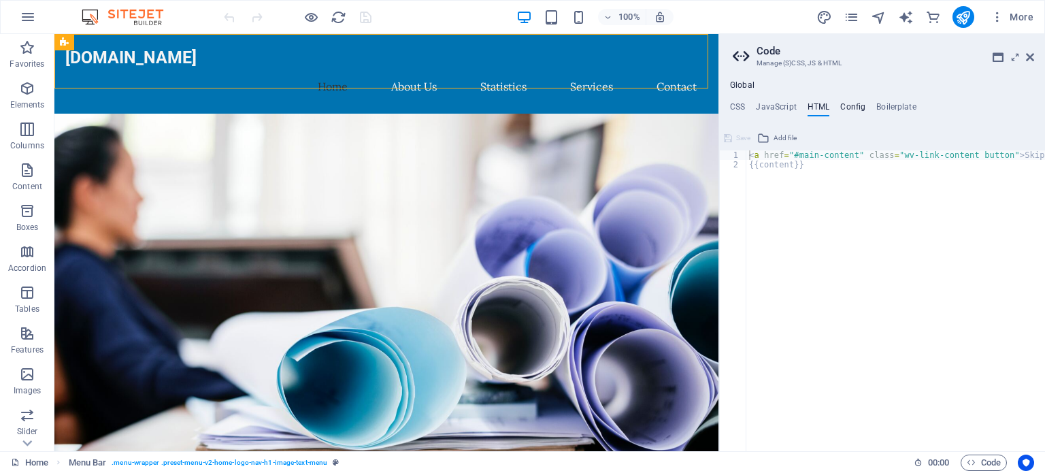
click at [852, 107] on h4 "Config" at bounding box center [852, 109] width 25 height 15
type textarea "$color-background: #F4F4F4;"
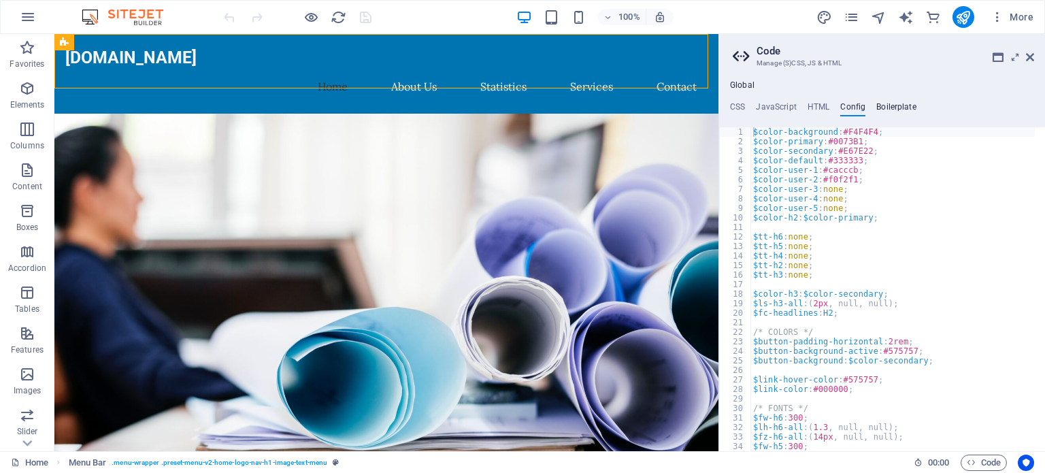
click at [892, 106] on h4 "Boilerplate" at bounding box center [896, 109] width 40 height 15
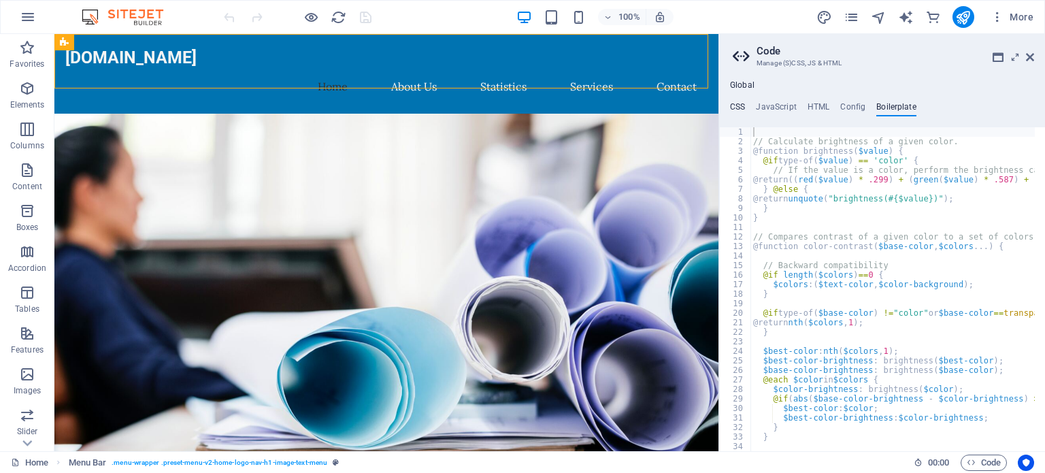
click at [731, 104] on h4 "CSS" at bounding box center [737, 109] width 15 height 15
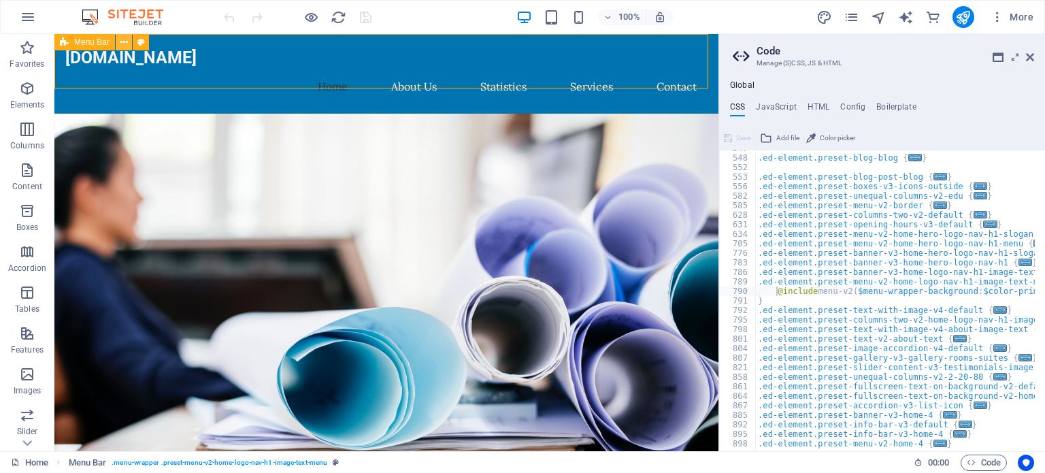
click at [122, 44] on icon at bounding box center [123, 42] width 7 height 14
click at [139, 43] on button at bounding box center [143, 42] width 16 height 16
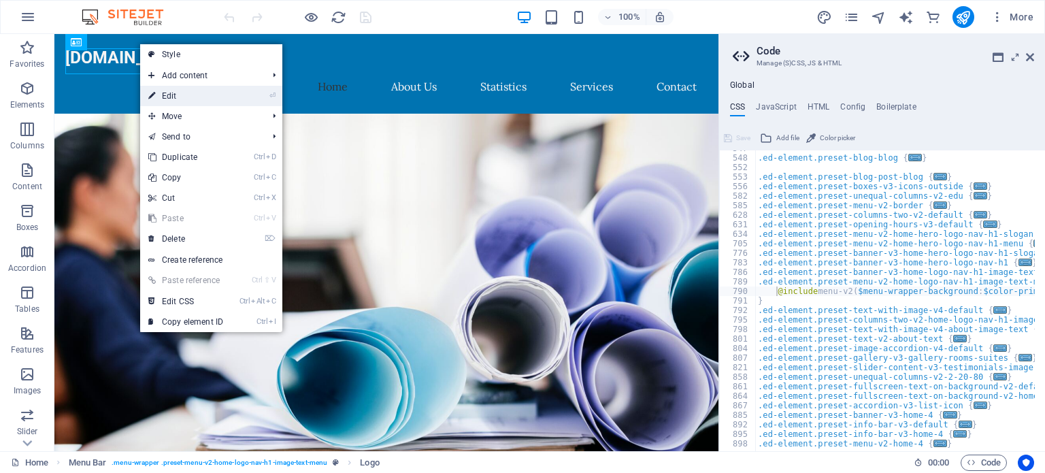
click at [186, 95] on link "⏎ Edit" at bounding box center [185, 96] width 91 height 20
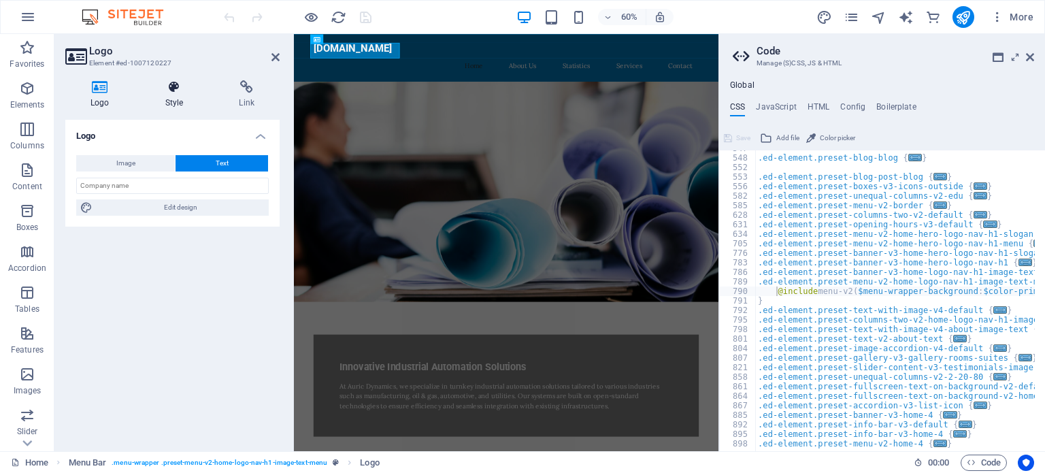
click at [170, 88] on icon at bounding box center [174, 87] width 69 height 14
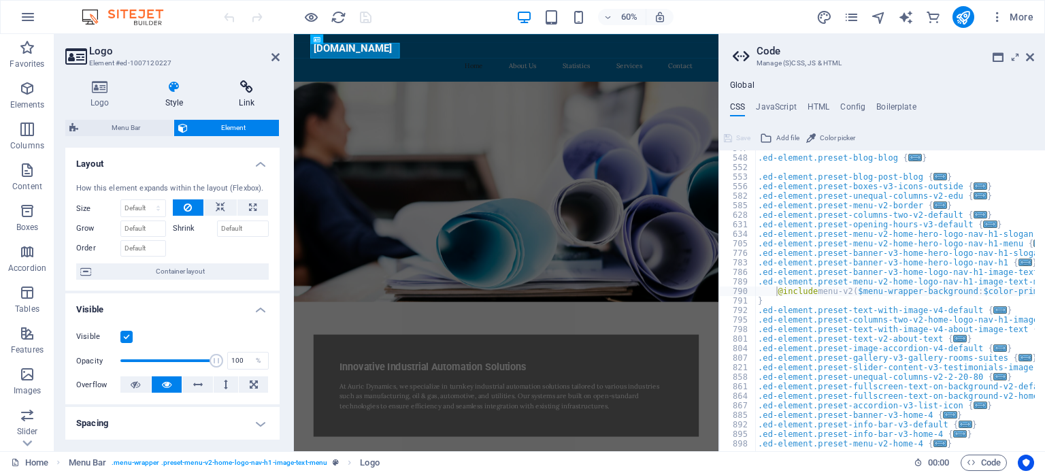
click at [246, 93] on icon at bounding box center [247, 87] width 66 height 14
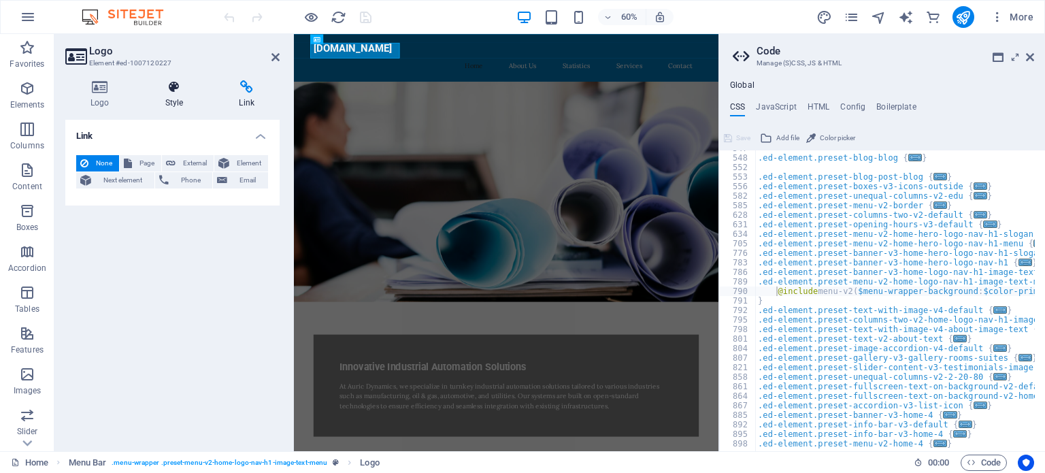
click at [160, 95] on h4 "Style" at bounding box center [177, 94] width 74 height 29
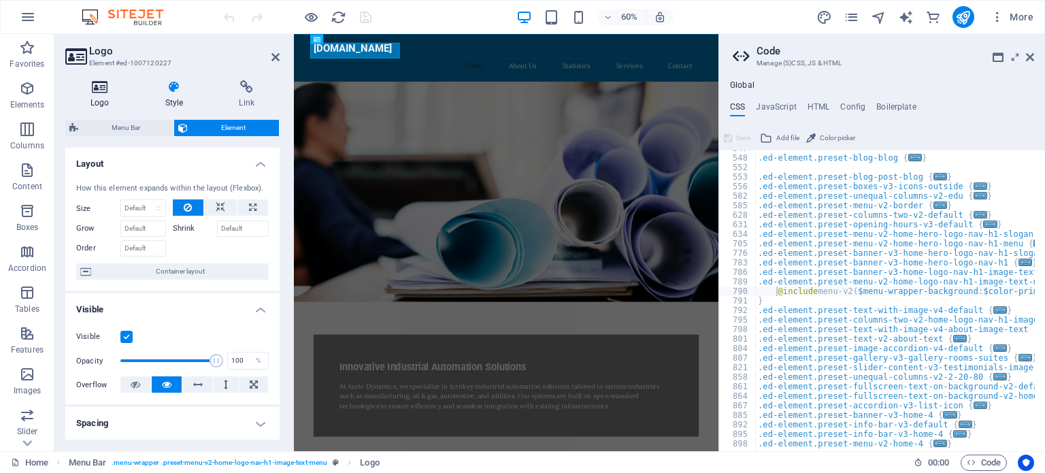
click at [101, 99] on h4 "Logo" at bounding box center [102, 94] width 75 height 29
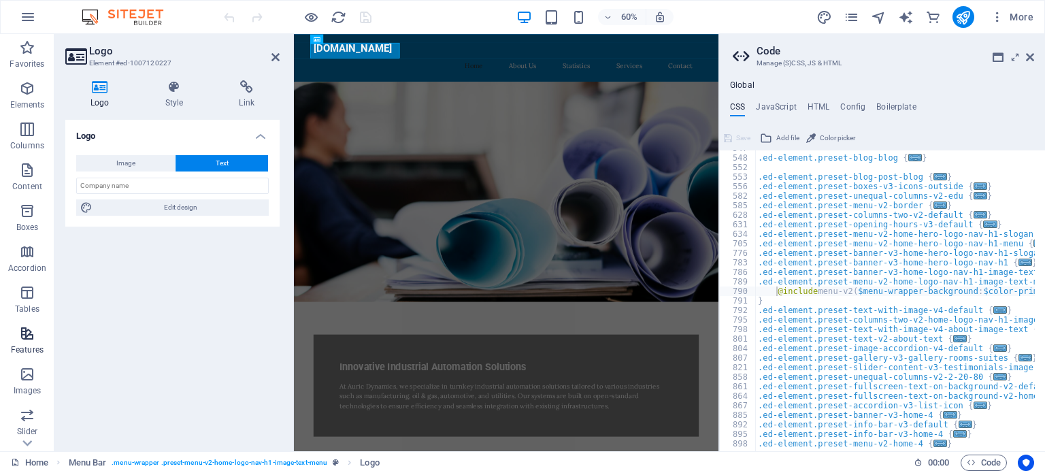
scroll to position [235, 0]
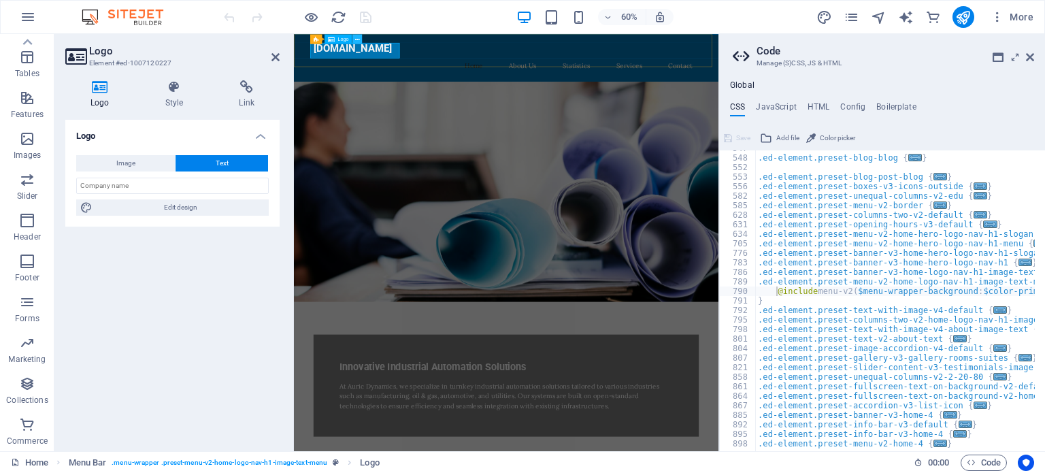
click at [355, 38] on icon at bounding box center [357, 39] width 5 height 9
click at [33, 14] on icon "button" at bounding box center [28, 17] width 16 height 16
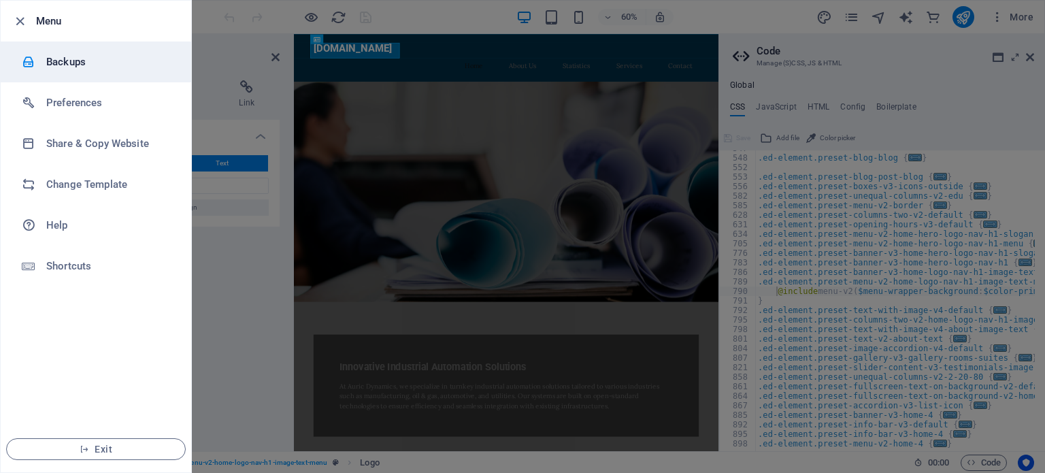
click at [67, 60] on h6 "Backups" at bounding box center [109, 62] width 126 height 16
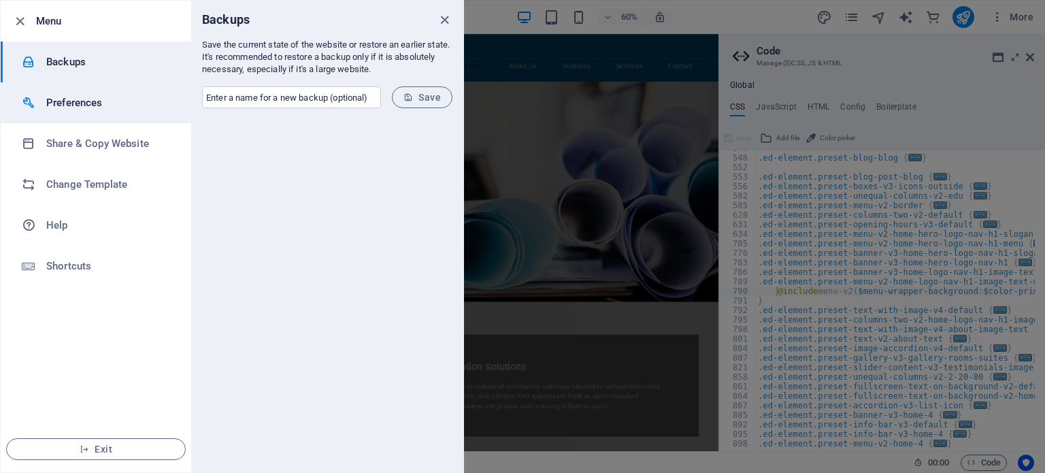
click at [67, 104] on h6 "Preferences" at bounding box center [109, 103] width 126 height 16
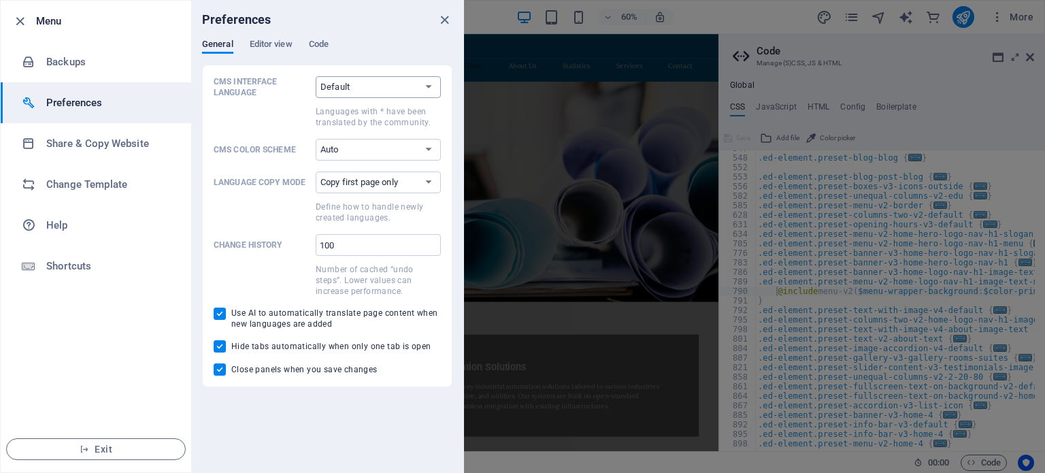
click at [346, 86] on select "Default Deutsch English Español Suomi* Français Magyar Italiano Nederlands Pols…" at bounding box center [378, 87] width 125 height 22
click at [276, 46] on span "Editor view" at bounding box center [271, 45] width 43 height 19
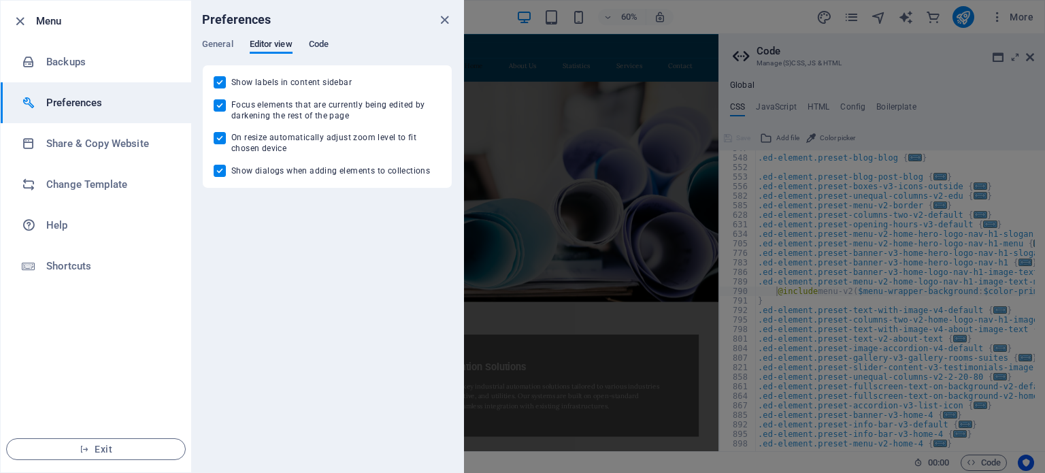
click at [327, 41] on span "Code" at bounding box center [319, 45] width 20 height 19
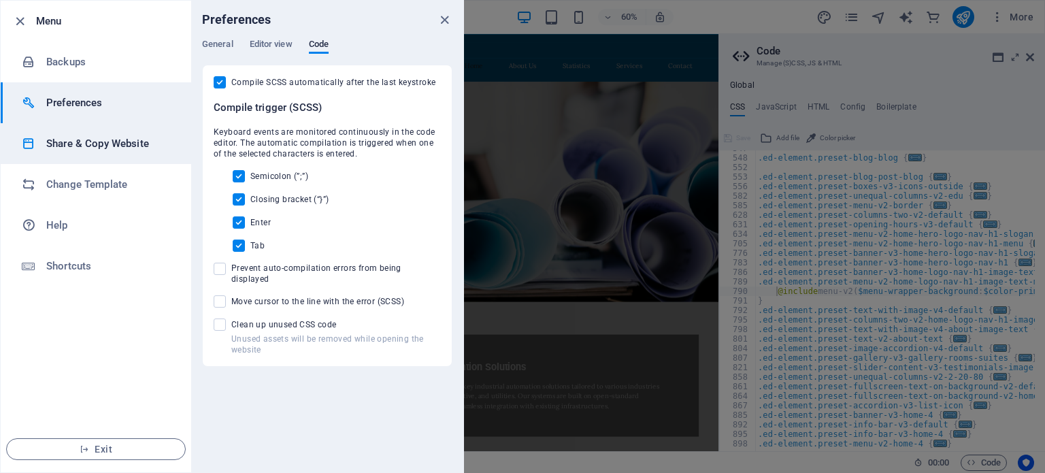
click at [109, 137] on h6 "Share & Copy Website" at bounding box center [109, 143] width 126 height 16
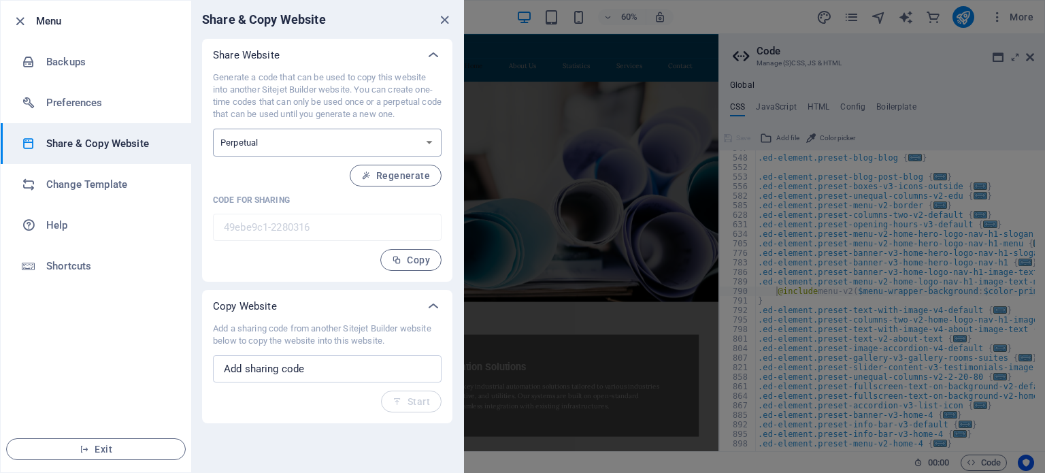
click at [405, 141] on select "One-time Perpetual" at bounding box center [327, 143] width 229 height 28
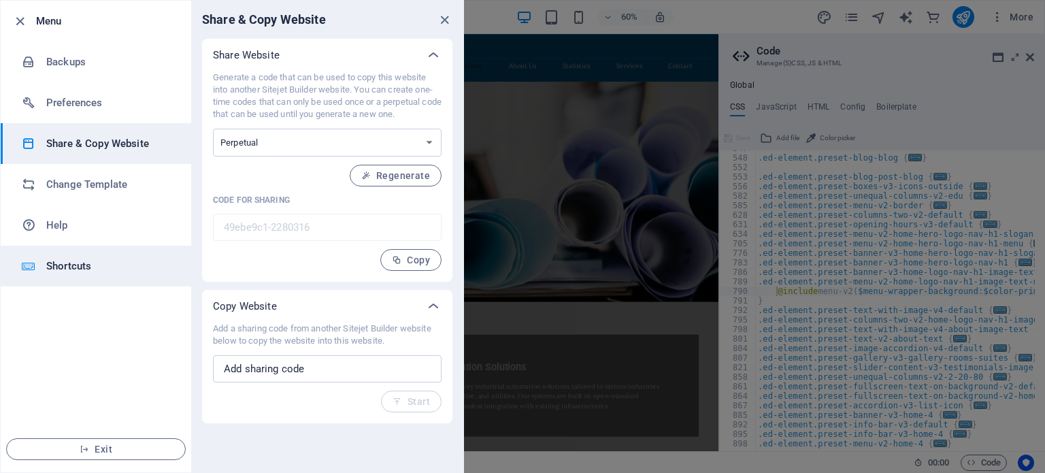
click at [74, 265] on h6 "Shortcuts" at bounding box center [109, 266] width 126 height 16
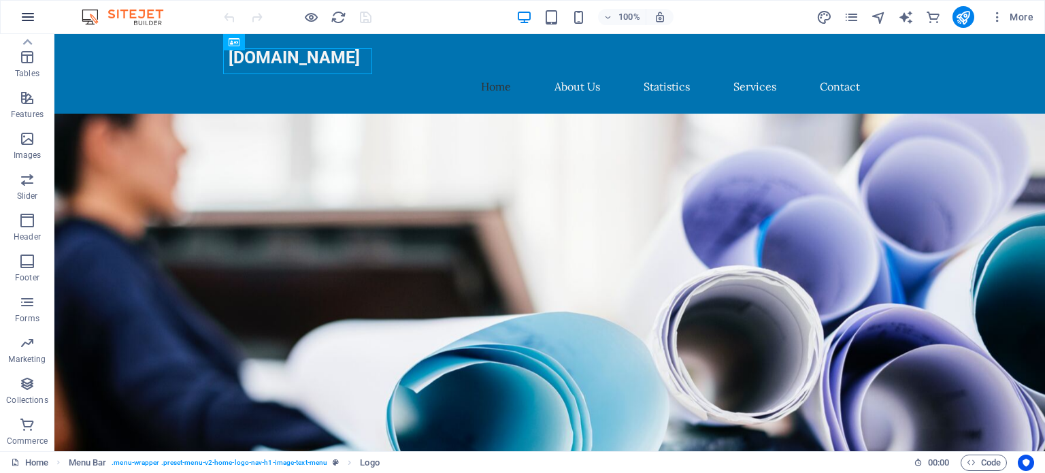
click at [31, 20] on icon "button" at bounding box center [28, 17] width 16 height 16
click at [127, 17] on img at bounding box center [129, 17] width 102 height 16
click at [90, 16] on img at bounding box center [129, 17] width 102 height 16
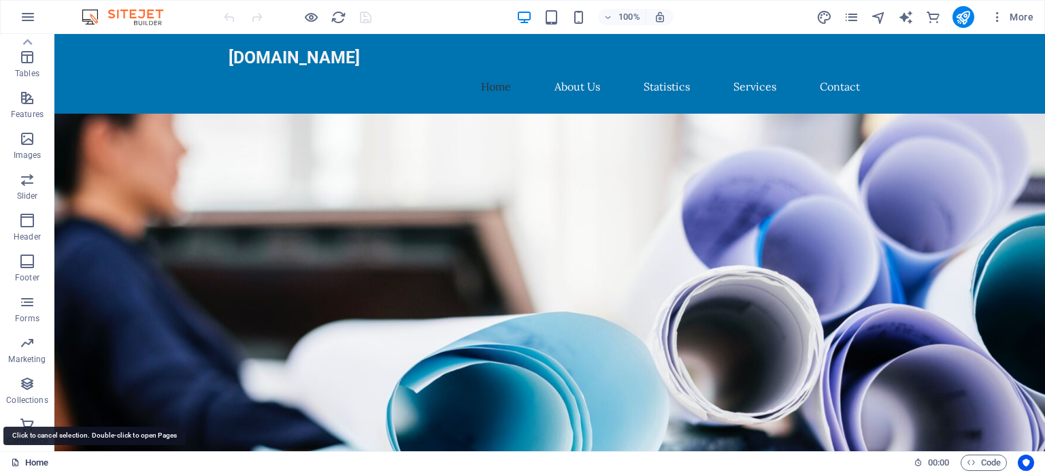
click at [23, 462] on link "Home" at bounding box center [29, 462] width 37 height 16
click at [12, 461] on icon at bounding box center [15, 462] width 9 height 9
drag, startPoint x: 39, startPoint y: 461, endPoint x: 26, endPoint y: 463, distance: 13.1
click at [26, 463] on link "Home" at bounding box center [29, 462] width 37 height 16
click at [999, 18] on icon "button" at bounding box center [997, 17] width 14 height 14
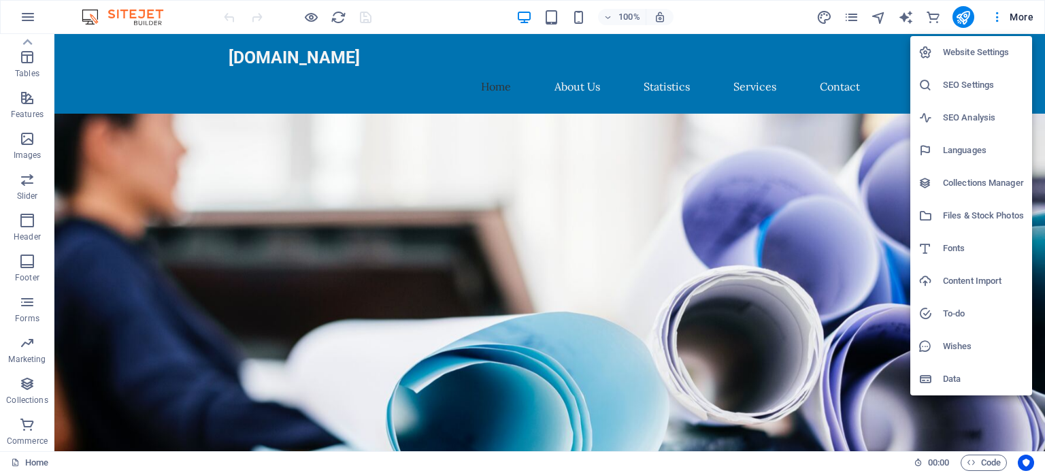
click at [1001, 50] on h6 "Website Settings" at bounding box center [983, 52] width 81 height 16
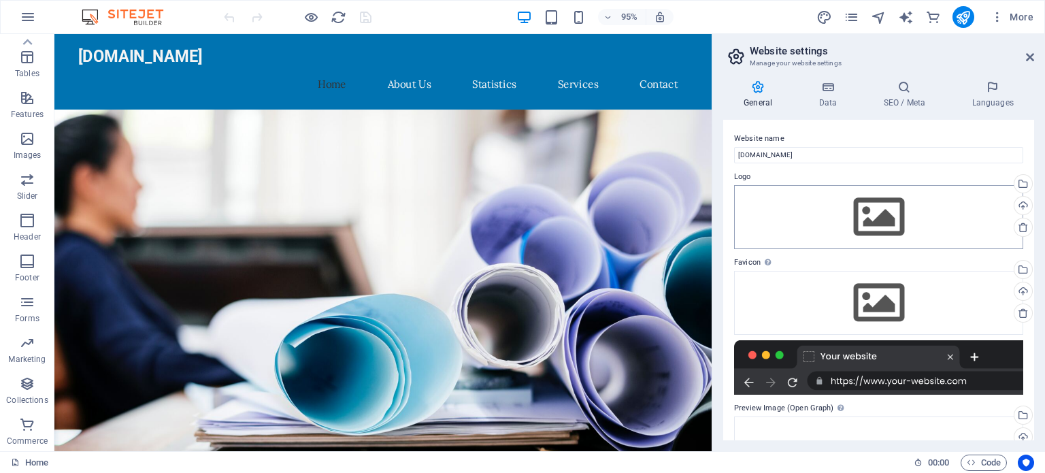
scroll to position [143, 0]
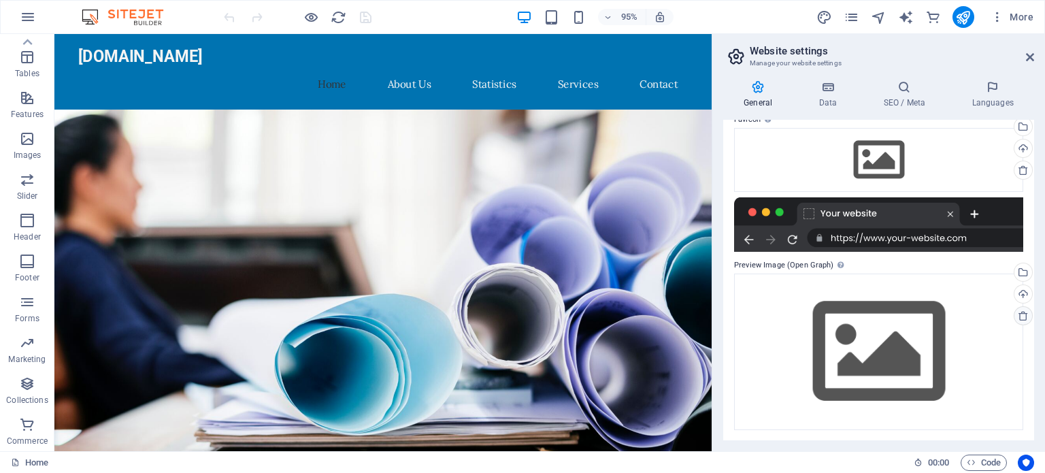
click at [1018, 318] on icon at bounding box center [1023, 315] width 11 height 11
click at [1020, 314] on icon at bounding box center [1023, 315] width 11 height 11
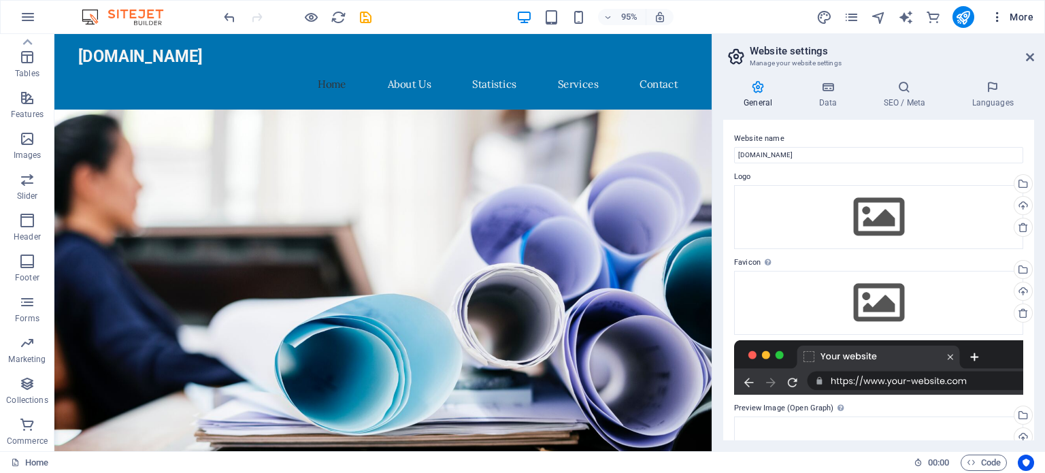
click at [1014, 18] on span "More" at bounding box center [1011, 17] width 43 height 14
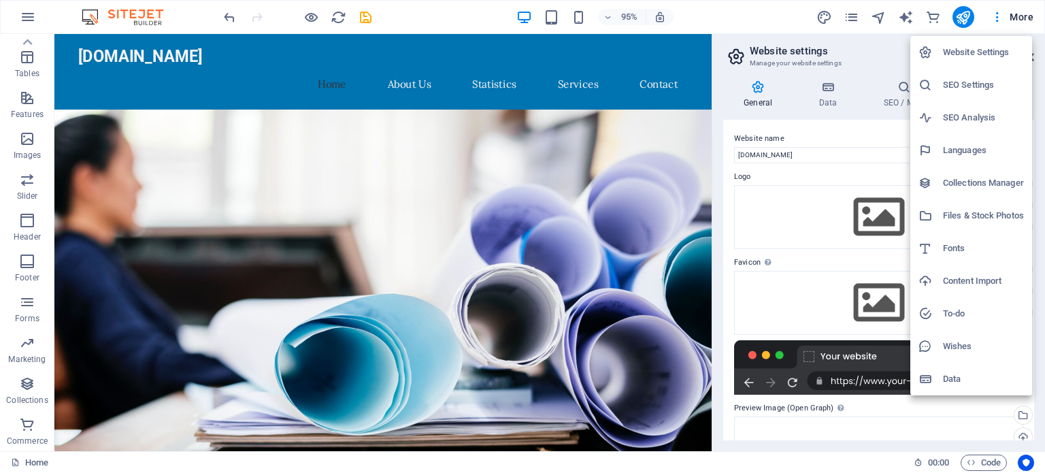
click at [437, 13] on div at bounding box center [522, 236] width 1045 height 473
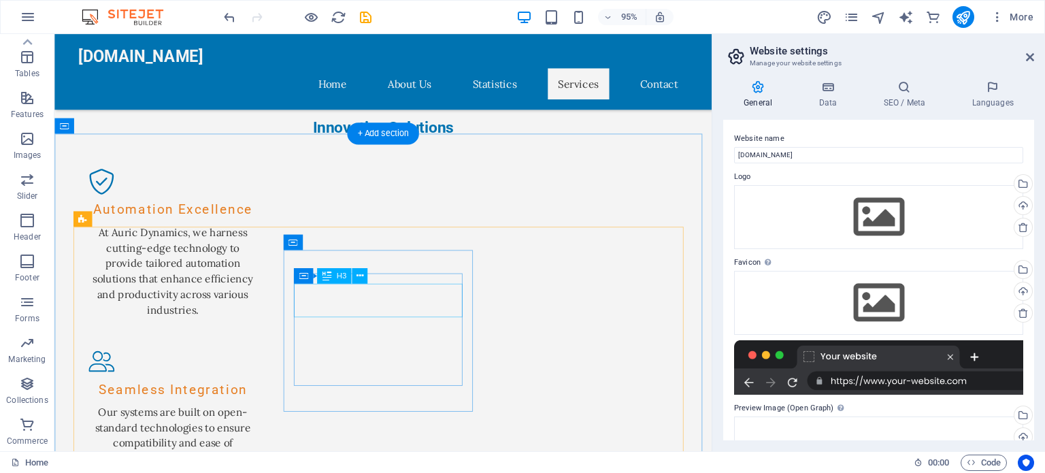
scroll to position [2262, 0]
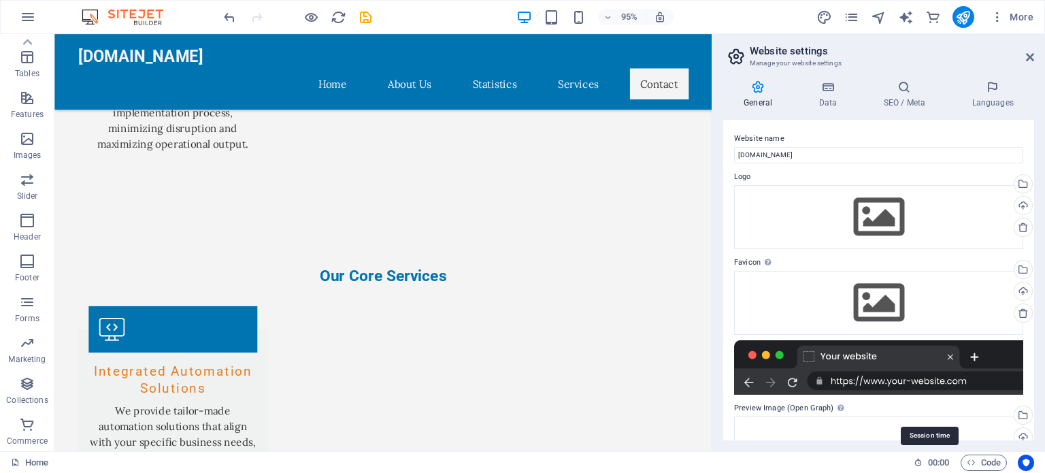
click at [916, 461] on icon at bounding box center [918, 462] width 9 height 9
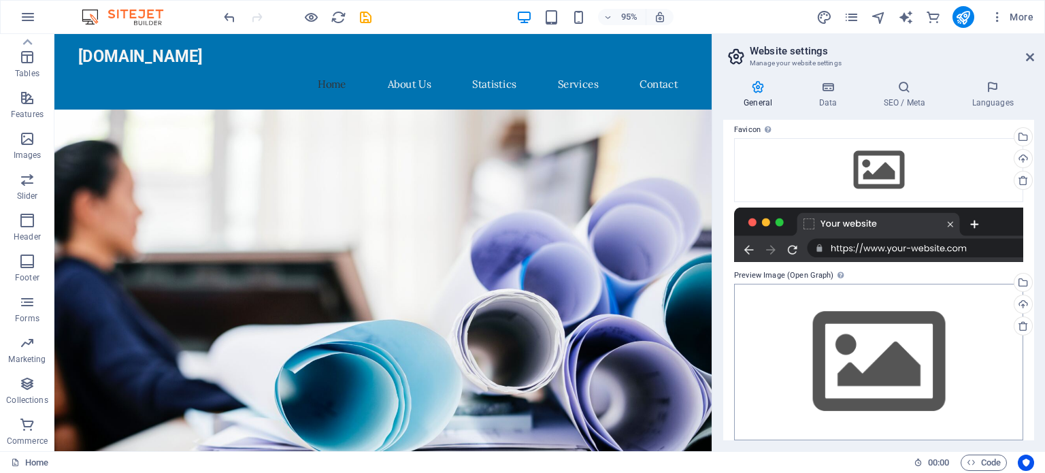
scroll to position [143, 0]
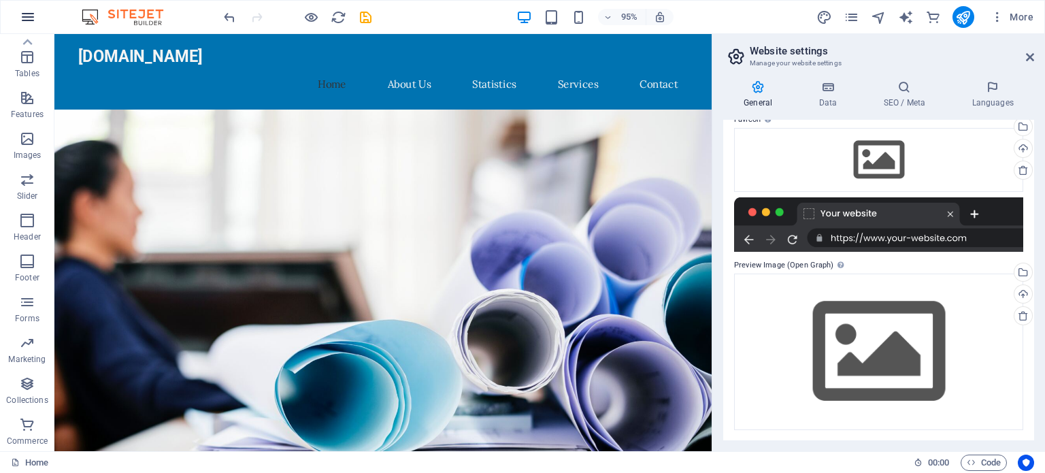
click at [23, 17] on icon "button" at bounding box center [28, 17] width 16 height 16
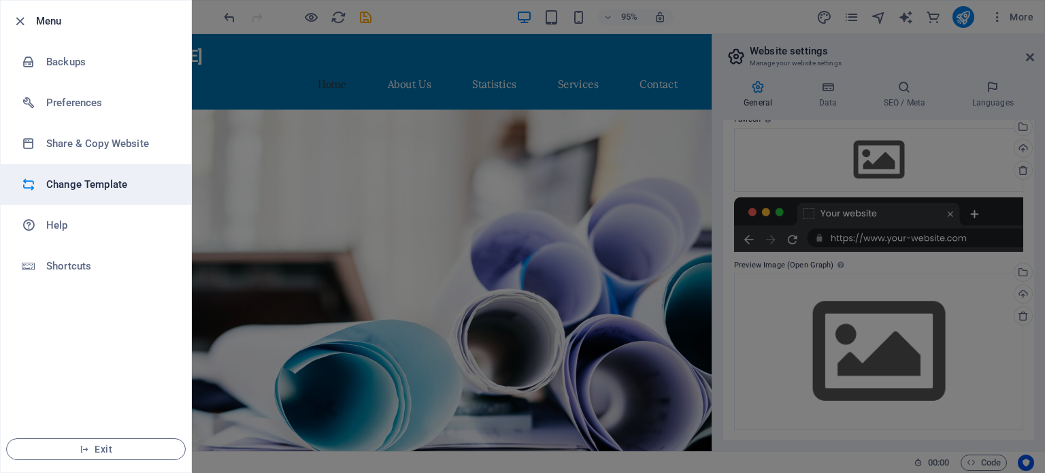
click at [63, 179] on h6 "Change Template" at bounding box center [109, 184] width 126 height 16
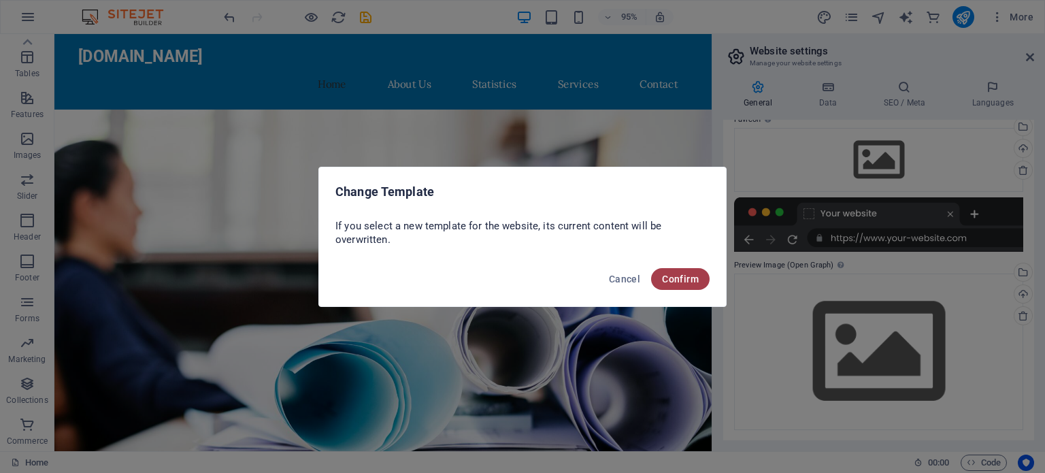
click at [696, 275] on span "Confirm" at bounding box center [680, 278] width 37 height 11
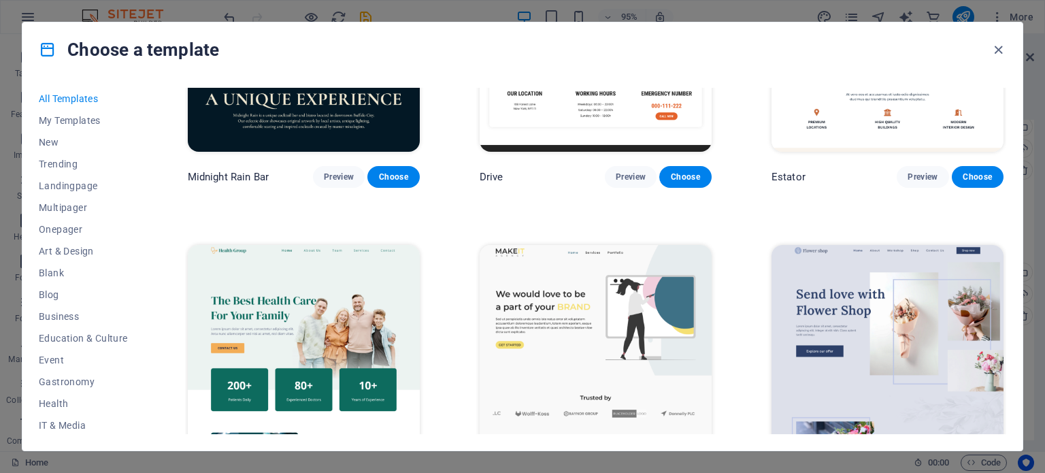
scroll to position [3537, 0]
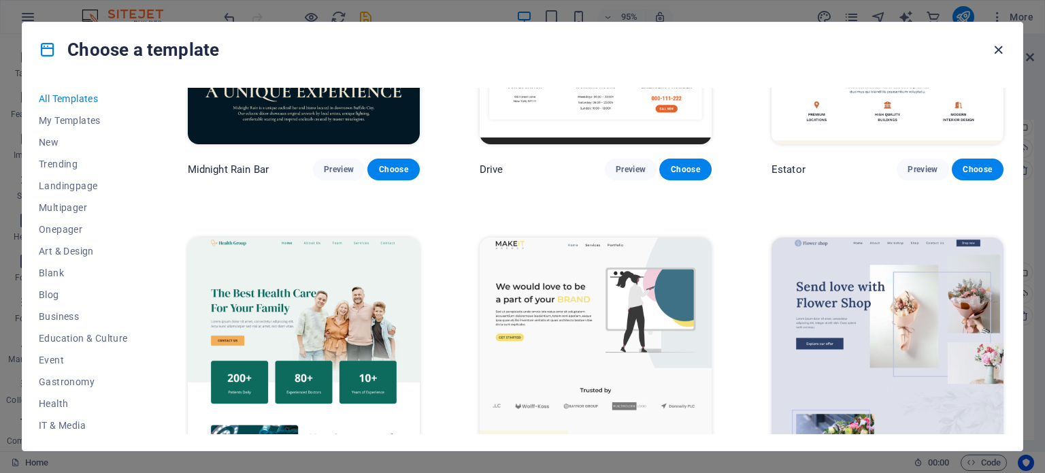
click at [1002, 43] on icon "button" at bounding box center [998, 50] width 16 height 16
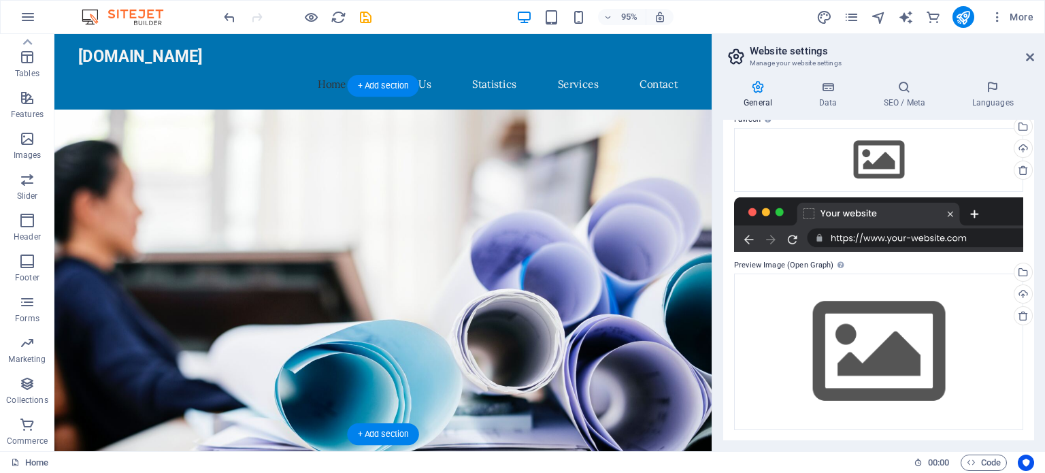
drag, startPoint x: 730, startPoint y: 118, endPoint x: 707, endPoint y: 329, distance: 211.5
click at [720, 303] on figure at bounding box center [400, 324] width 692 height 421
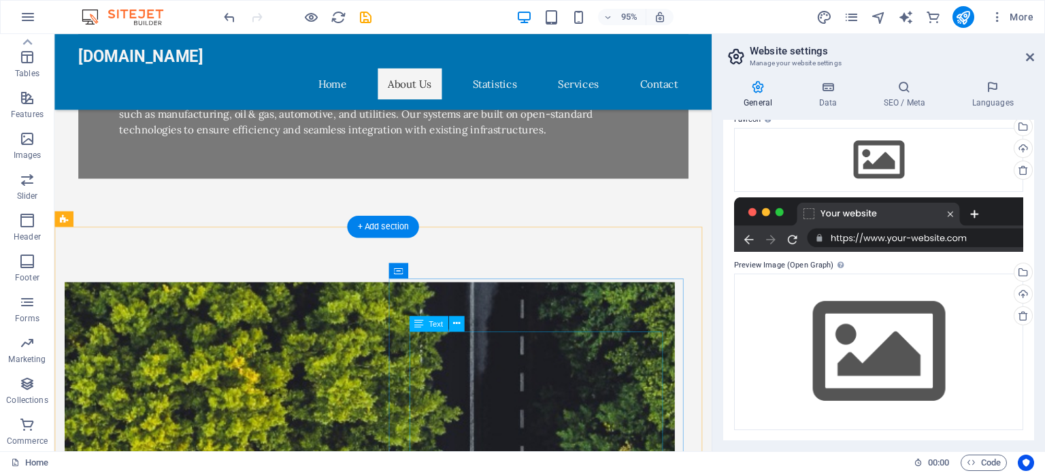
scroll to position [0, 0]
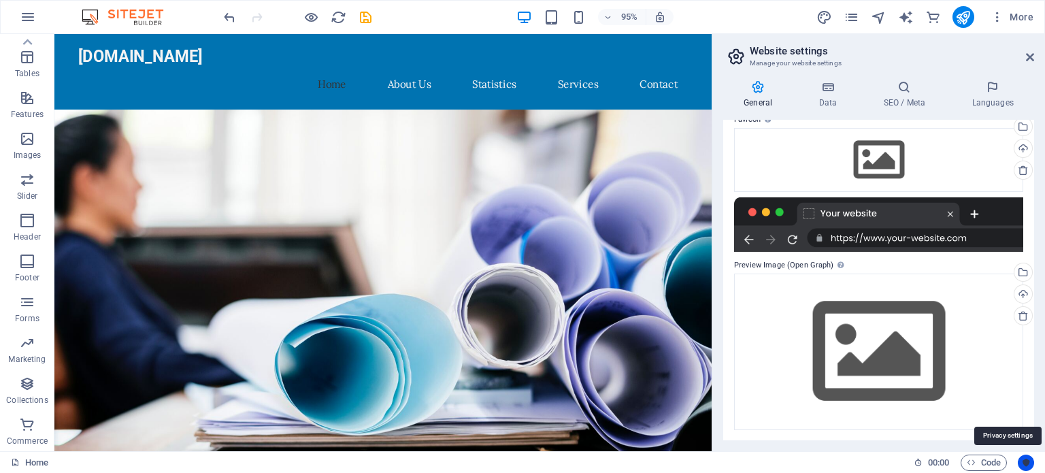
click at [1020, 459] on button "Usercentrics" at bounding box center [1026, 462] width 16 height 16
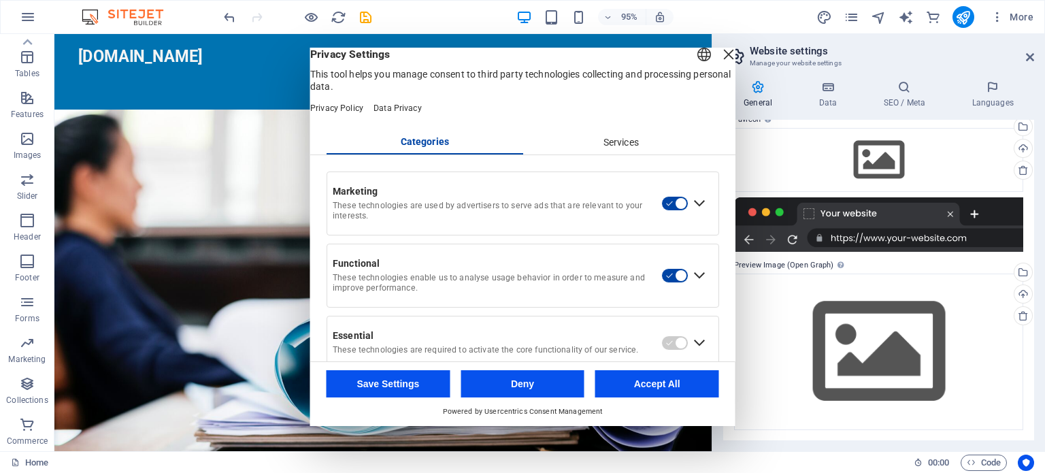
click at [719, 64] on div "Close Layer" at bounding box center [728, 54] width 19 height 19
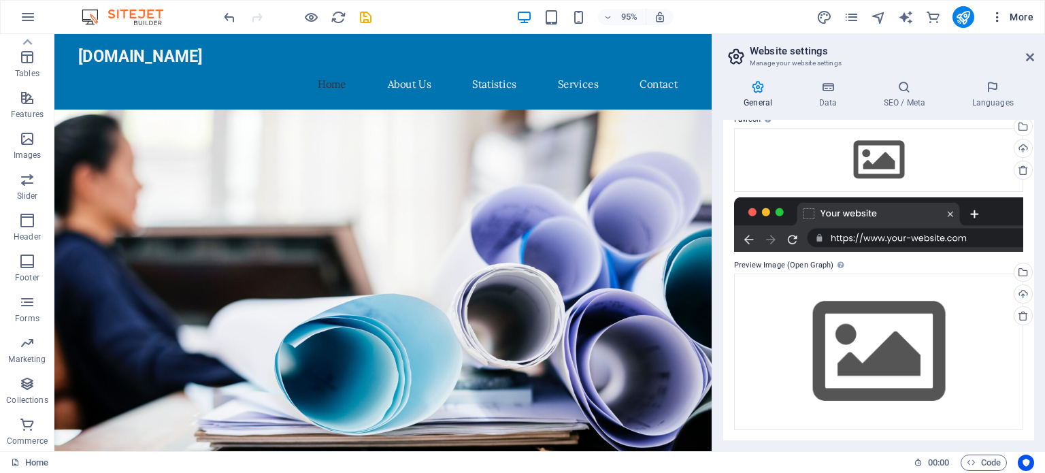
click at [1010, 20] on span "More" at bounding box center [1011, 17] width 43 height 14
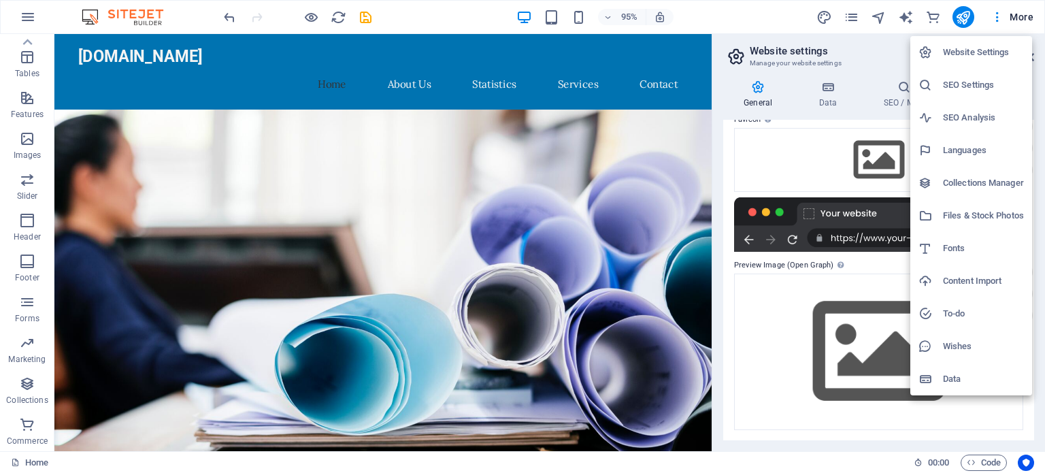
click at [990, 55] on h6 "Website Settings" at bounding box center [983, 52] width 81 height 16
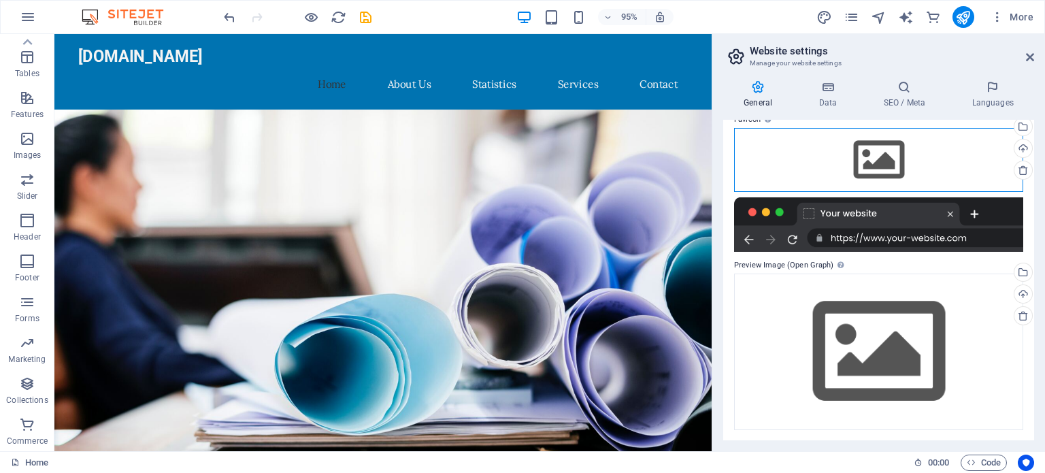
click at [908, 141] on div "Drag files here, click to choose files or select files from Files or our free s…" at bounding box center [878, 160] width 289 height 64
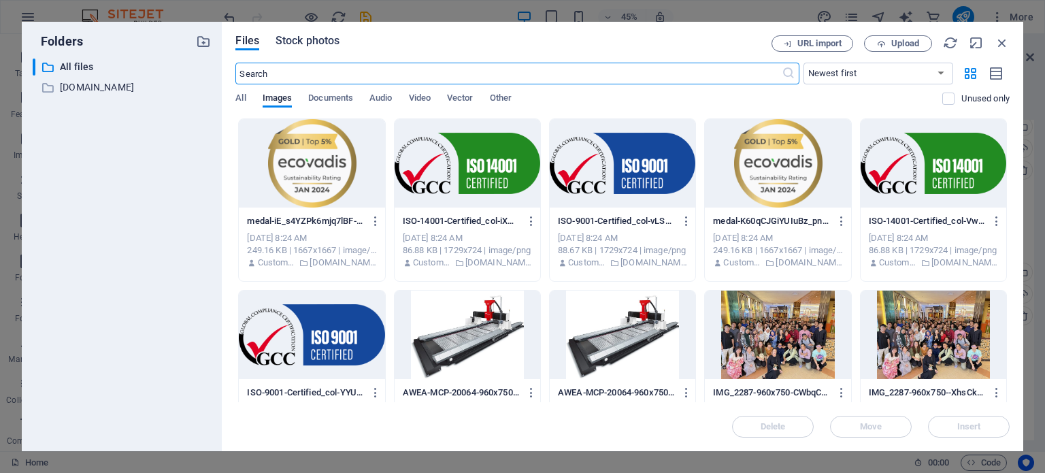
click at [307, 42] on span "Stock photos" at bounding box center [307, 41] width 64 height 16
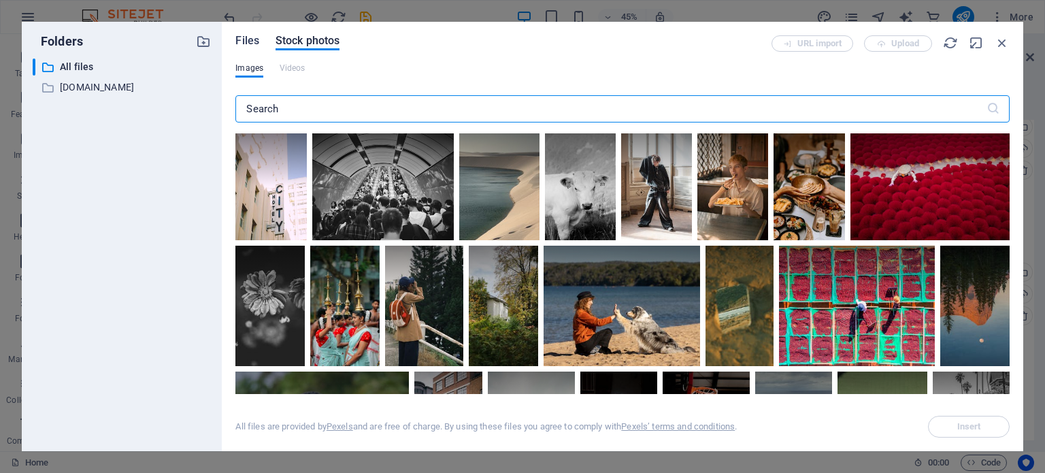
click at [252, 40] on span "Files" at bounding box center [247, 41] width 24 height 16
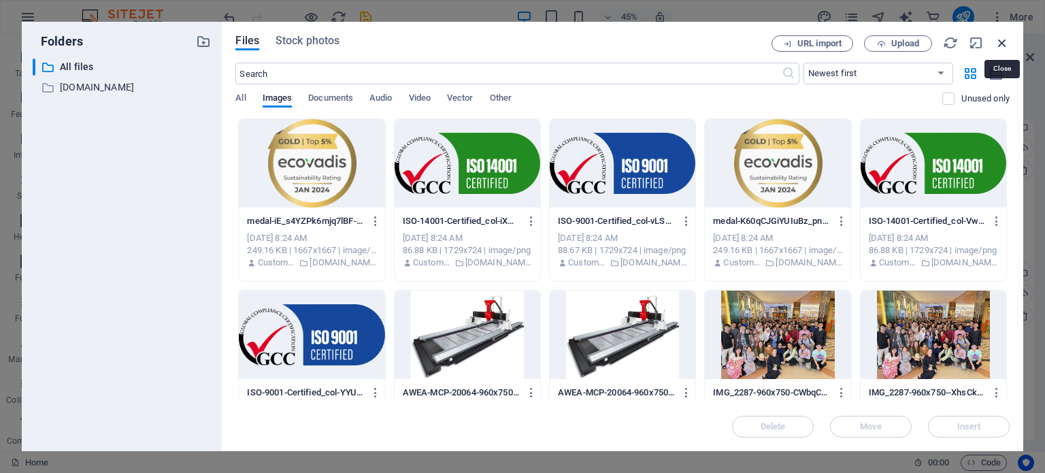
click at [1003, 35] on icon "button" at bounding box center [1001, 42] width 15 height 15
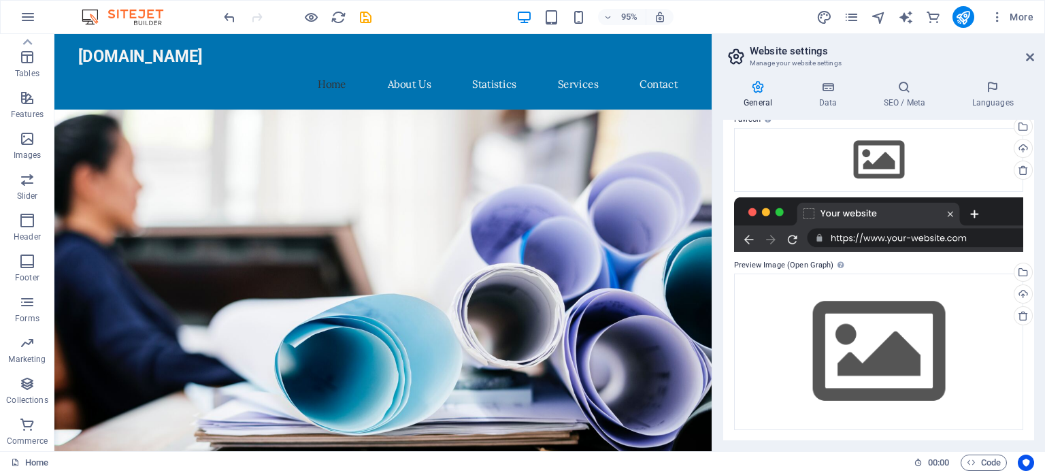
drag, startPoint x: 1029, startPoint y: 263, endPoint x: 1029, endPoint y: 129, distance: 133.3
click at [1029, 129] on div "Website name [DOMAIN_NAME] Logo Drag files here, click to choose files or selec…" at bounding box center [878, 280] width 311 height 320
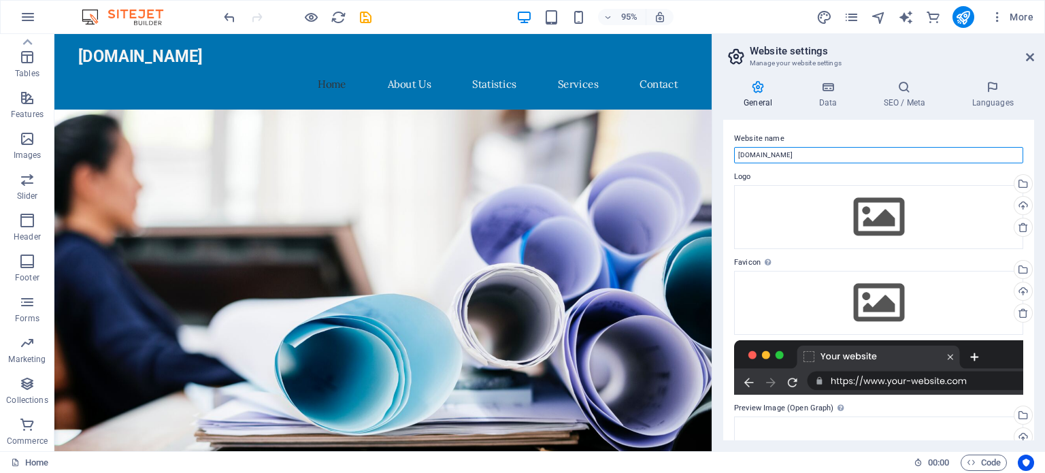
click at [799, 153] on input "[DOMAIN_NAME]" at bounding box center [878, 155] width 289 height 16
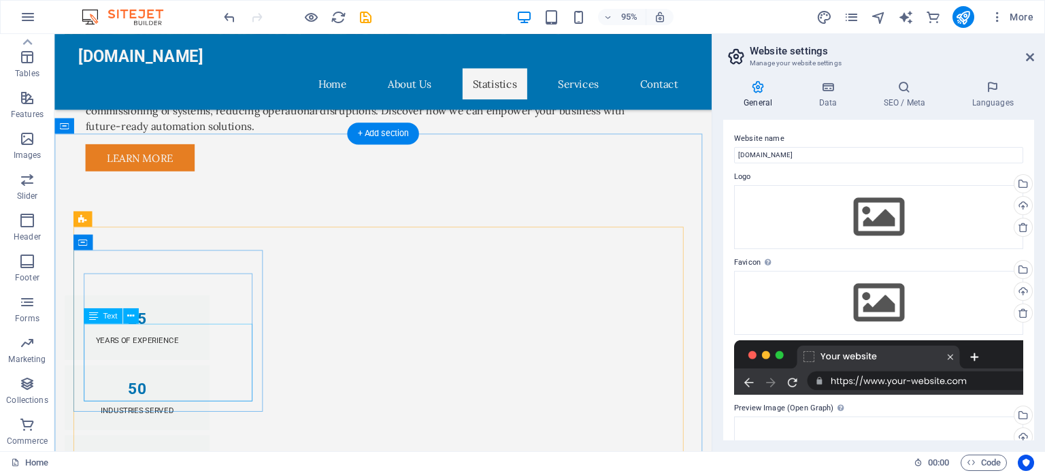
scroll to position [589, 0]
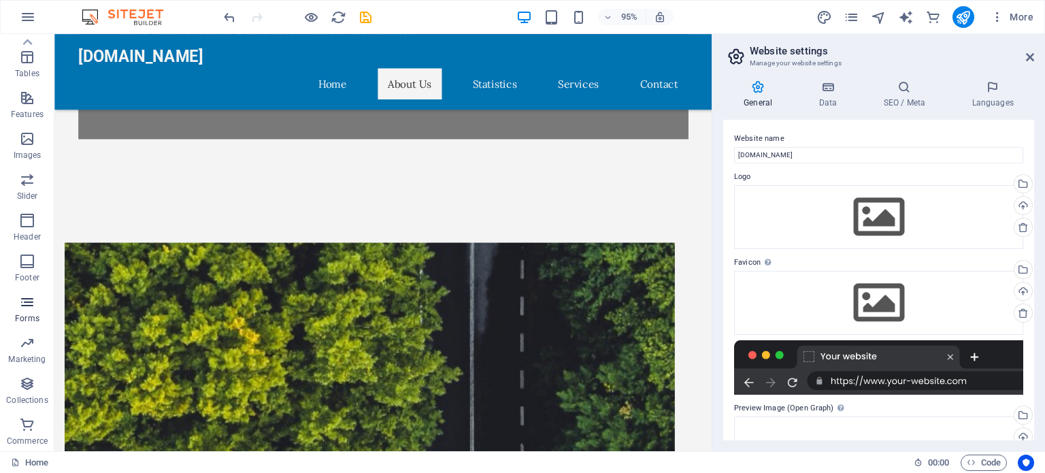
click at [30, 314] on p "Forms" at bounding box center [27, 318] width 24 height 11
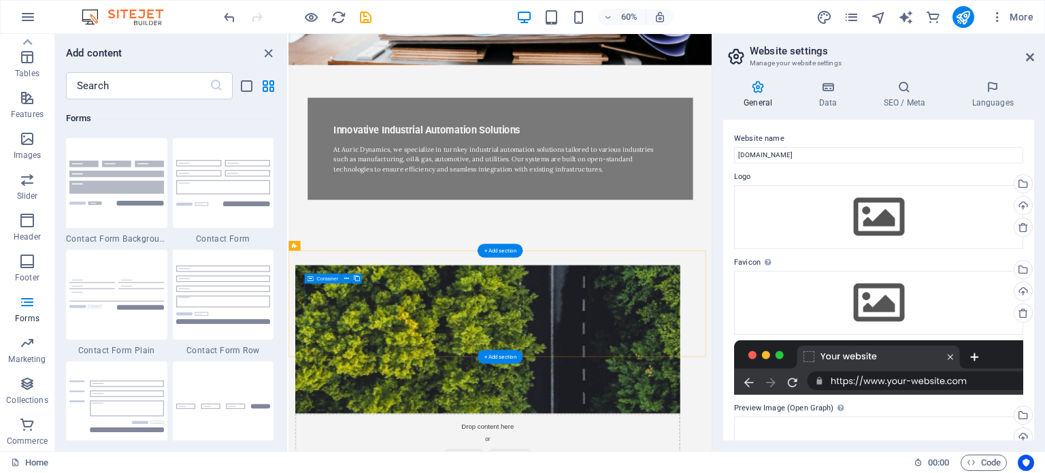
scroll to position [0, 0]
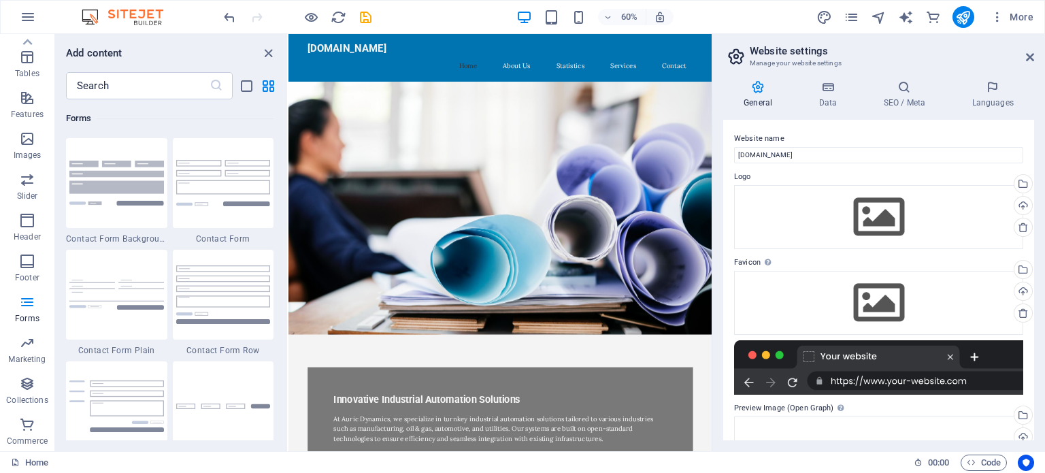
click at [101, 14] on img at bounding box center [129, 17] width 102 height 16
click at [94, 14] on img at bounding box center [129, 17] width 102 height 16
click at [136, 23] on img at bounding box center [129, 17] width 102 height 16
click at [23, 21] on icon "button" at bounding box center [28, 17] width 16 height 16
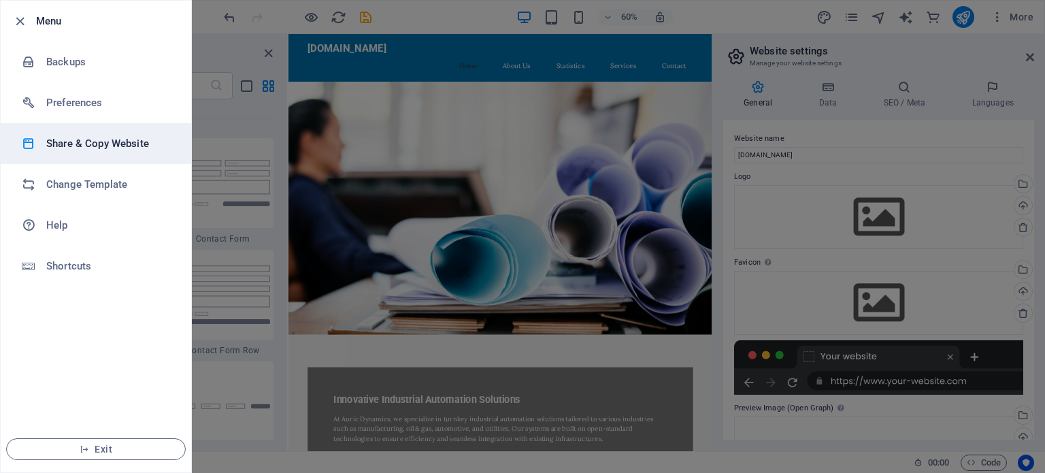
click at [71, 144] on h6 "Share & Copy Website" at bounding box center [109, 143] width 126 height 16
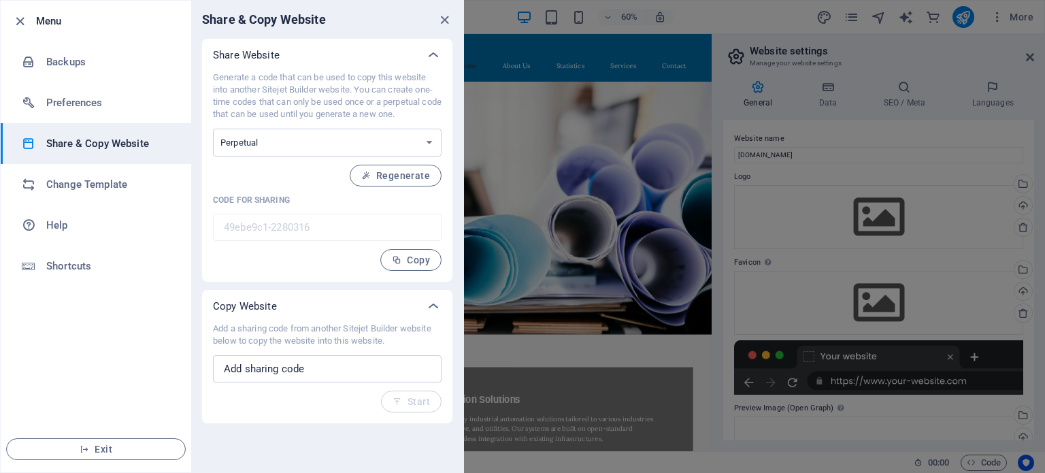
click at [114, 410] on ul "Menu Backups Preferences Share & Copy Website Change Template Help Shortcuts Ex…" at bounding box center [96, 236] width 190 height 471
drag, startPoint x: 999, startPoint y: 90, endPoint x: 1044, endPoint y: 57, distance: 56.5
click at [1001, 90] on div at bounding box center [522, 236] width 1045 height 473
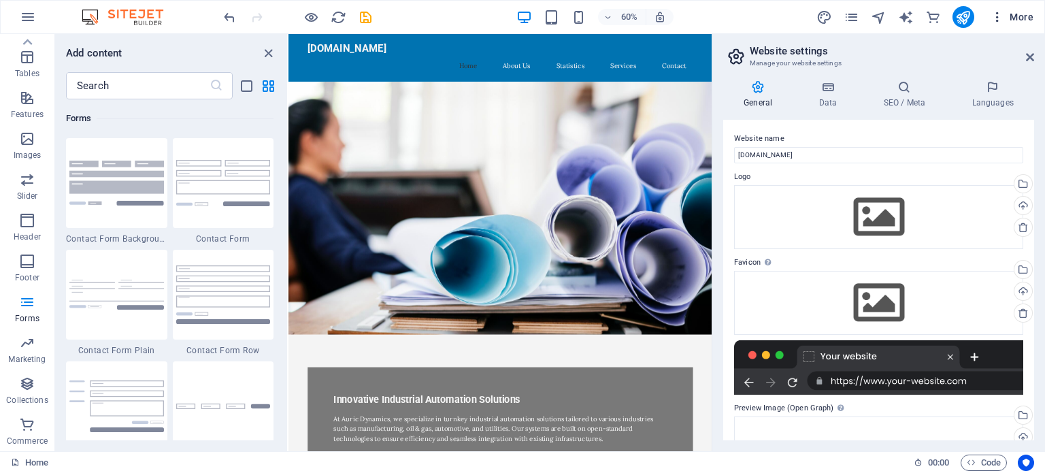
click at [1015, 15] on span "More" at bounding box center [1011, 17] width 43 height 14
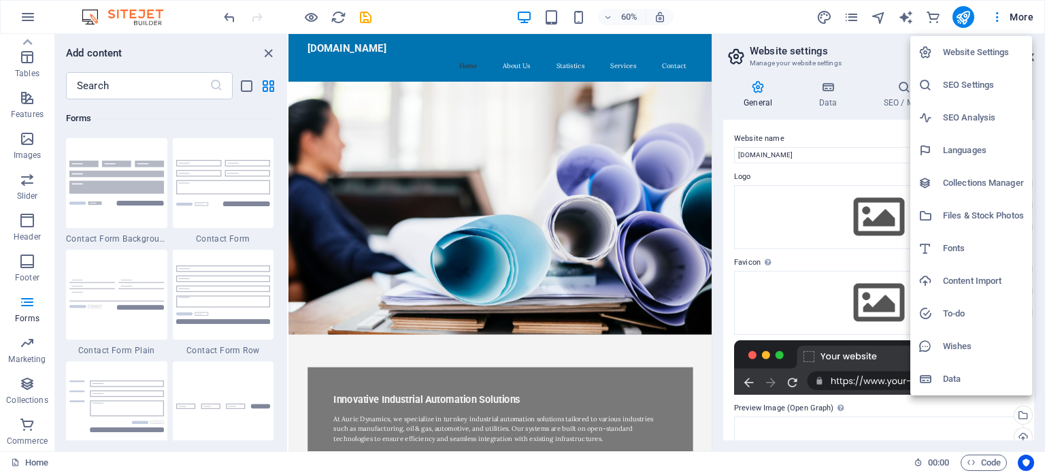
click at [1021, 18] on div at bounding box center [522, 236] width 1045 height 473
